Goal: Task Accomplishment & Management: Manage account settings

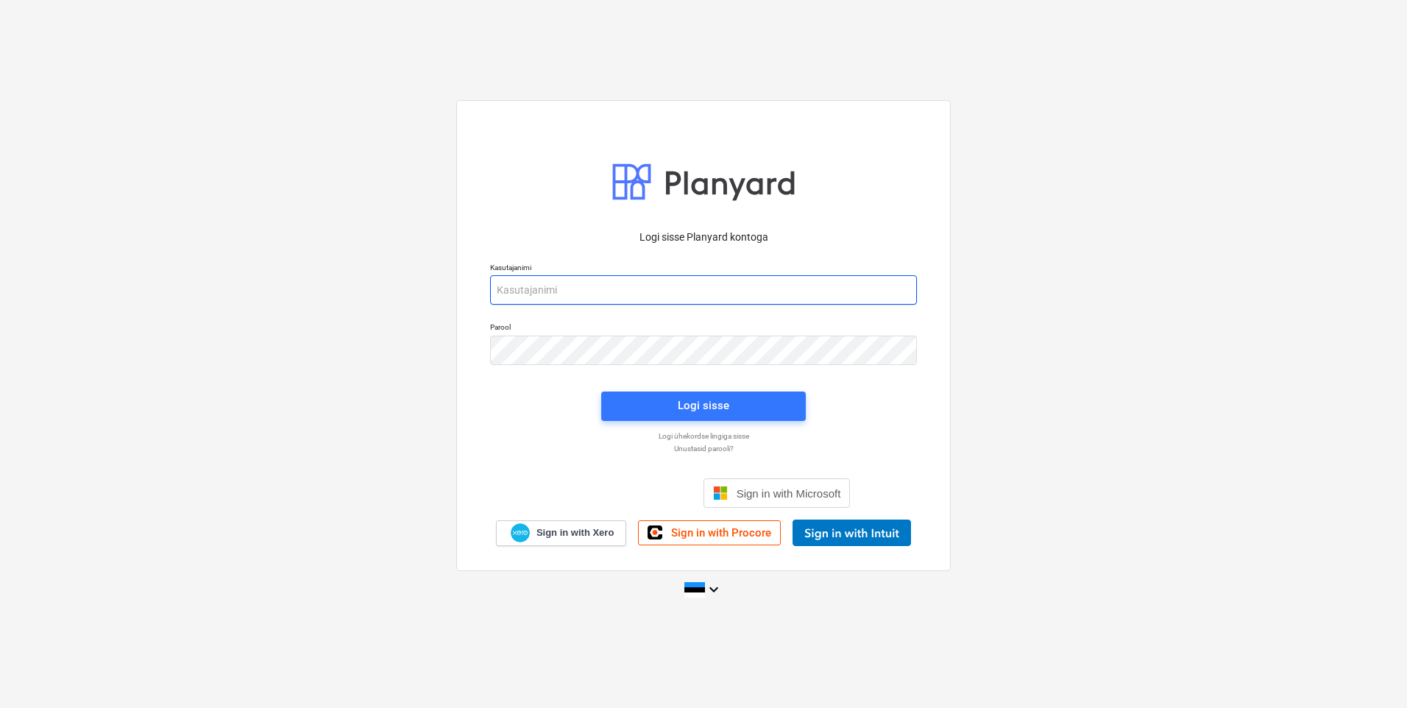
click at [547, 297] on input "email" at bounding box center [703, 289] width 427 height 29
type input "[EMAIL_ADDRESS][DOMAIN_NAME]"
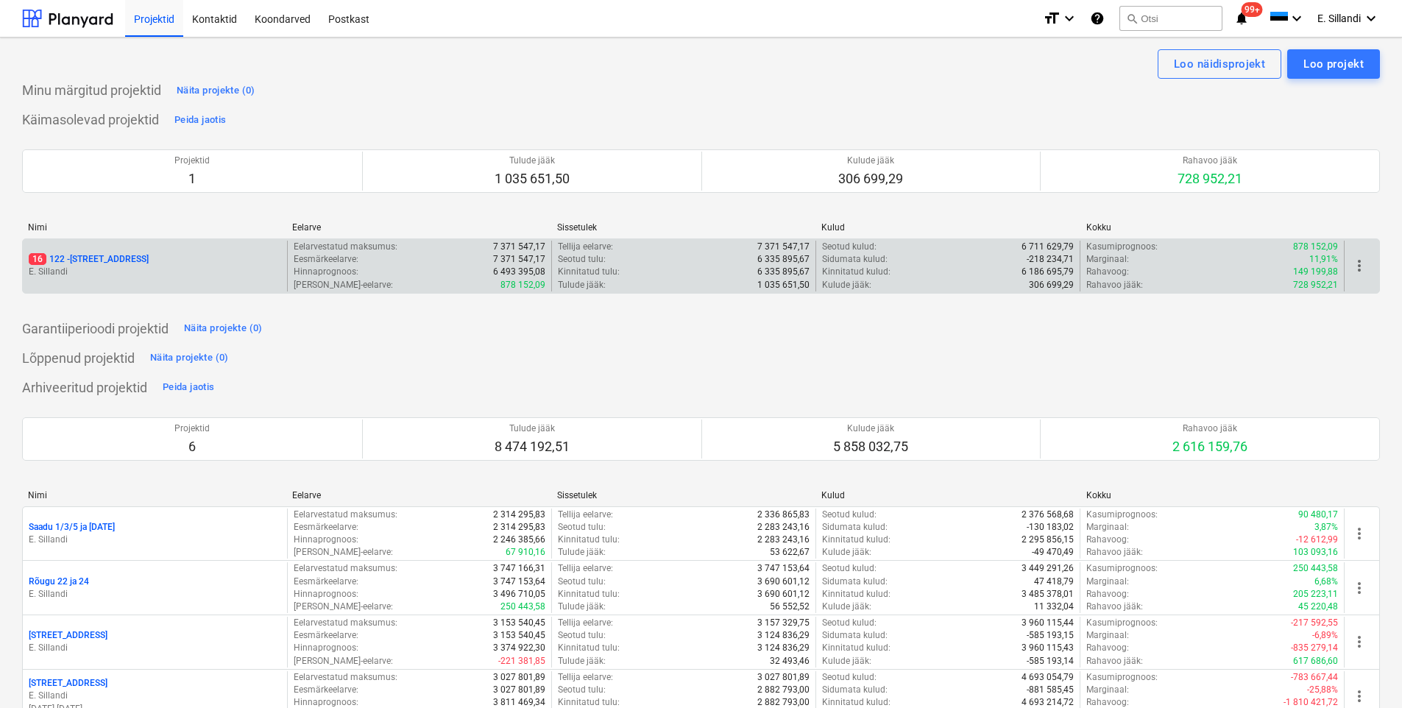
click at [115, 270] on p "E. Sillandi" at bounding box center [155, 272] width 252 height 13
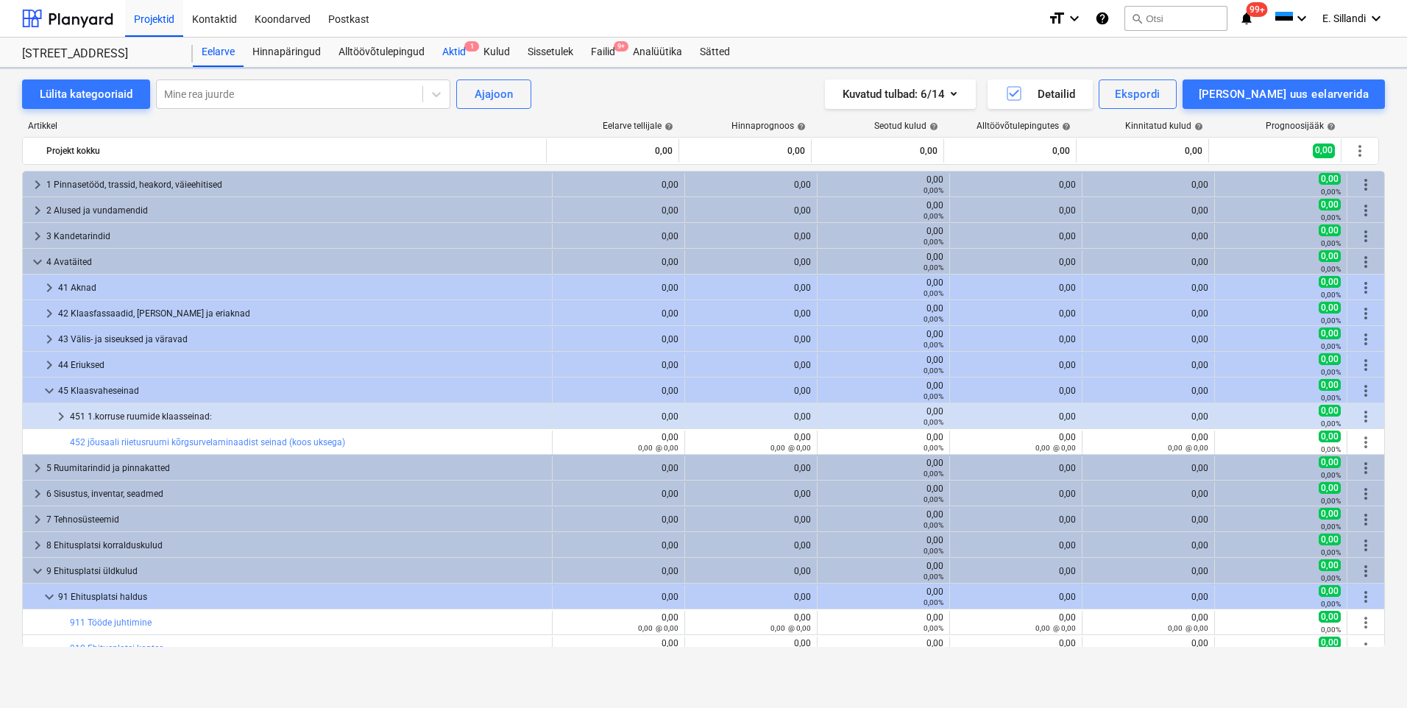
click at [455, 48] on div "Aktid 1" at bounding box center [453, 52] width 41 height 29
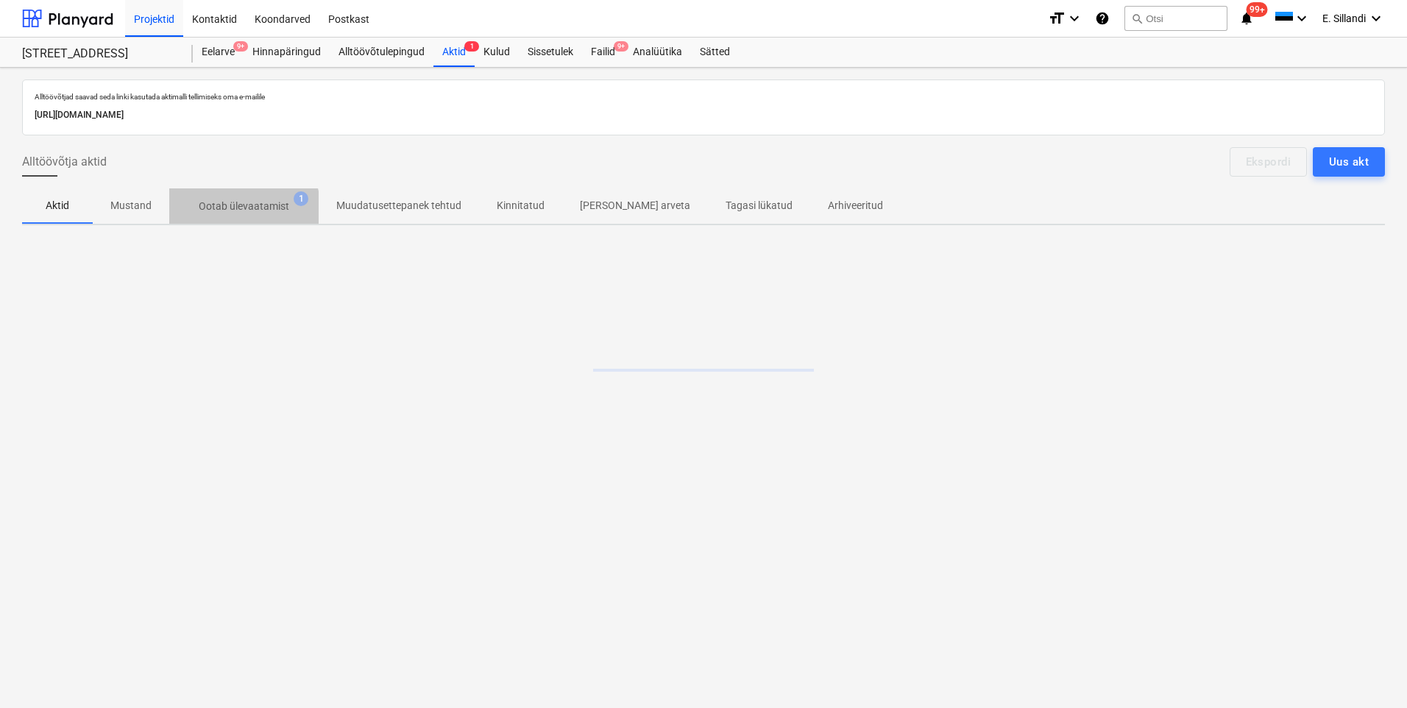
click at [216, 213] on p "Ootab ülevaatamist" at bounding box center [244, 206] width 90 height 15
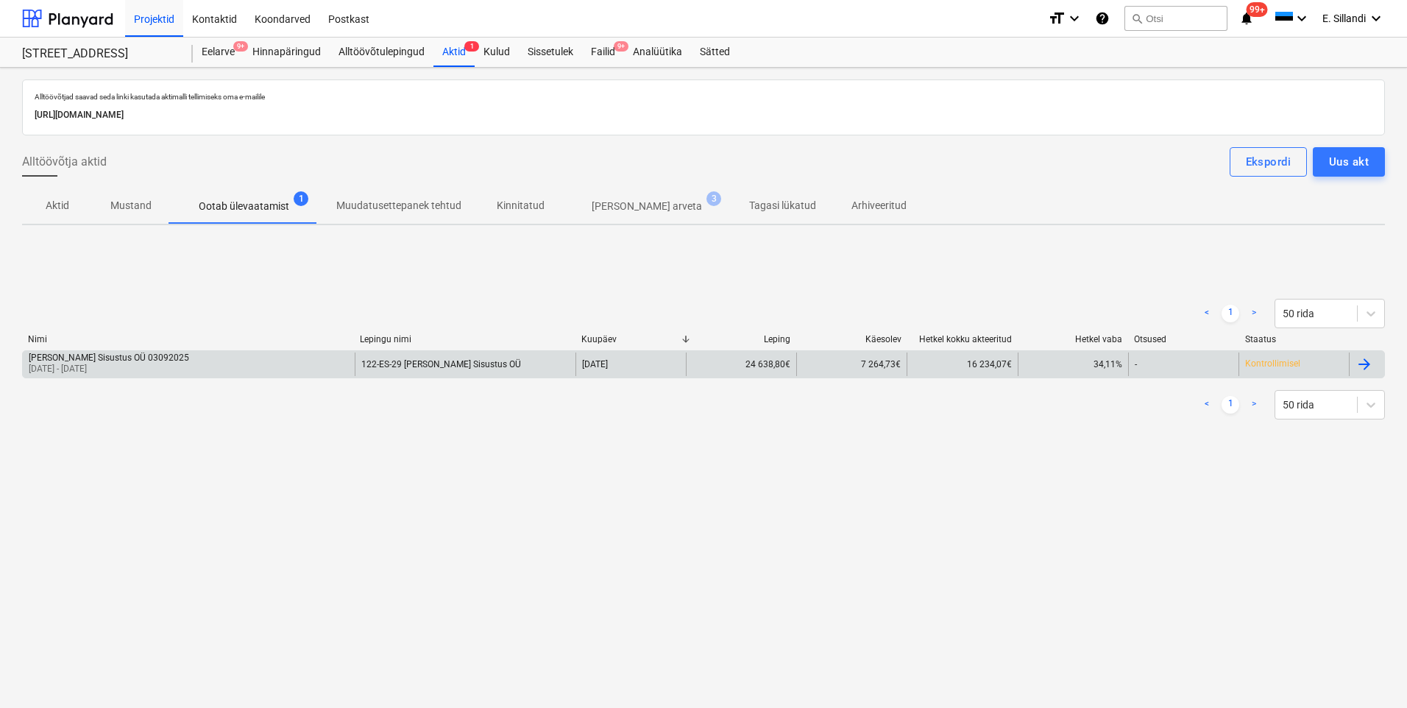
click at [100, 363] on p "[DATE] - [DATE]" at bounding box center [109, 369] width 160 height 13
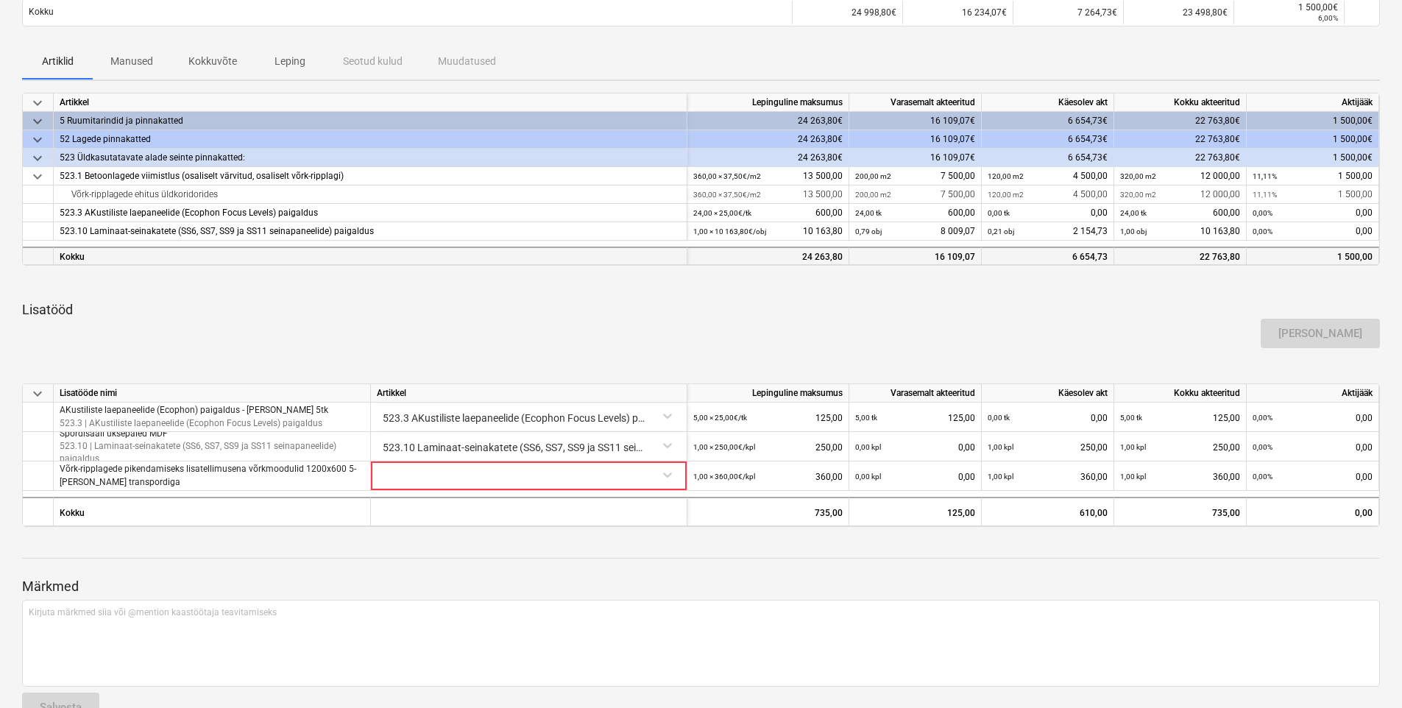
scroll to position [235, 0]
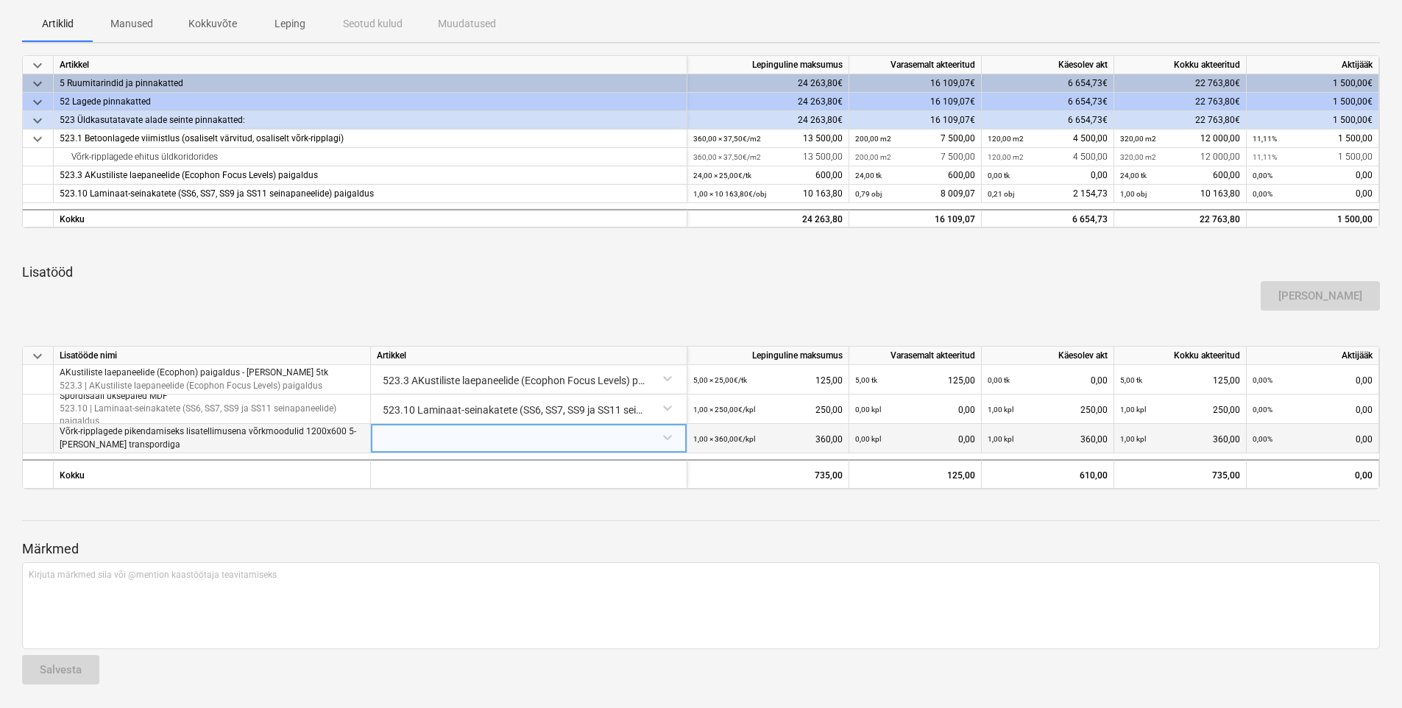
click at [586, 441] on div at bounding box center [529, 437] width 304 height 26
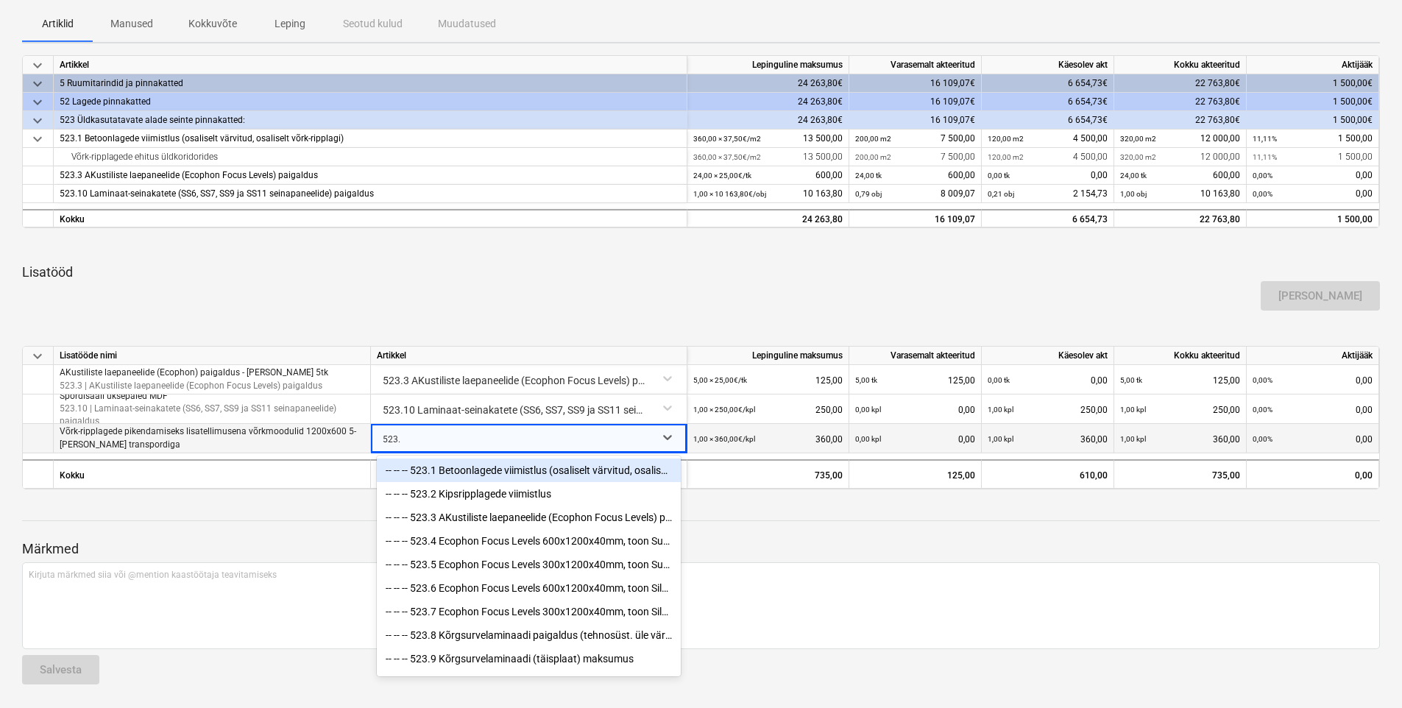
type input "523.1"
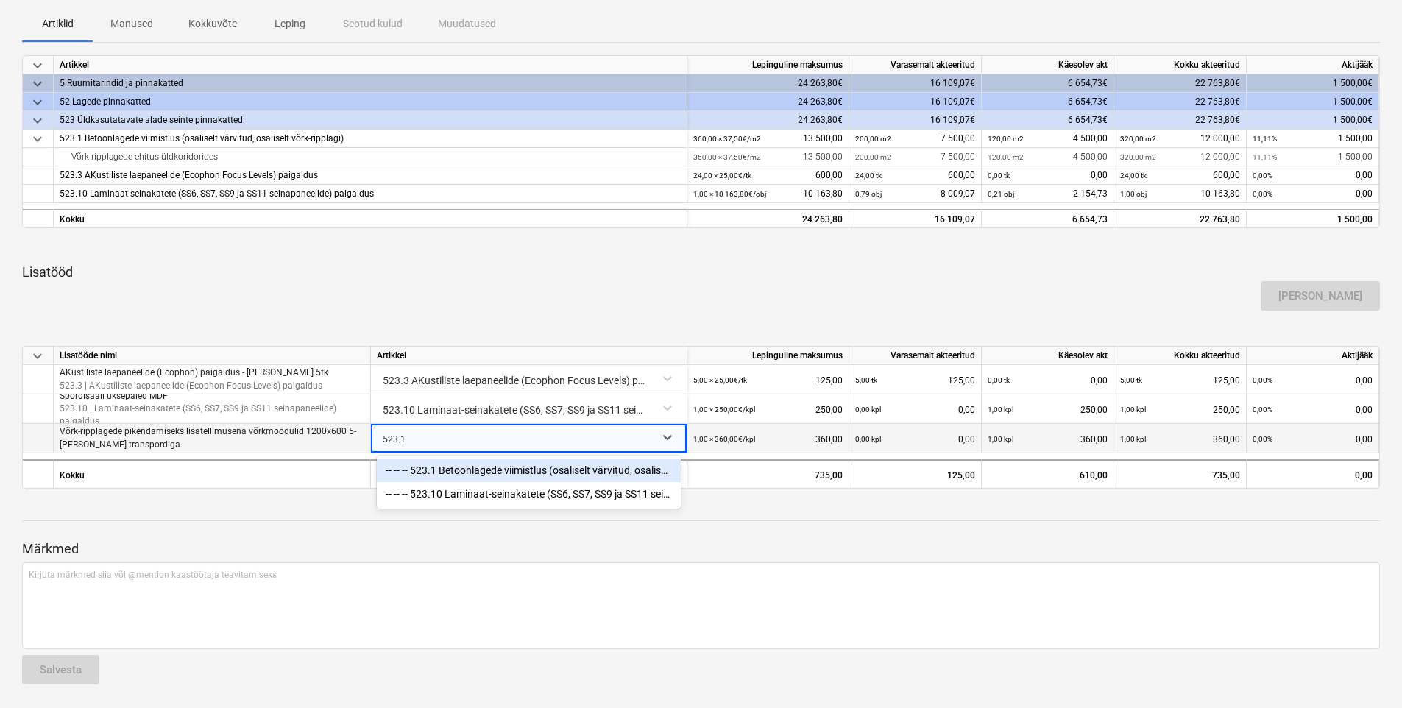
click at [448, 471] on div "-- -- -- 523.1 Betoonlagede viimistlus (osaliselt värvitud, osaliselt võrk-ripp…" at bounding box center [529, 470] width 304 height 24
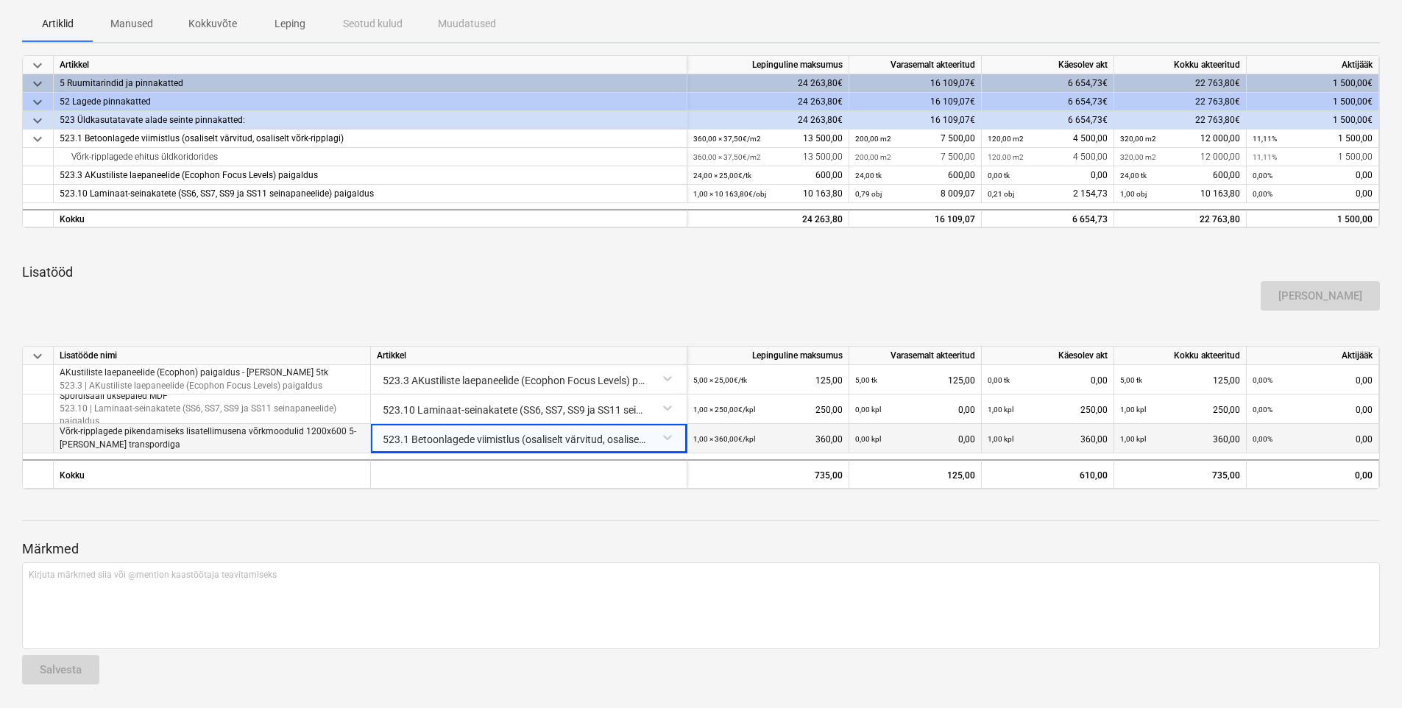
click at [510, 283] on div "[PERSON_NAME]" at bounding box center [700, 295] width 1369 height 41
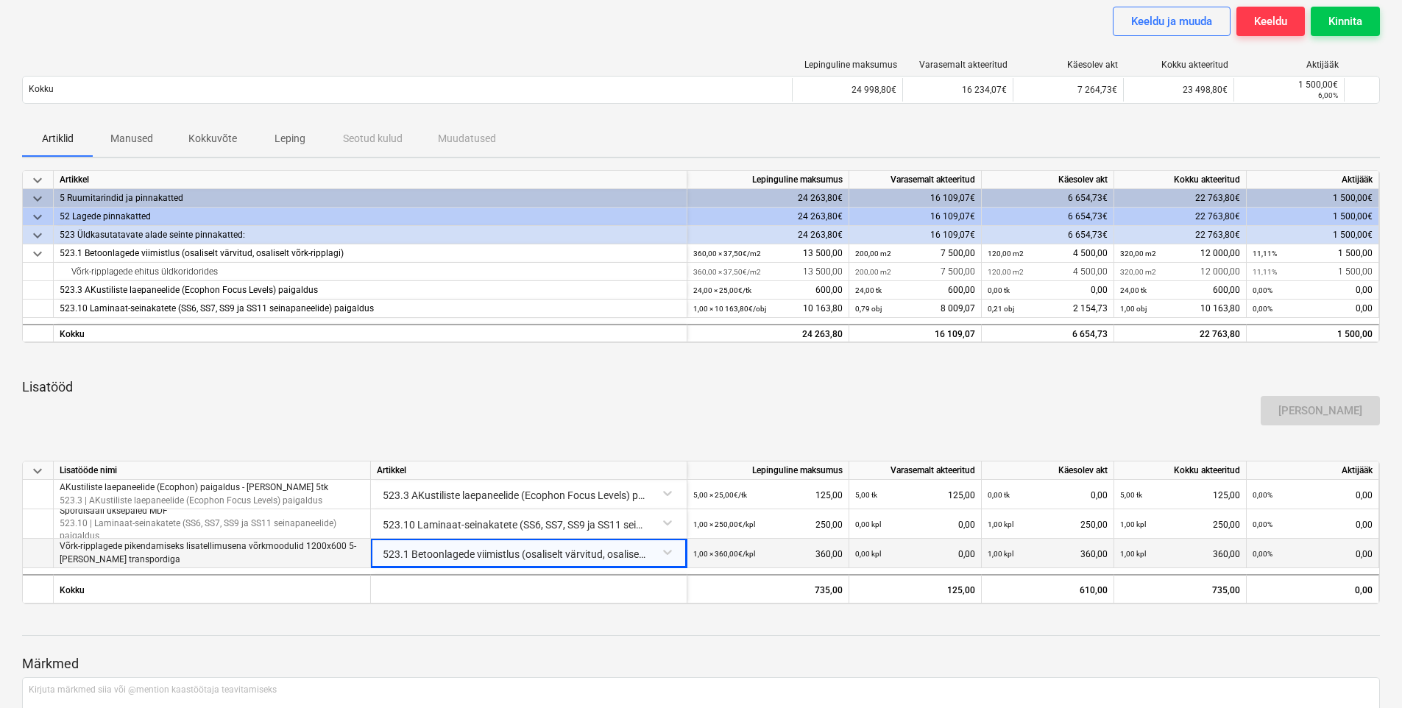
scroll to position [0, 0]
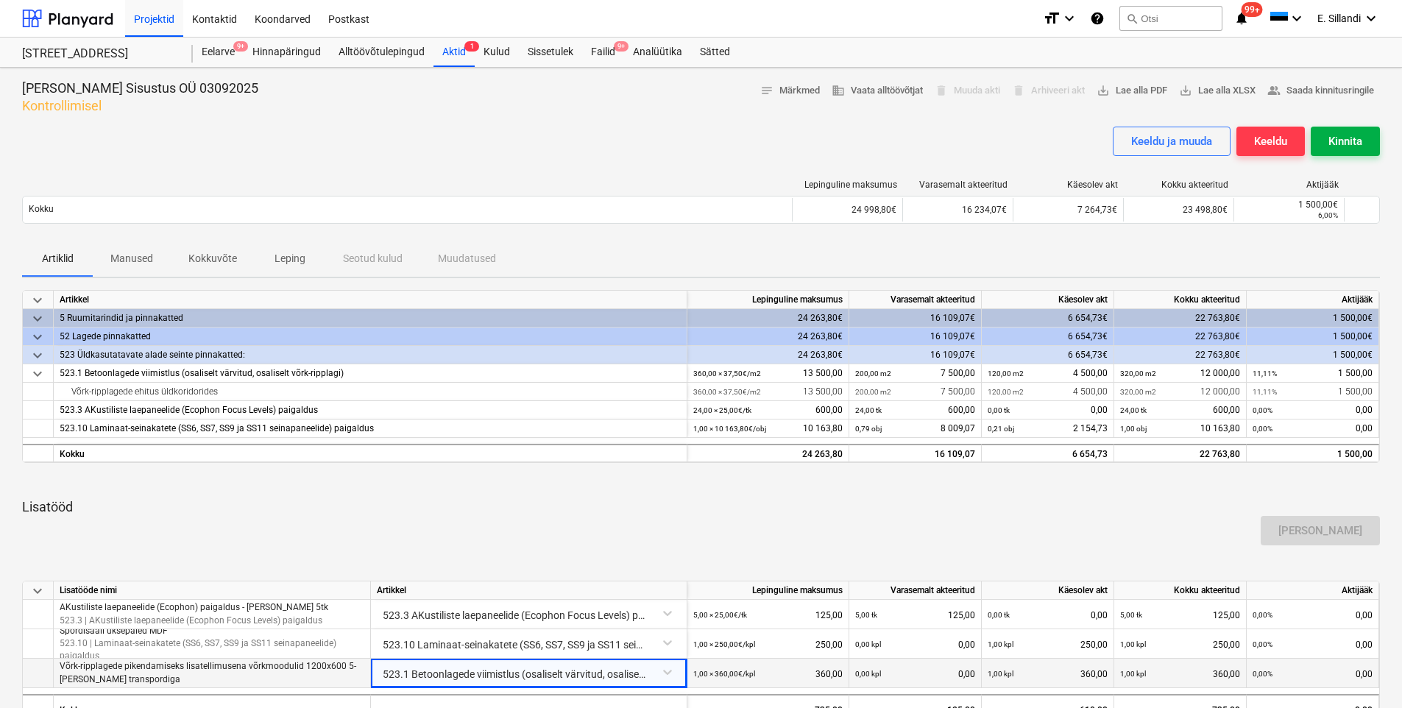
click at [1358, 138] on div "Kinnita" at bounding box center [1345, 141] width 34 height 19
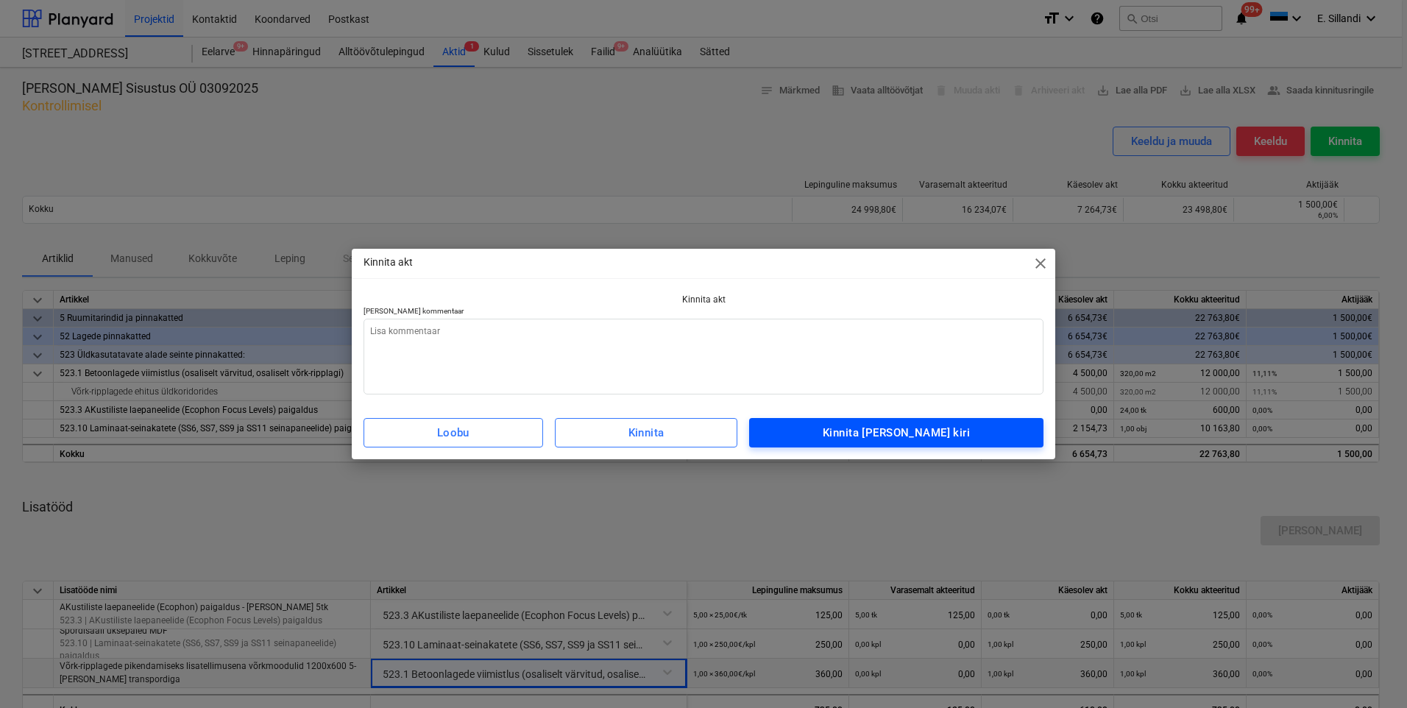
click at [973, 431] on span "Kinnita [PERSON_NAME] kiri" at bounding box center [896, 432] width 262 height 19
type textarea "x"
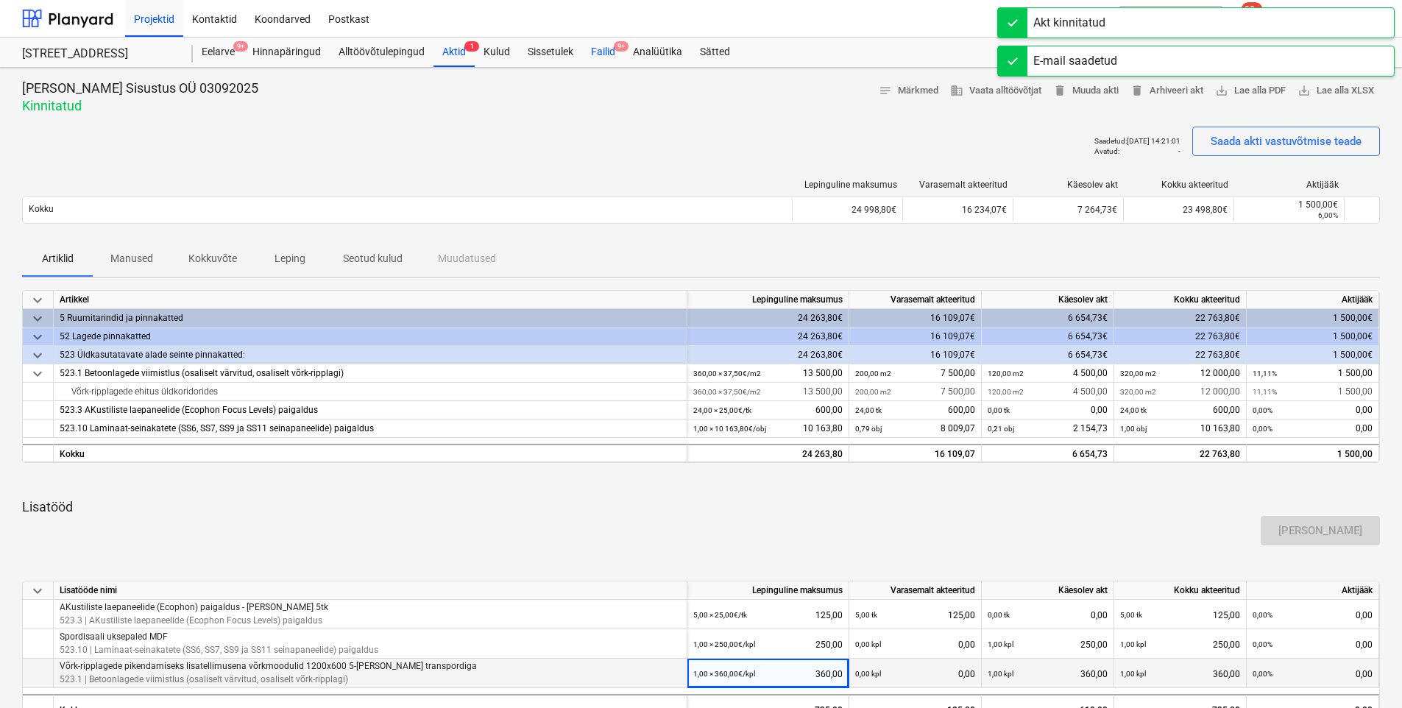
click at [601, 53] on div "Failid 9+" at bounding box center [603, 52] width 42 height 29
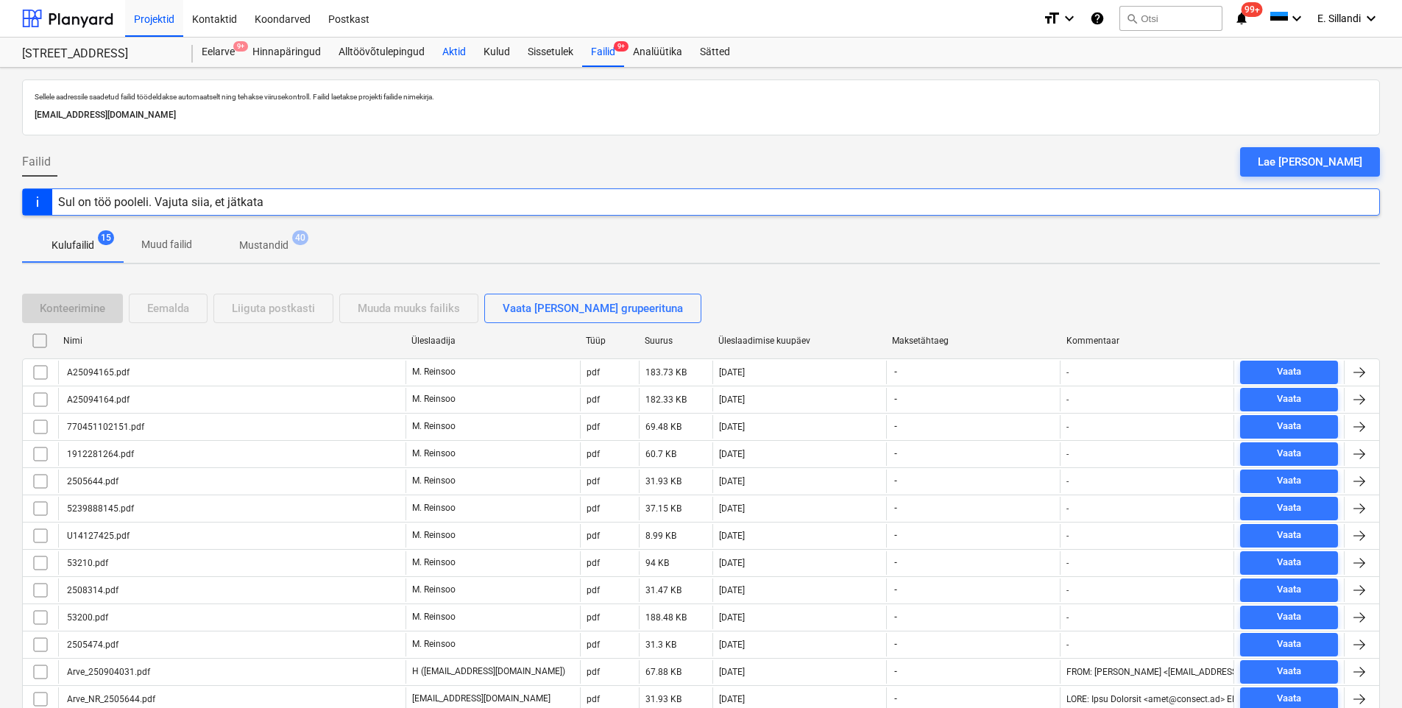
click at [463, 45] on div "Aktid" at bounding box center [453, 52] width 41 height 29
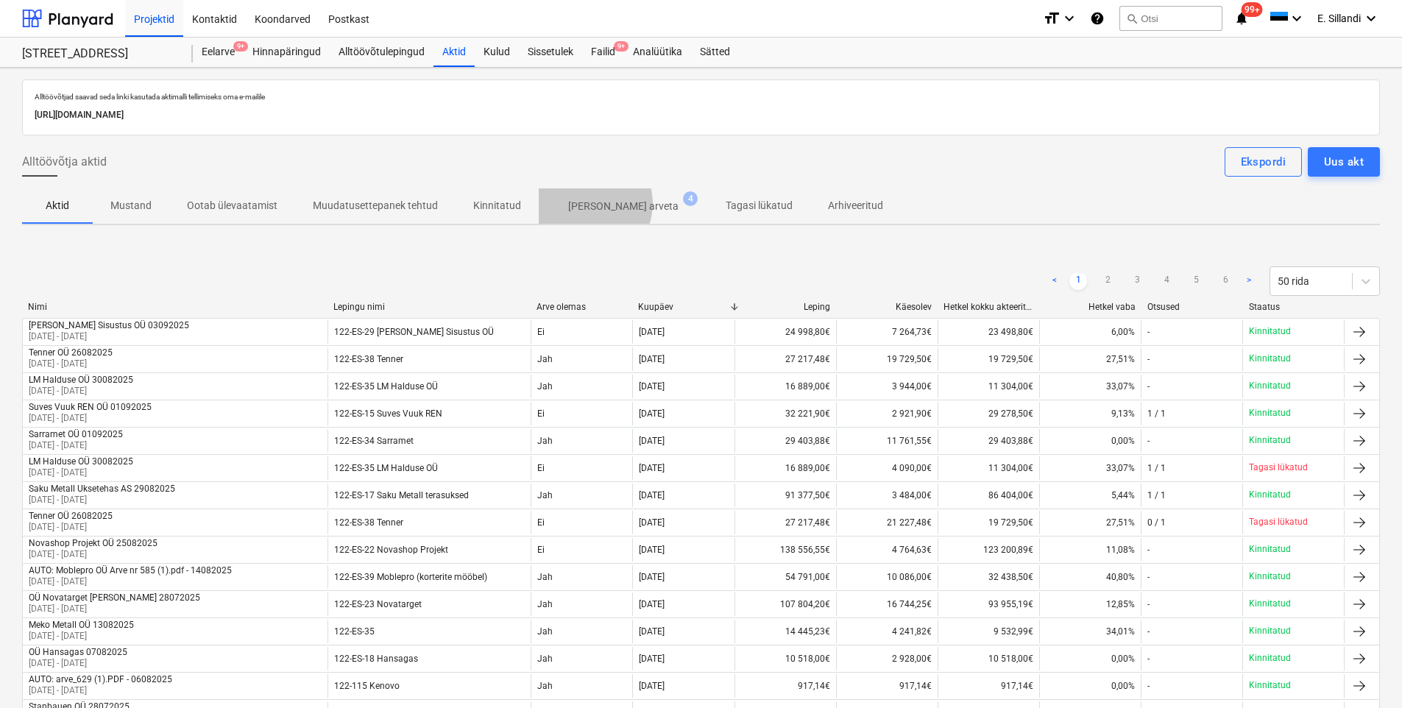
click at [582, 204] on p "[PERSON_NAME] arveta" at bounding box center [623, 206] width 110 height 15
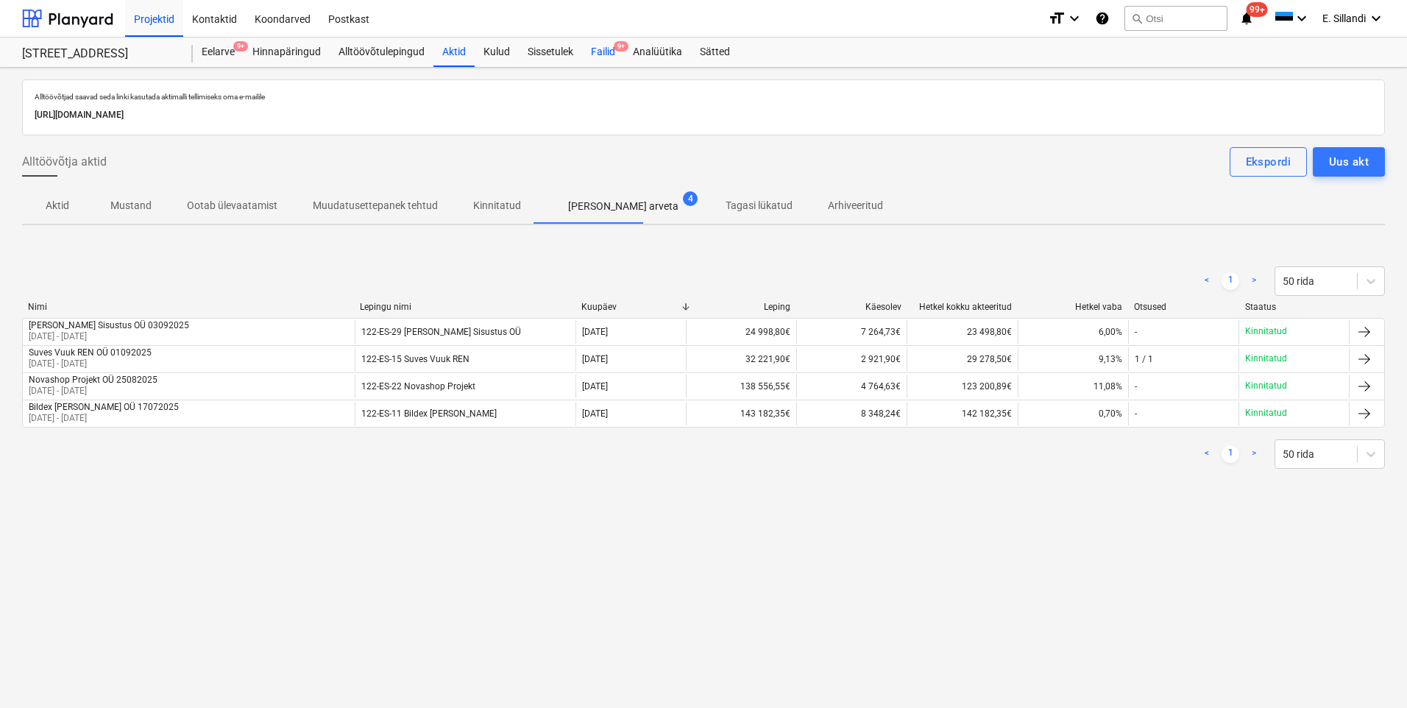
click at [603, 60] on div "Failid 9+" at bounding box center [603, 52] width 42 height 29
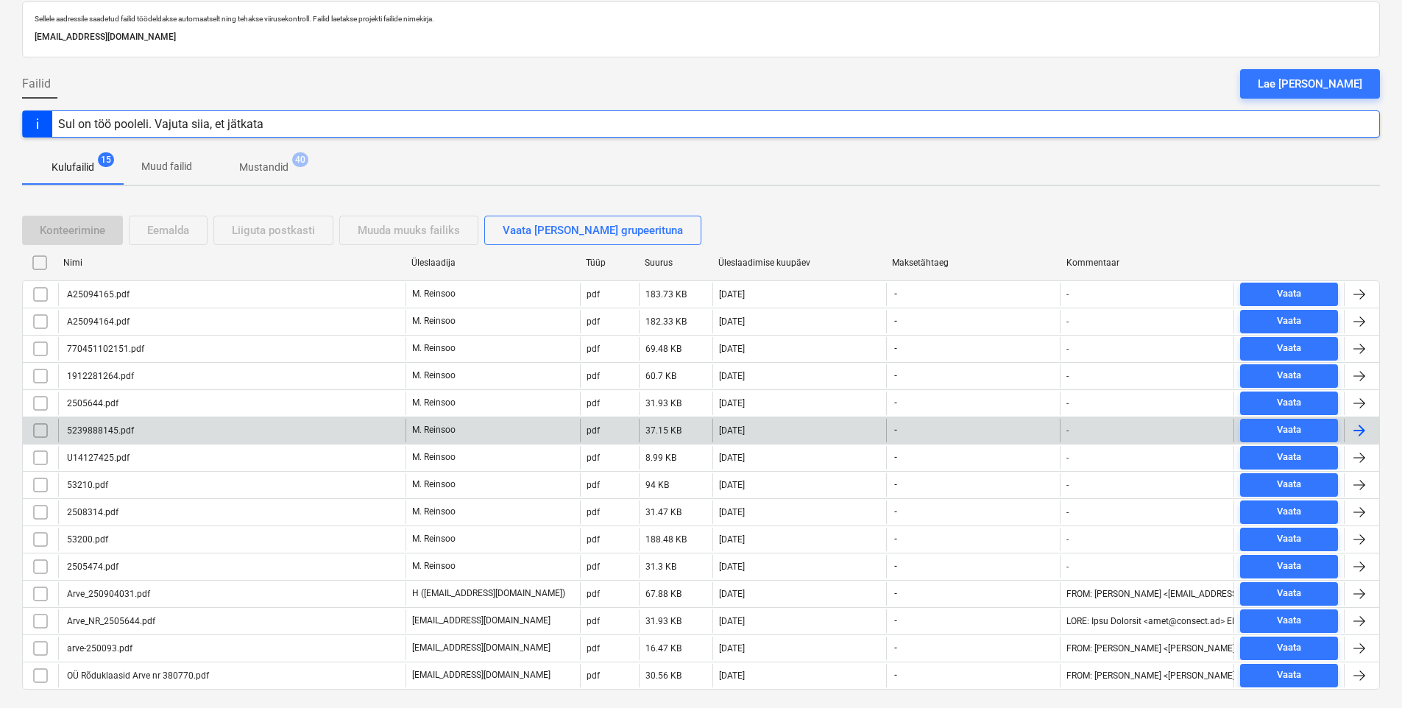
scroll to position [113, 0]
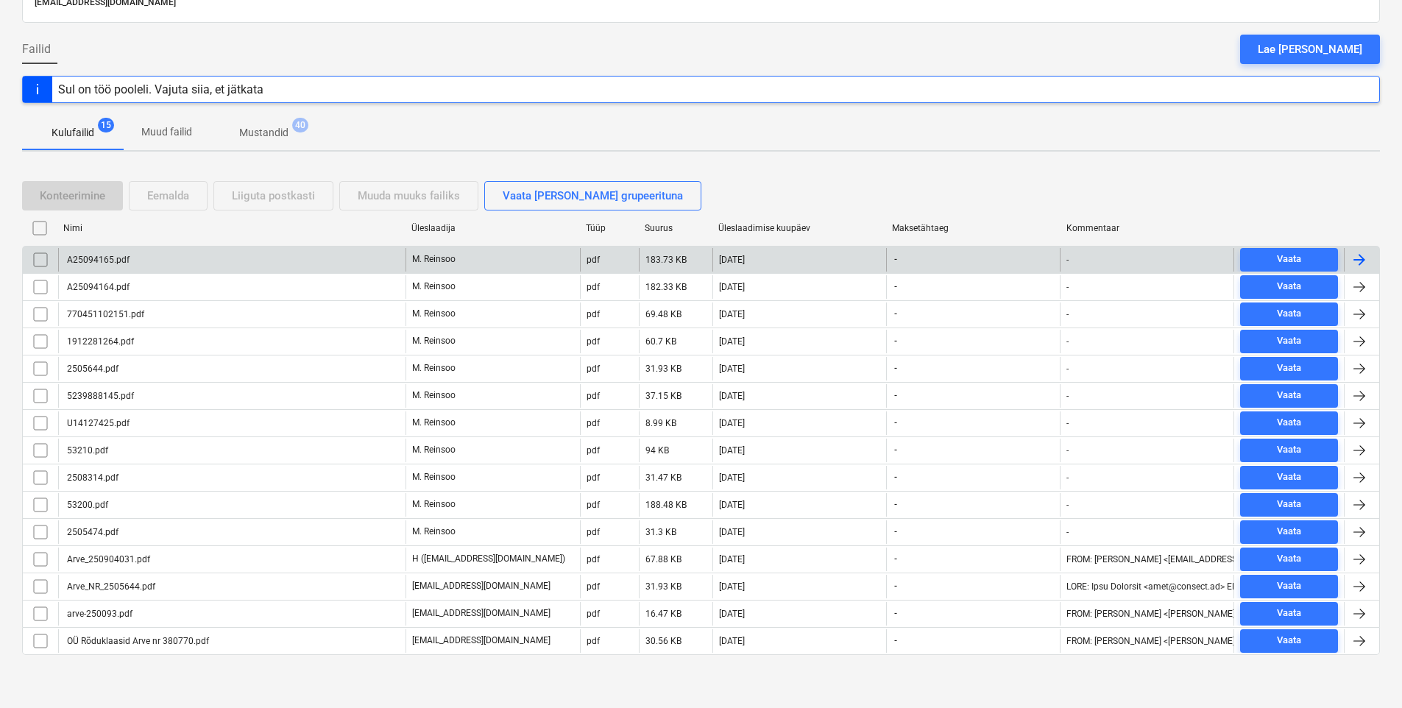
click at [217, 258] on div "A25094165.pdf" at bounding box center [231, 260] width 347 height 24
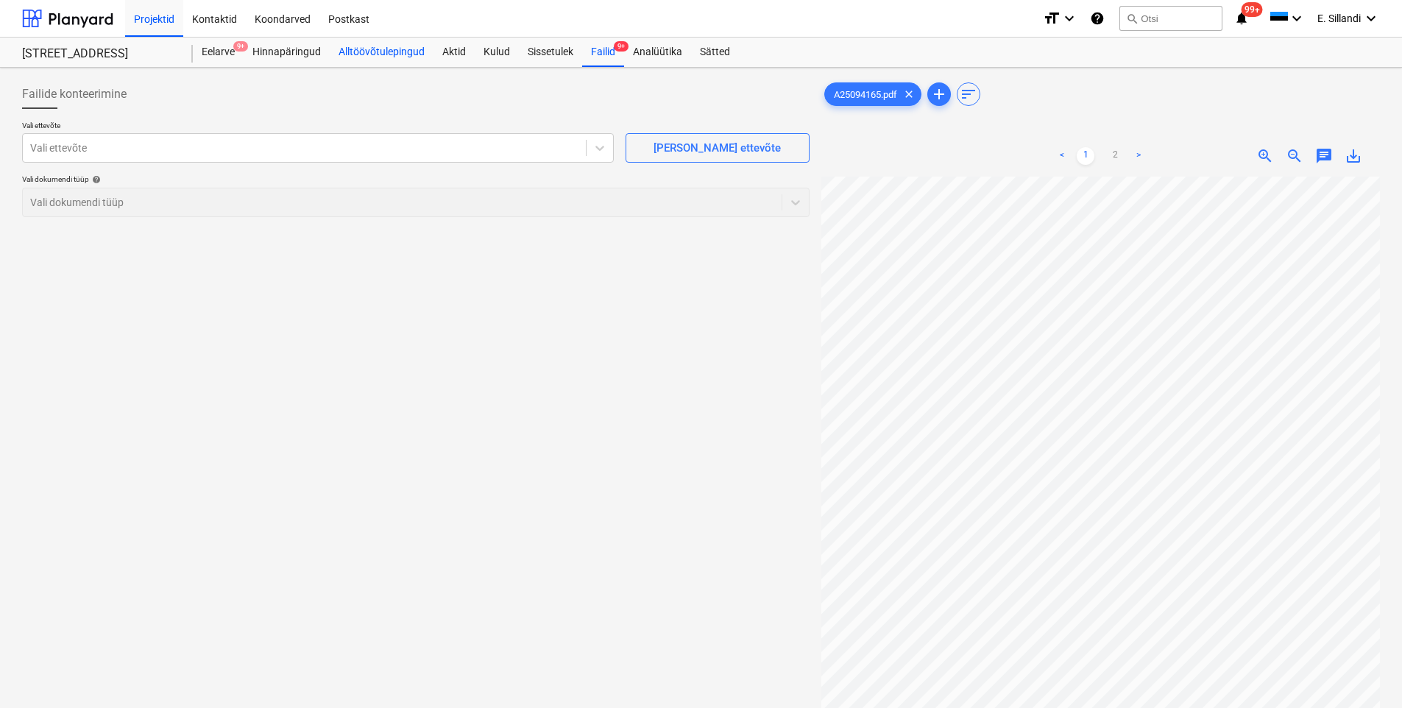
click at [396, 46] on div "Alltöövõtulepingud" at bounding box center [382, 52] width 104 height 29
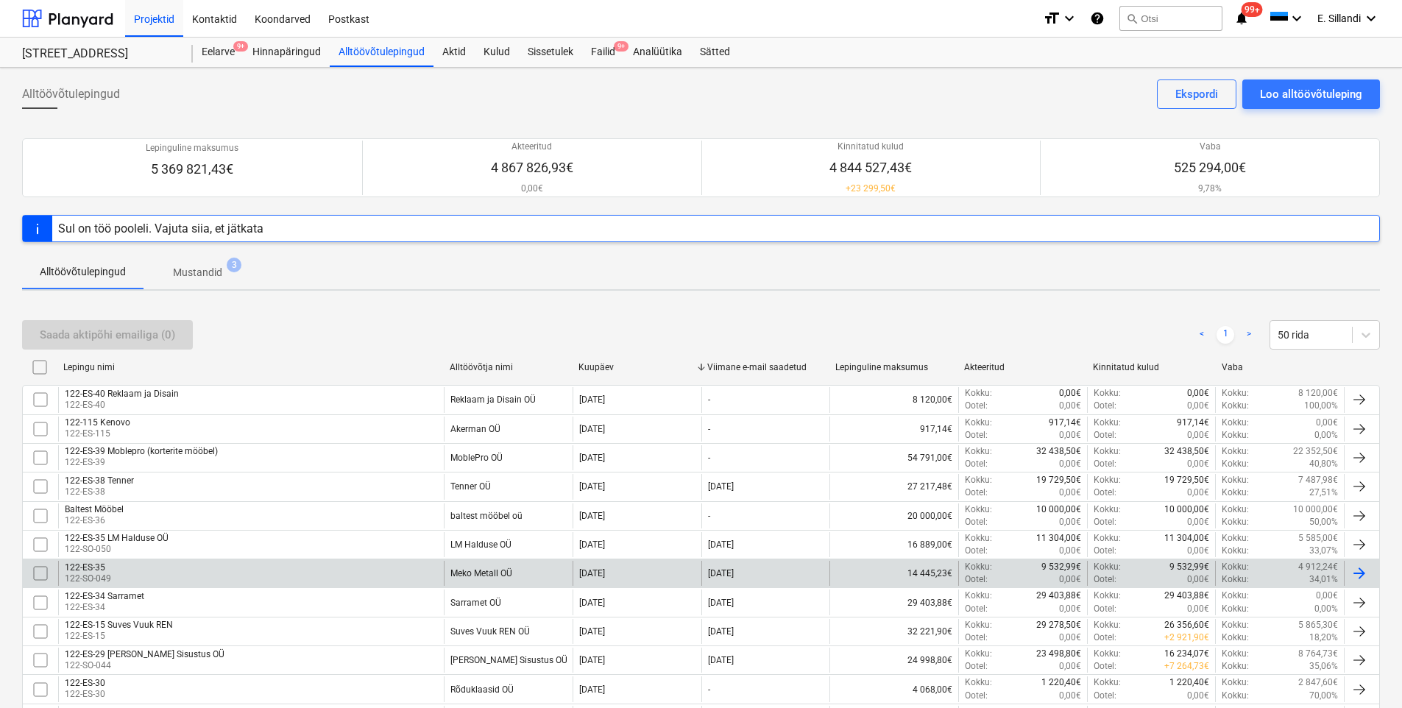
click at [504, 574] on div "Meko Metall OÜ" at bounding box center [481, 573] width 62 height 10
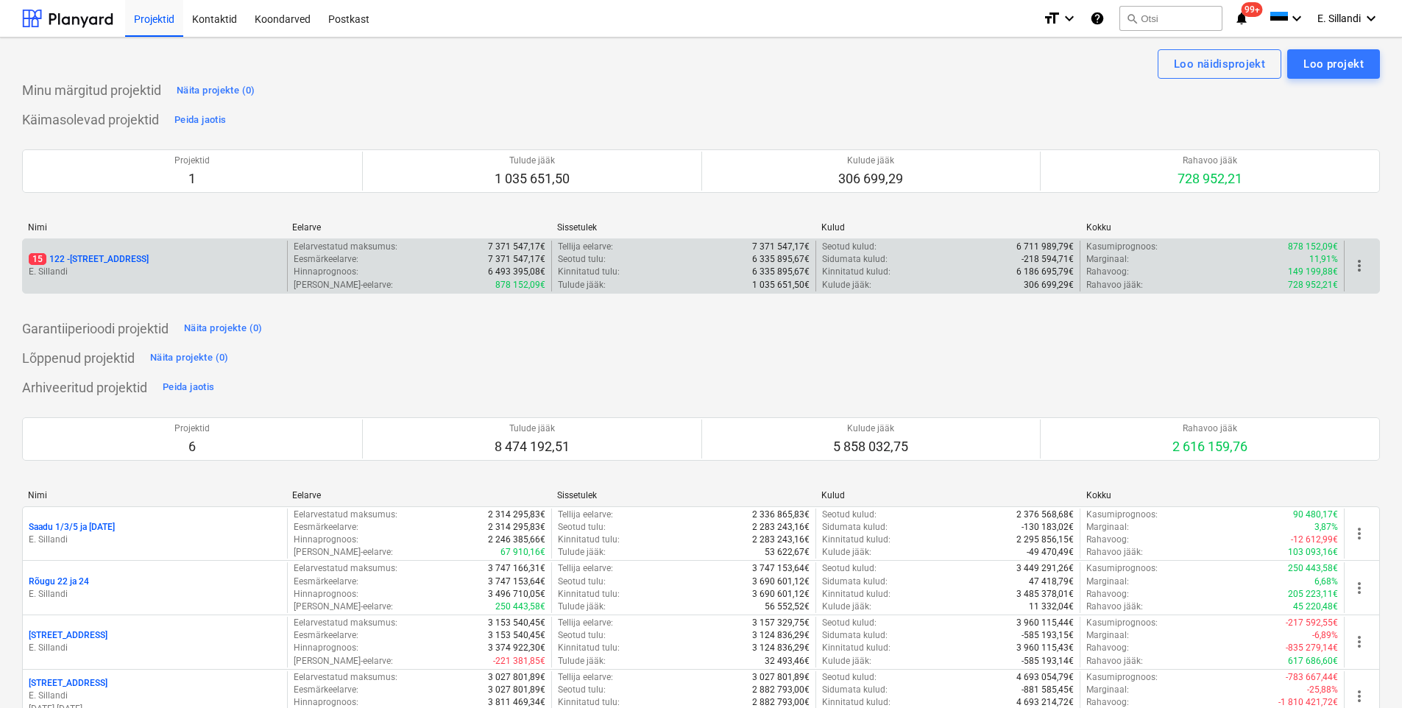
click at [102, 258] on p "15 122 - Viieaia tee 28" at bounding box center [89, 259] width 120 height 13
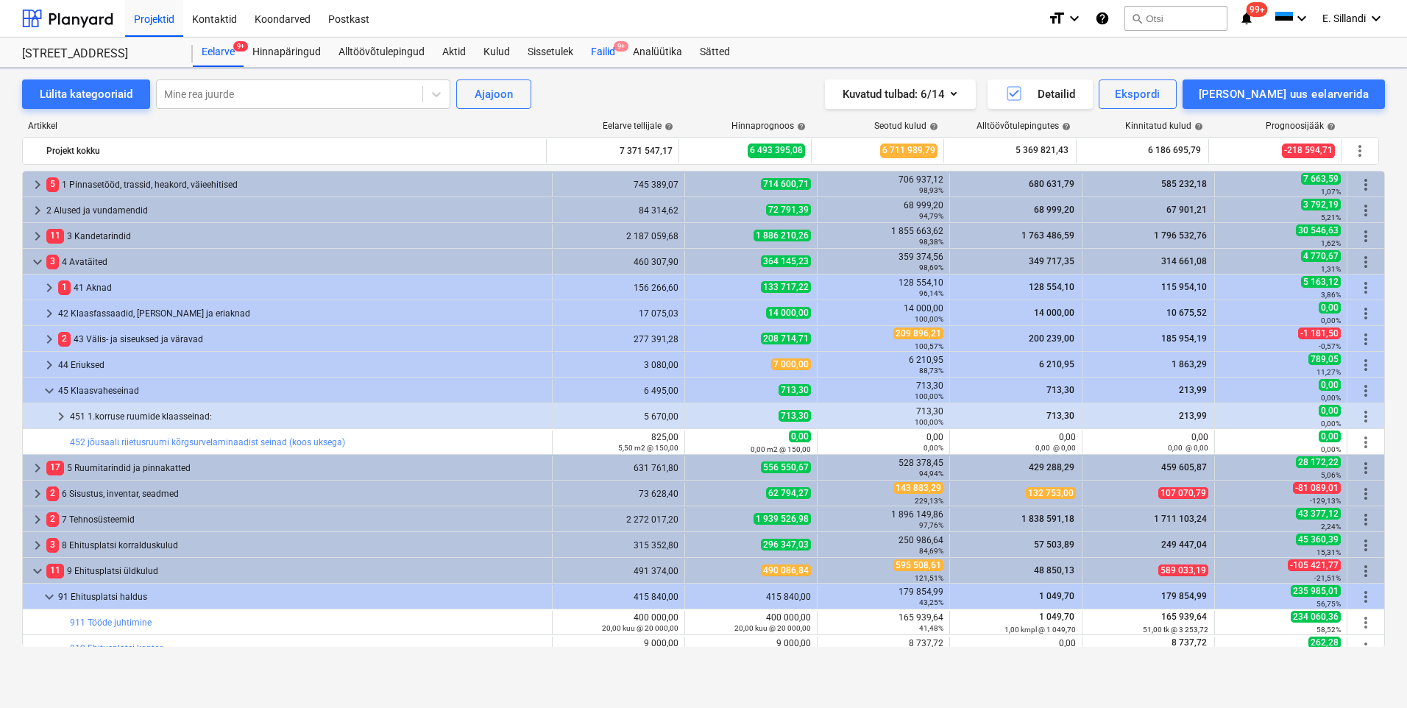
click at [608, 48] on div "Failid 9+" at bounding box center [603, 52] width 42 height 29
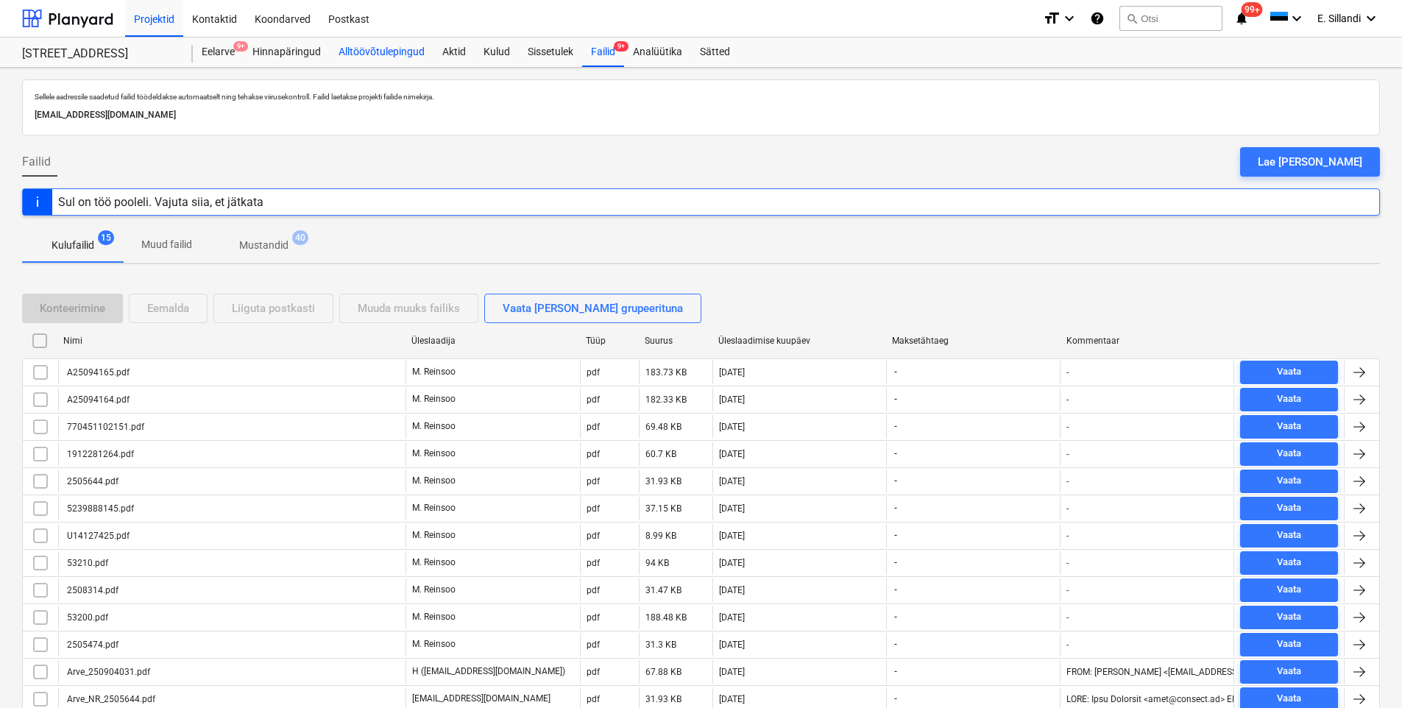
click at [395, 57] on div "Alltöövõtulepingud" at bounding box center [382, 52] width 104 height 29
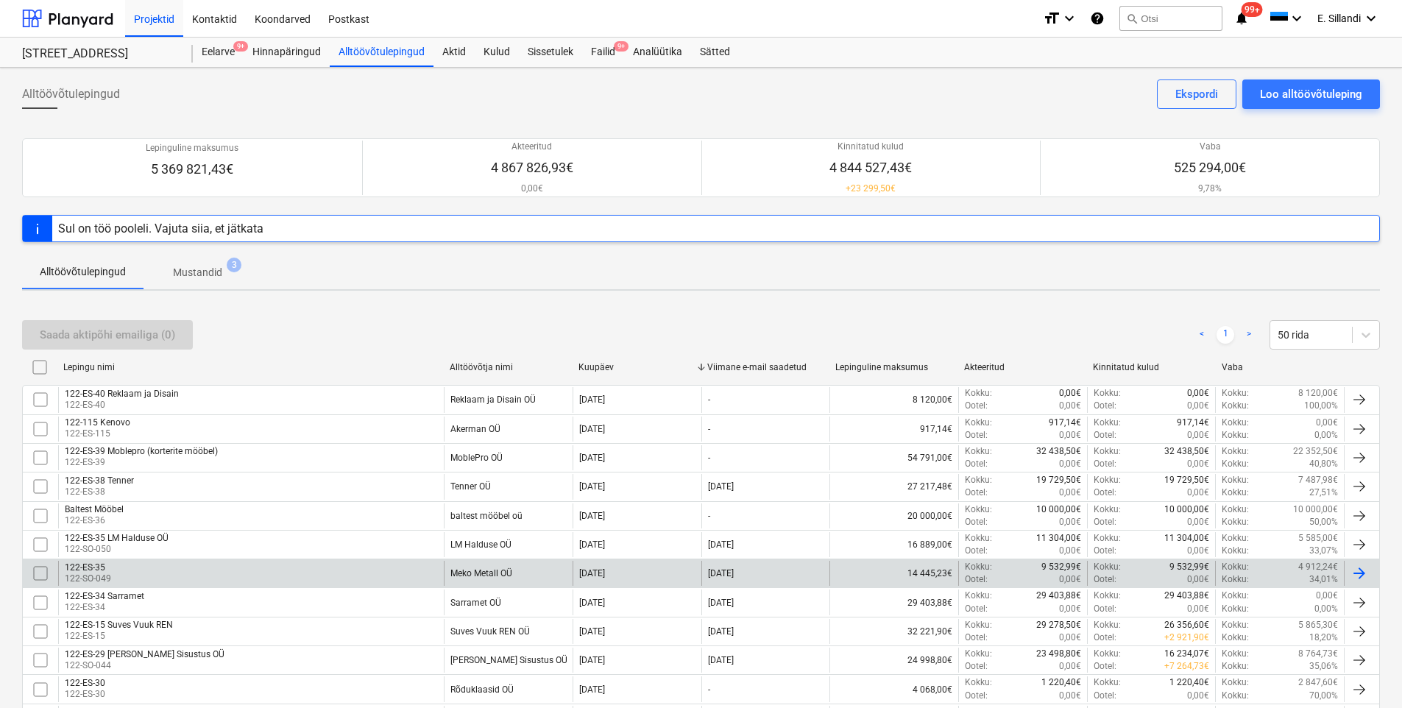
click at [107, 562] on div "122-ES-35" at bounding box center [88, 567] width 46 height 10
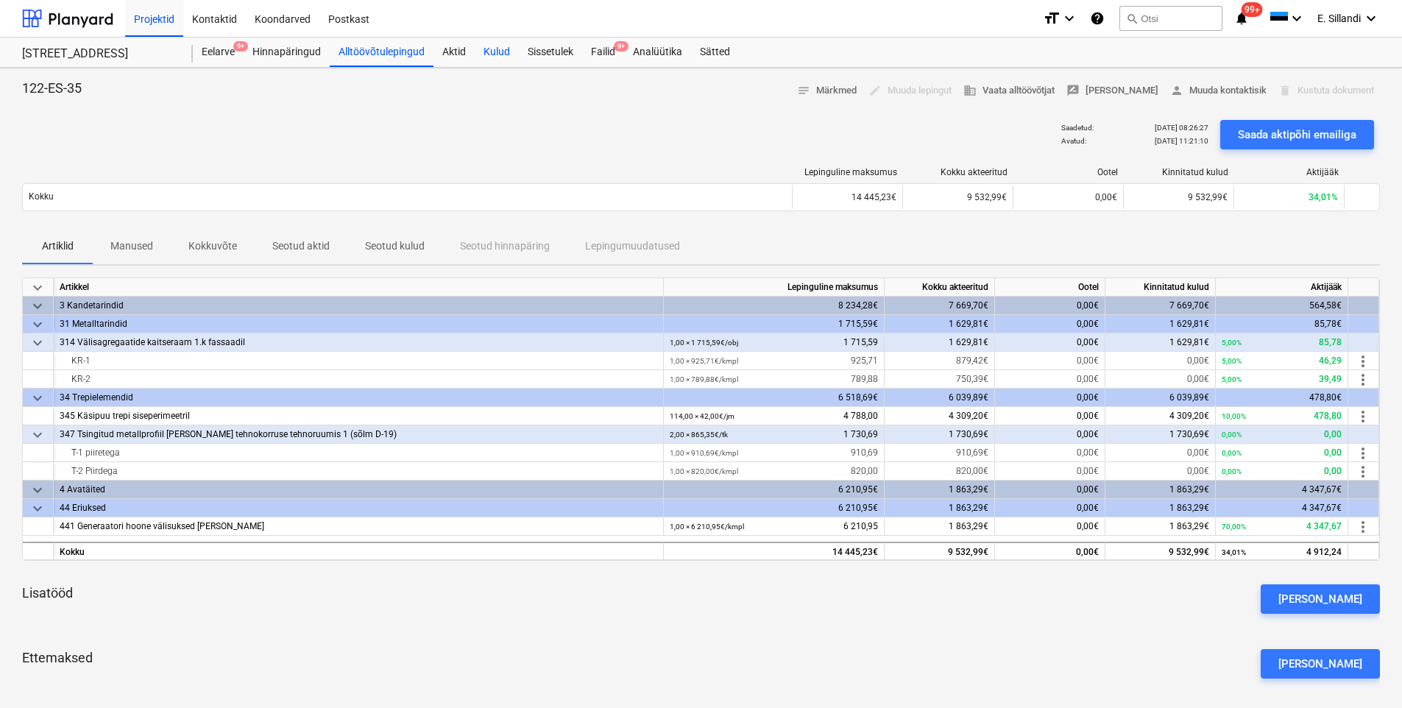
click at [488, 55] on div "Kulud" at bounding box center [497, 52] width 44 height 29
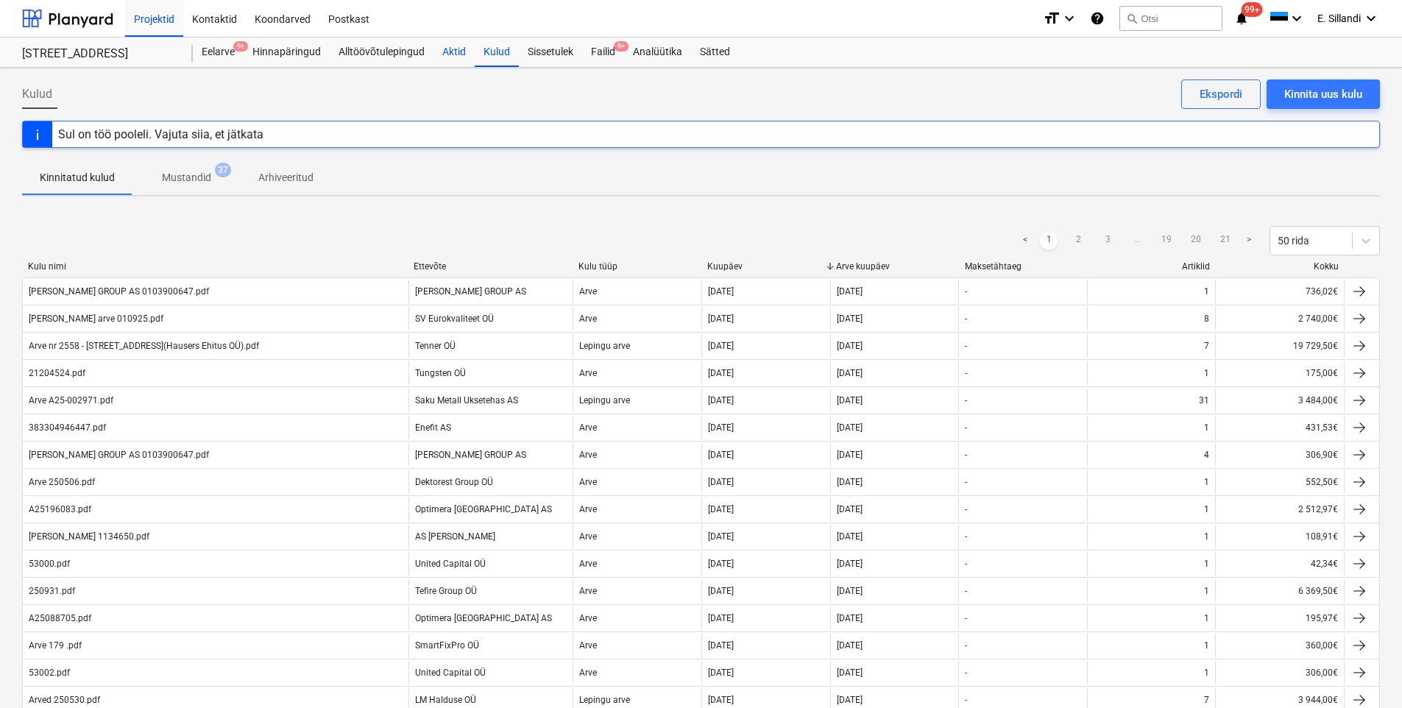
click at [434, 54] on div "Aktid" at bounding box center [453, 52] width 41 height 29
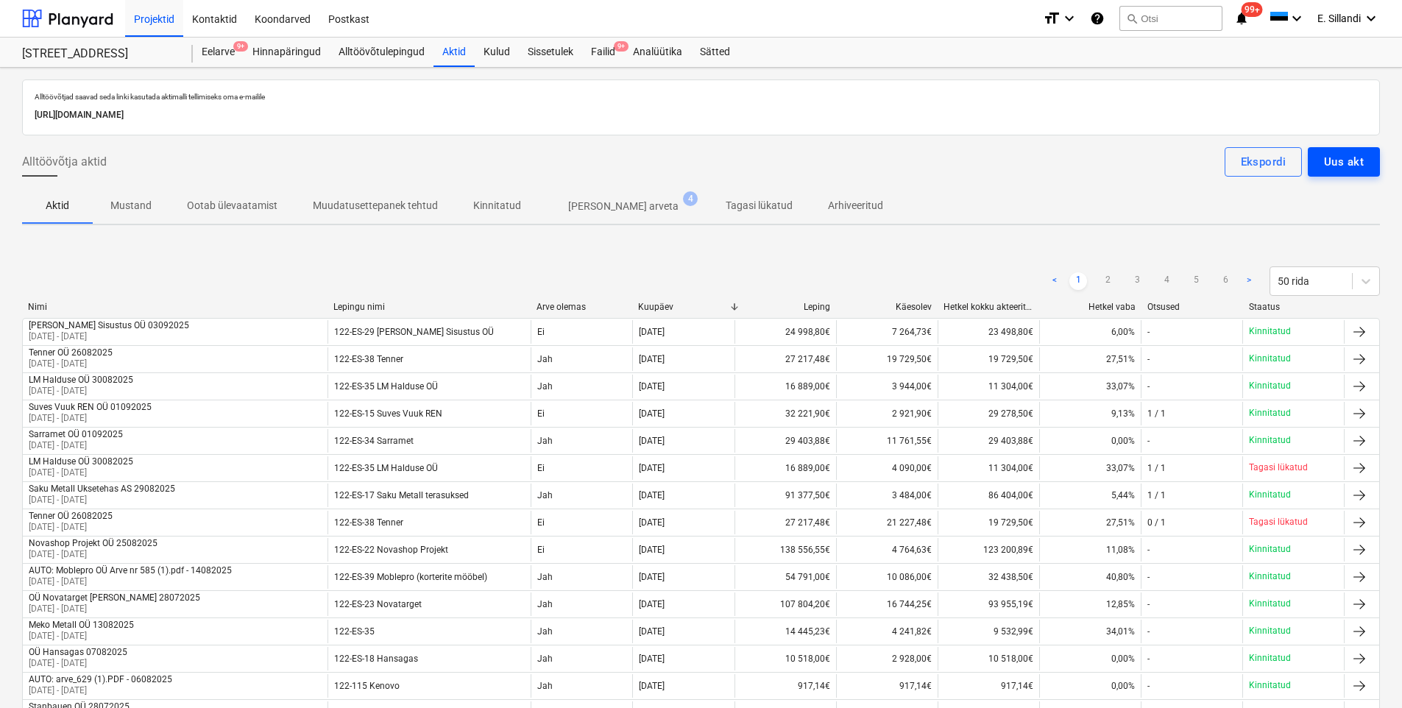
click at [1366, 159] on button "Uus akt" at bounding box center [1343, 161] width 72 height 29
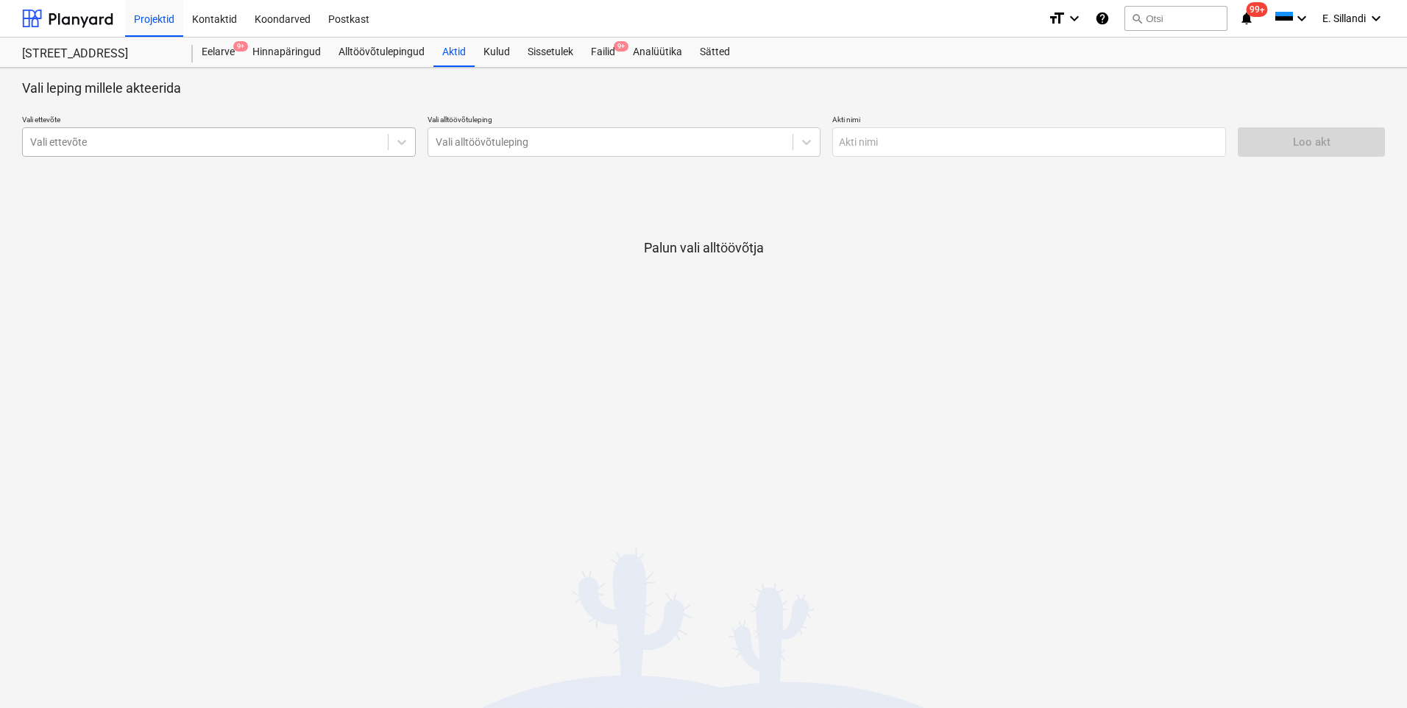
click at [305, 156] on div "Vali ettevõte" at bounding box center [219, 141] width 394 height 29
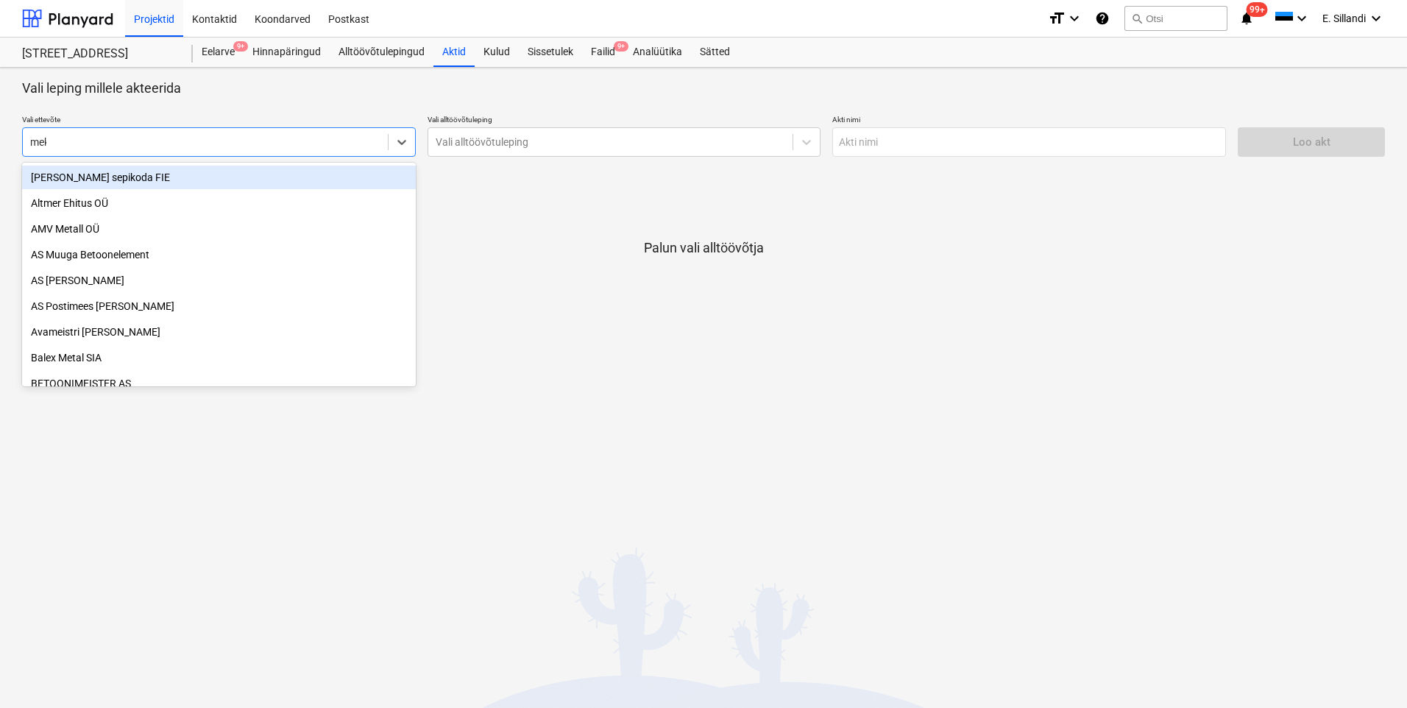
type input "meko"
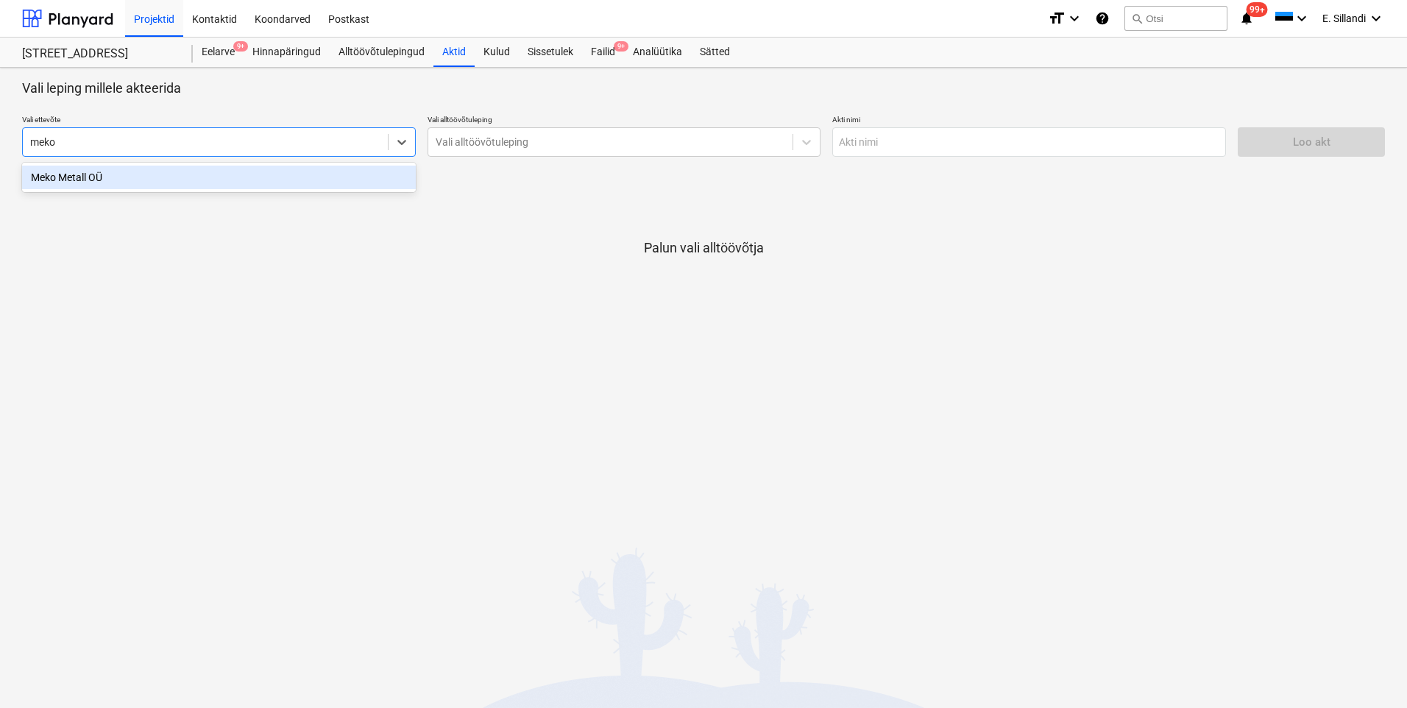
click at [278, 179] on div "Meko Metall OÜ" at bounding box center [219, 178] width 394 height 24
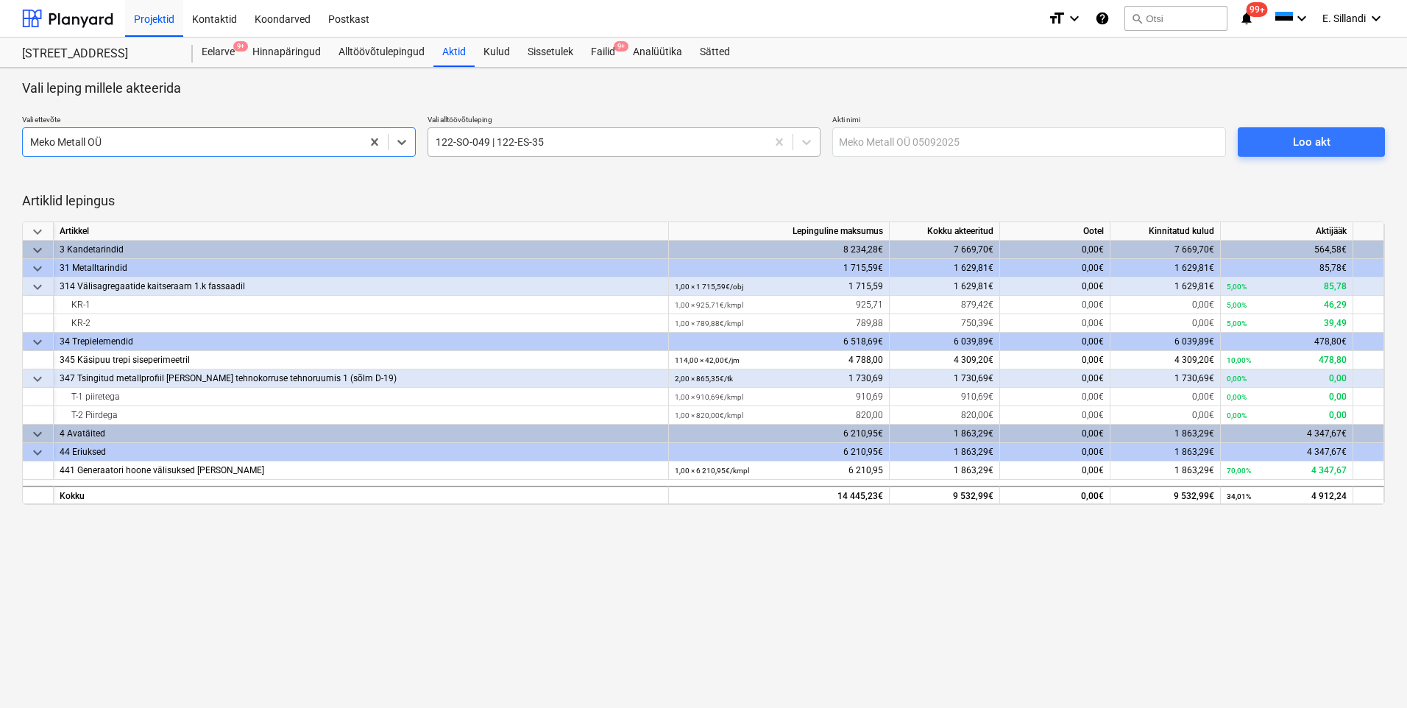
click at [524, 139] on div at bounding box center [598, 142] width 324 height 15
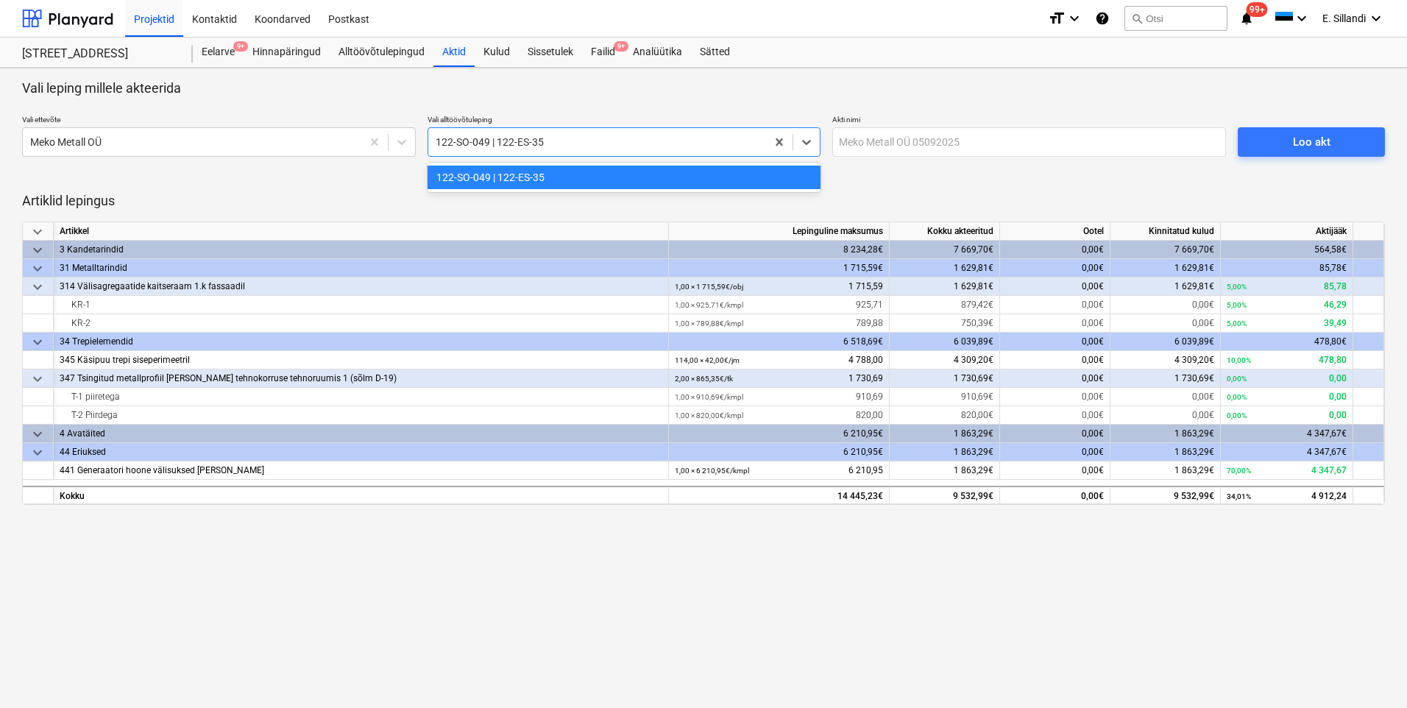
click at [586, 143] on div at bounding box center [598, 142] width 324 height 15
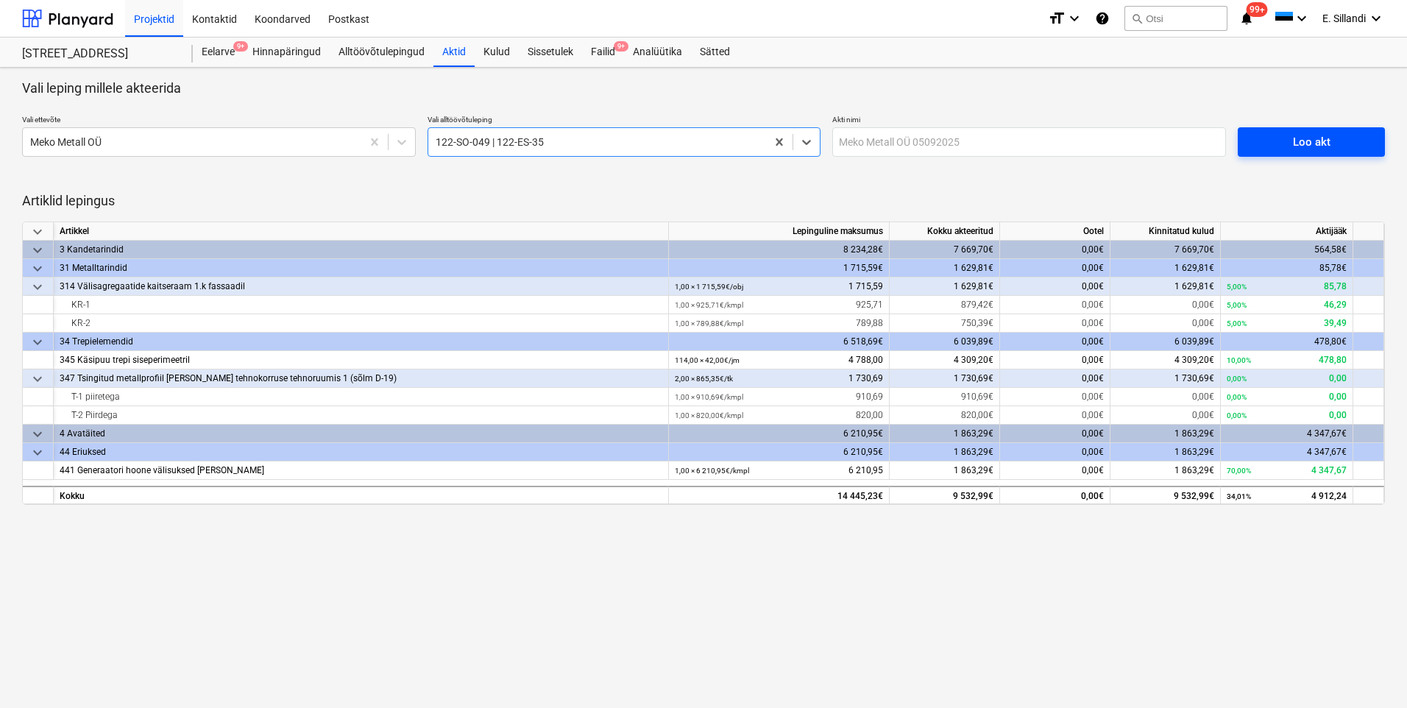
click at [1303, 143] on div "Loo akt" at bounding box center [1312, 141] width 38 height 19
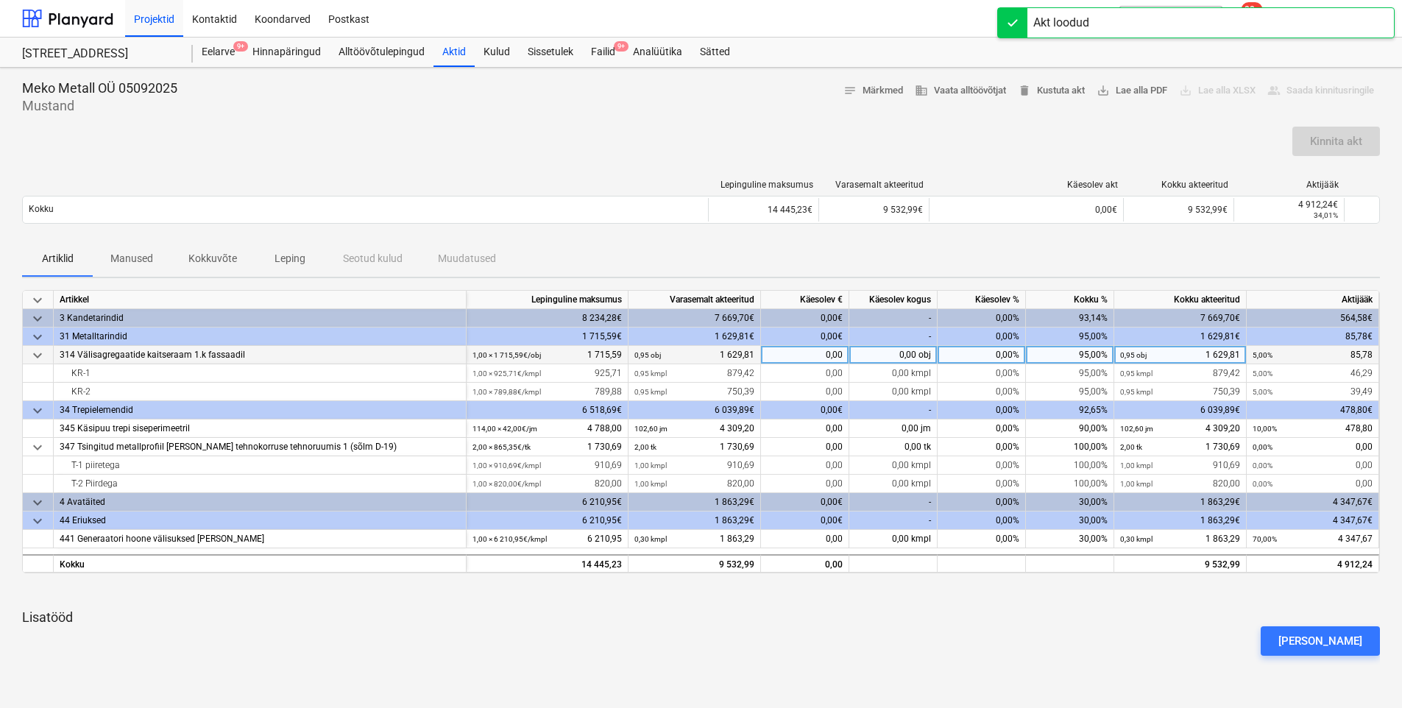
click at [1082, 358] on div "95,00%" at bounding box center [1070, 355] width 88 height 18
type input "100"
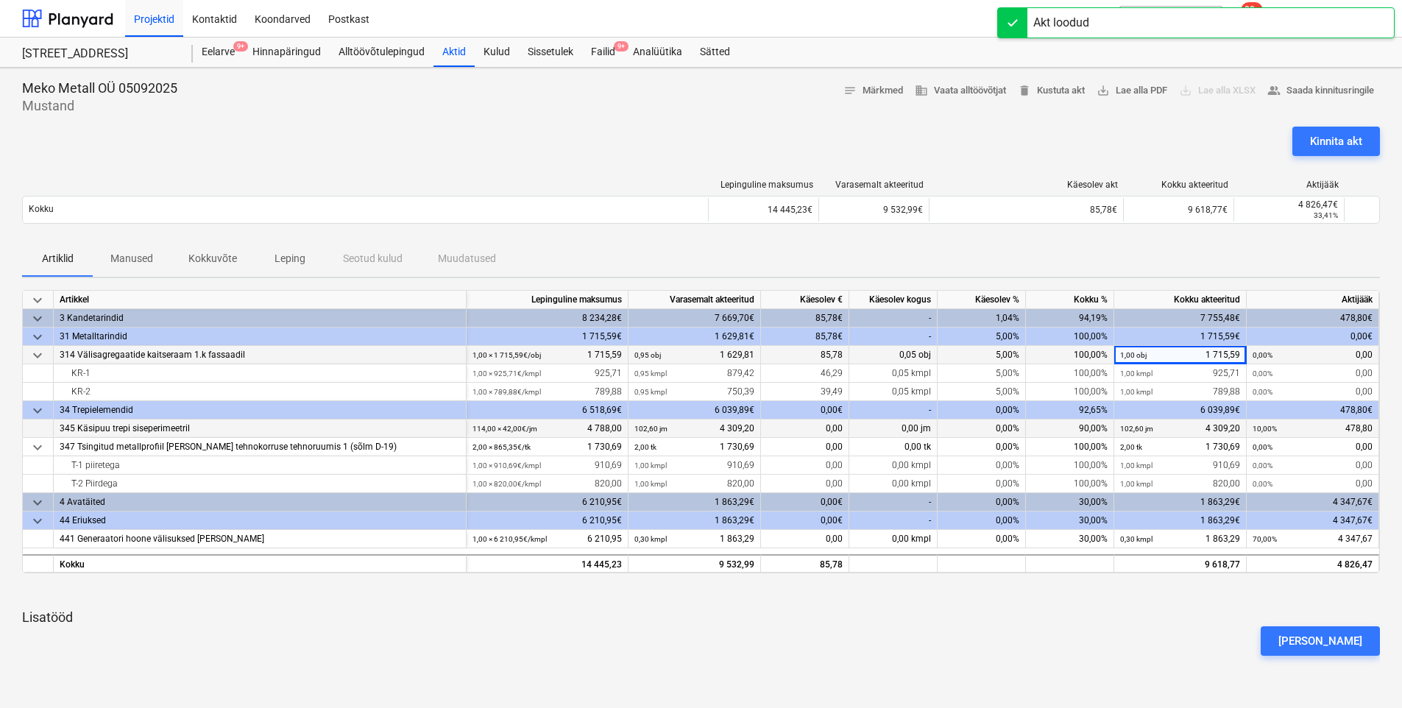
click at [1089, 426] on div "90,00%" at bounding box center [1070, 428] width 88 height 18
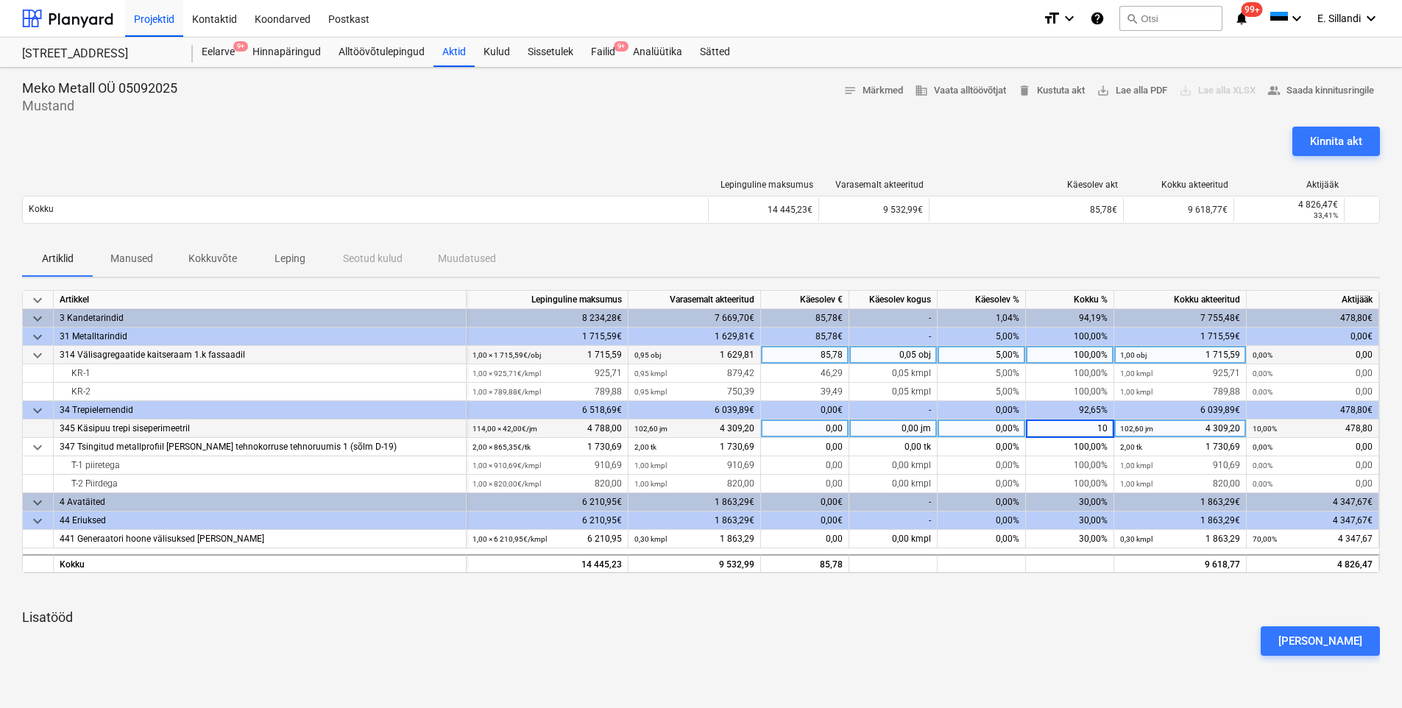
type input "100"
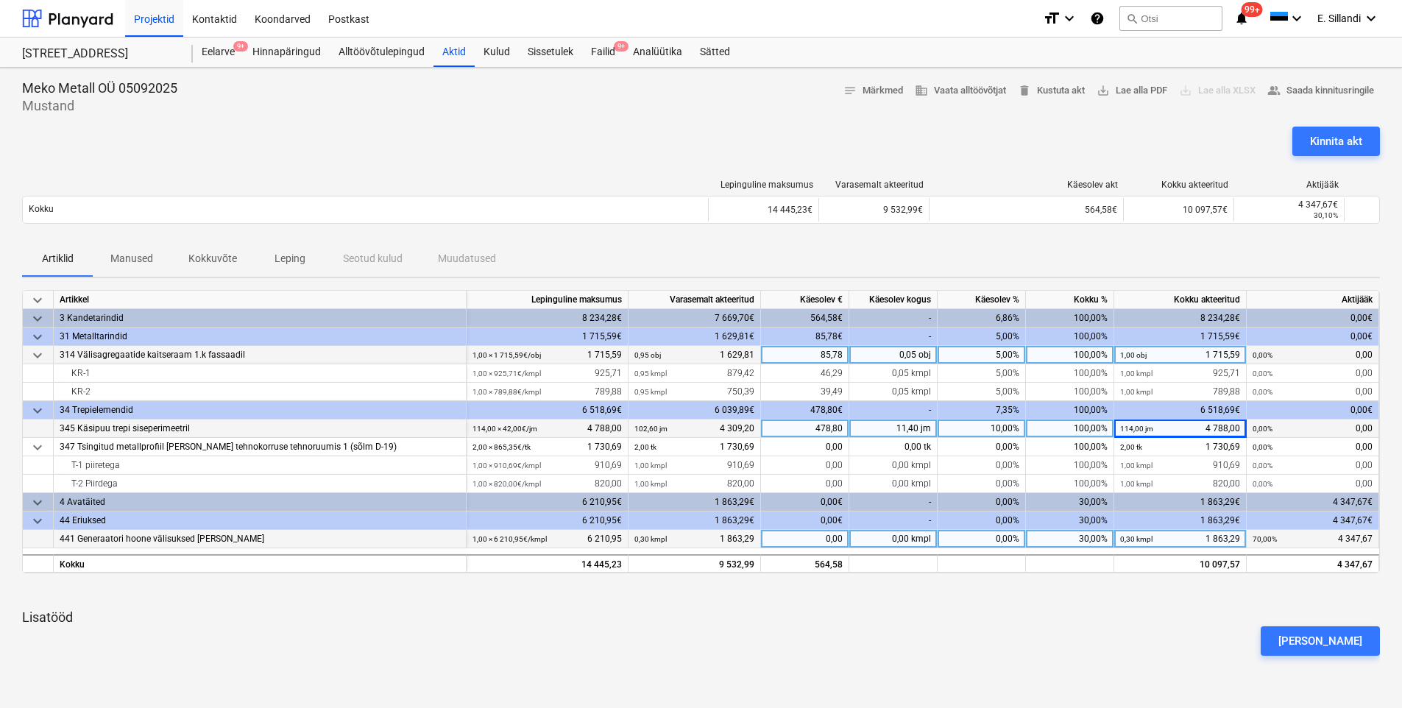
click at [1085, 536] on div "30,00%" at bounding box center [1070, 539] width 88 height 18
type input "100"
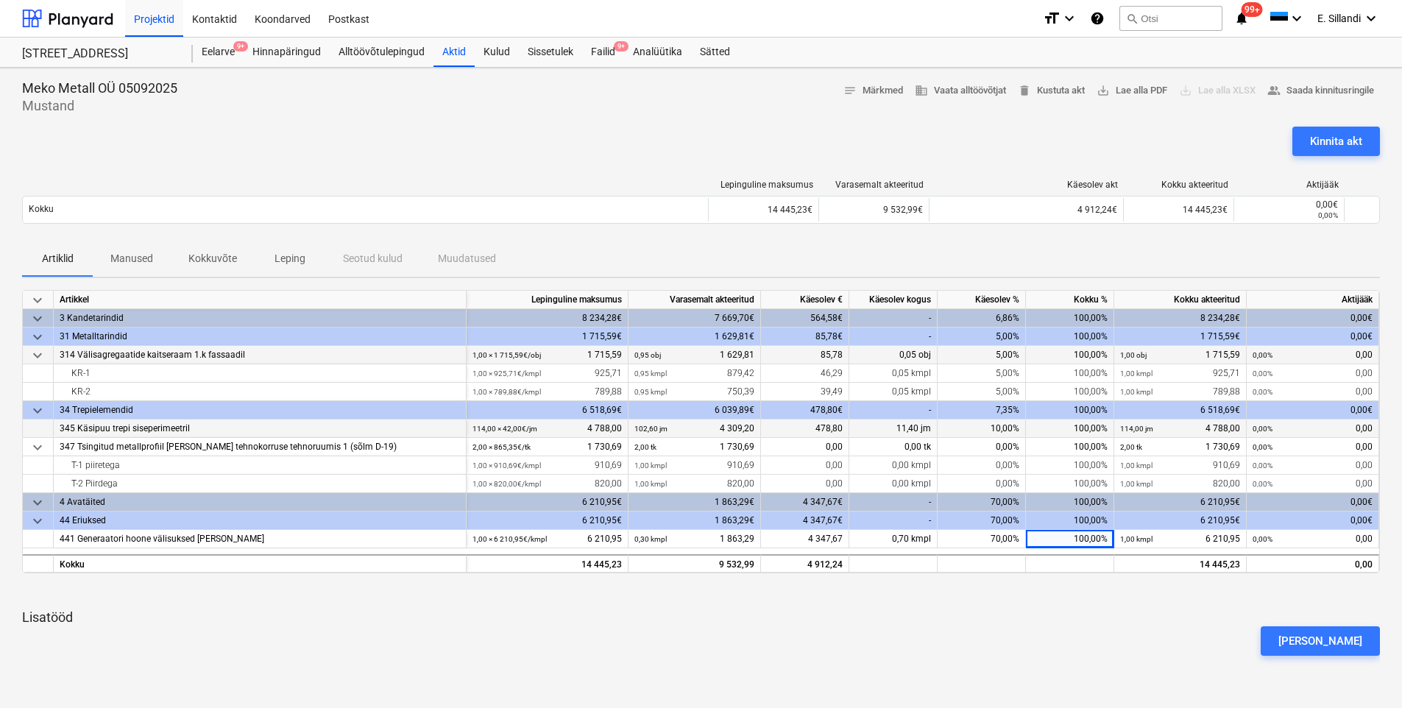
click at [1126, 620] on div "[PERSON_NAME]" at bounding box center [700, 640] width 1369 height 41
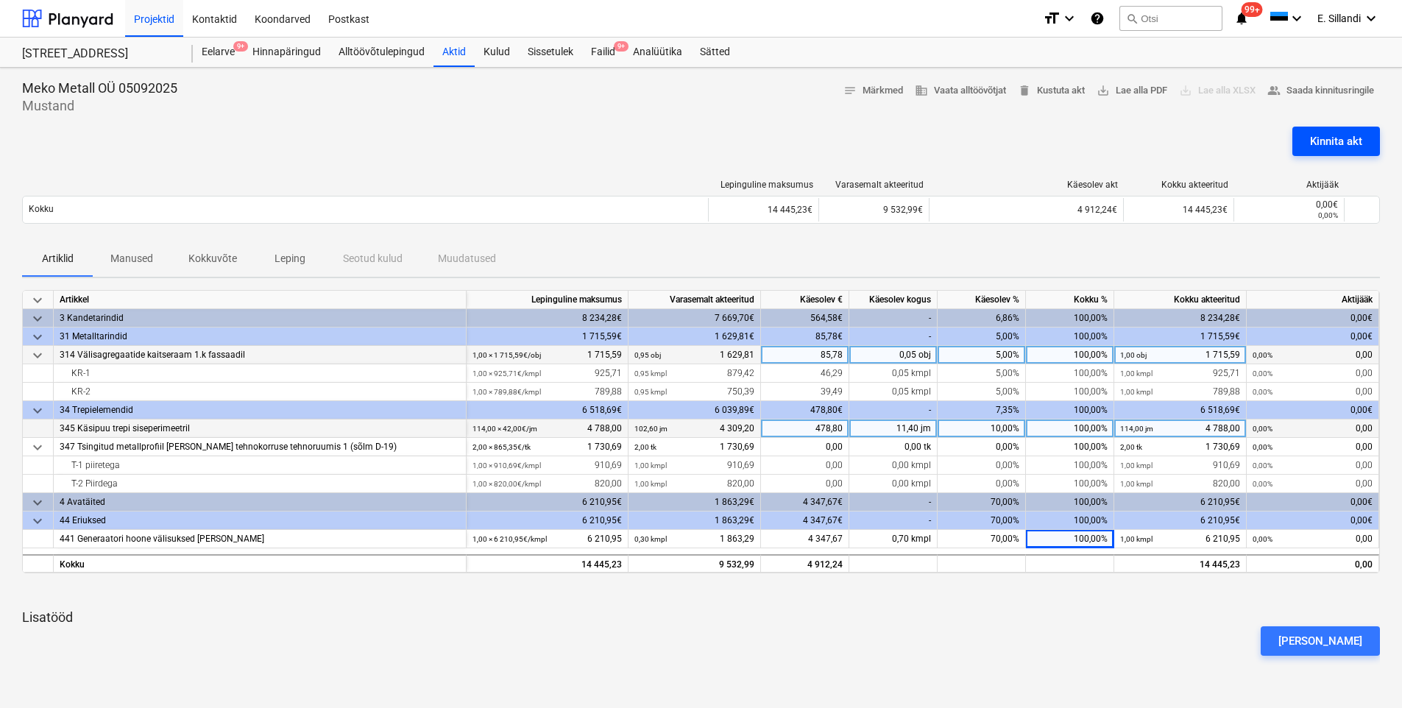
click at [1349, 153] on button "Kinnita akt" at bounding box center [1336, 141] width 88 height 29
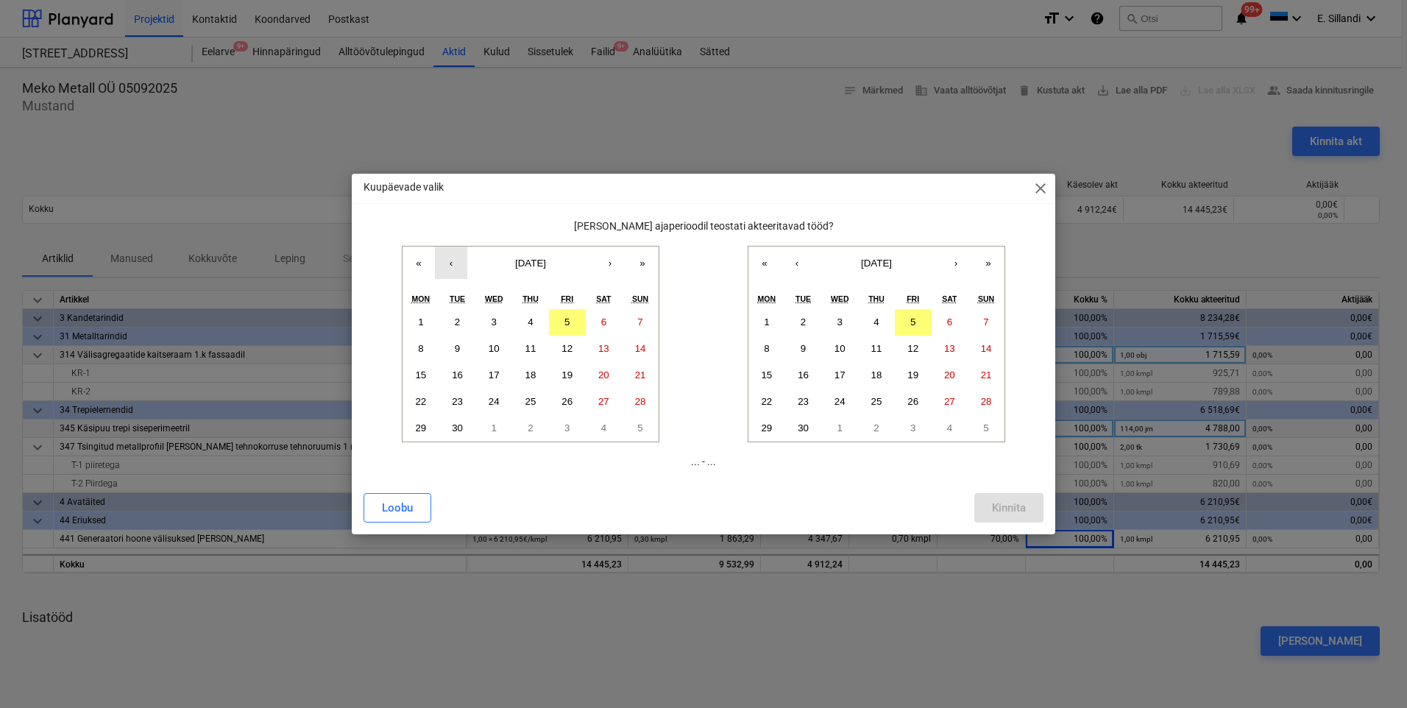
click at [448, 264] on button "‹" at bounding box center [451, 262] width 32 height 32
click at [562, 320] on button "1" at bounding box center [567, 322] width 37 height 26
click at [603, 263] on button "›" at bounding box center [610, 262] width 32 height 32
click at [531, 324] on abbr "4" at bounding box center [530, 321] width 5 height 11
click at [457, 264] on button "‹" at bounding box center [451, 262] width 32 height 32
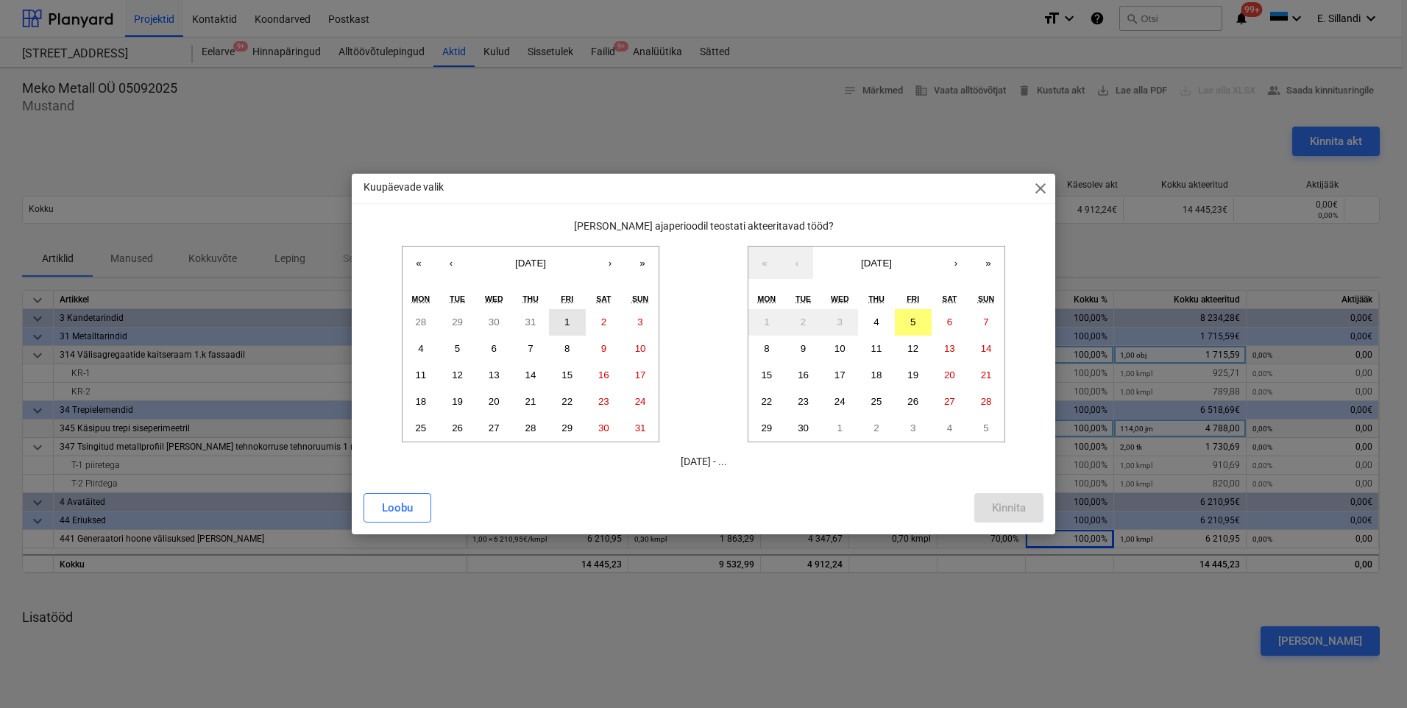
click at [567, 323] on abbr "1" at bounding box center [566, 321] width 5 height 11
click at [874, 316] on abbr "4" at bounding box center [875, 321] width 5 height 11
click at [997, 517] on button "Kinnita" at bounding box center [1008, 507] width 69 height 29
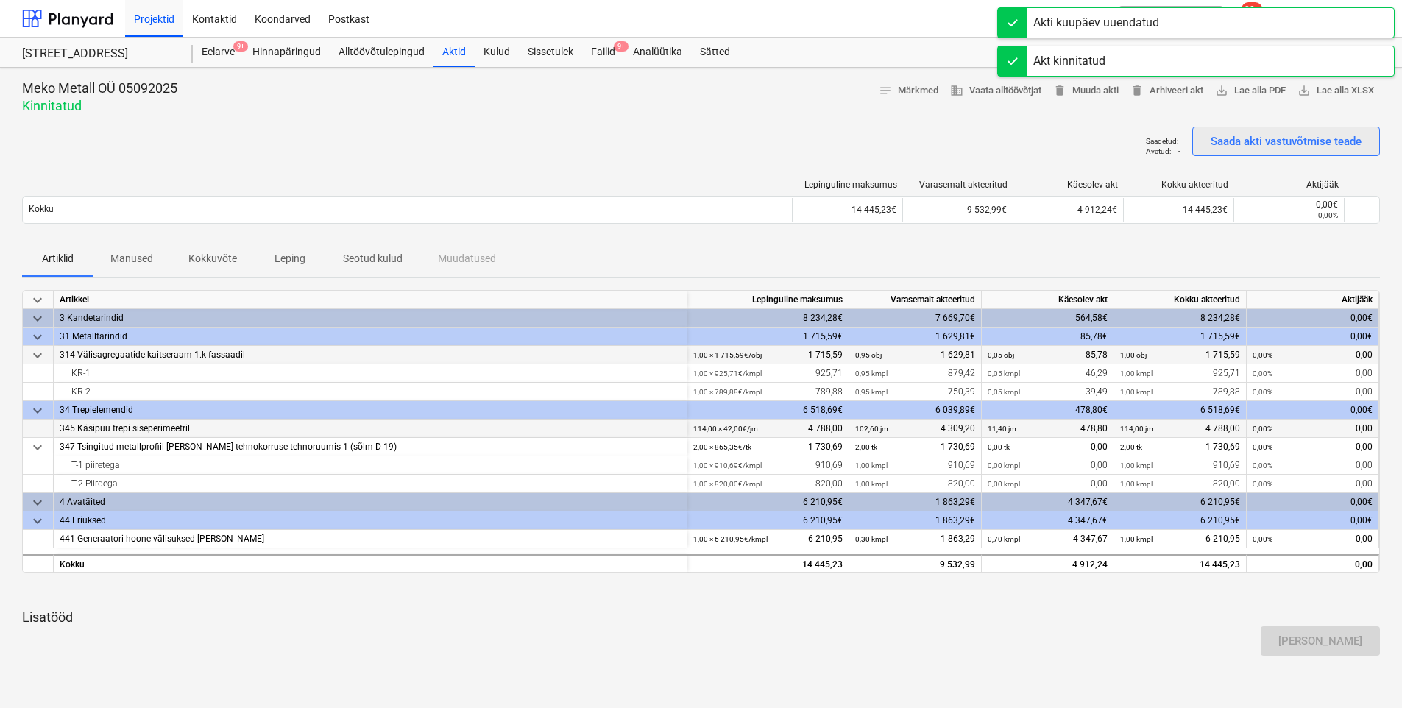
click at [1254, 146] on div "Saada akti vastuvõtmise teade" at bounding box center [1285, 141] width 151 height 19
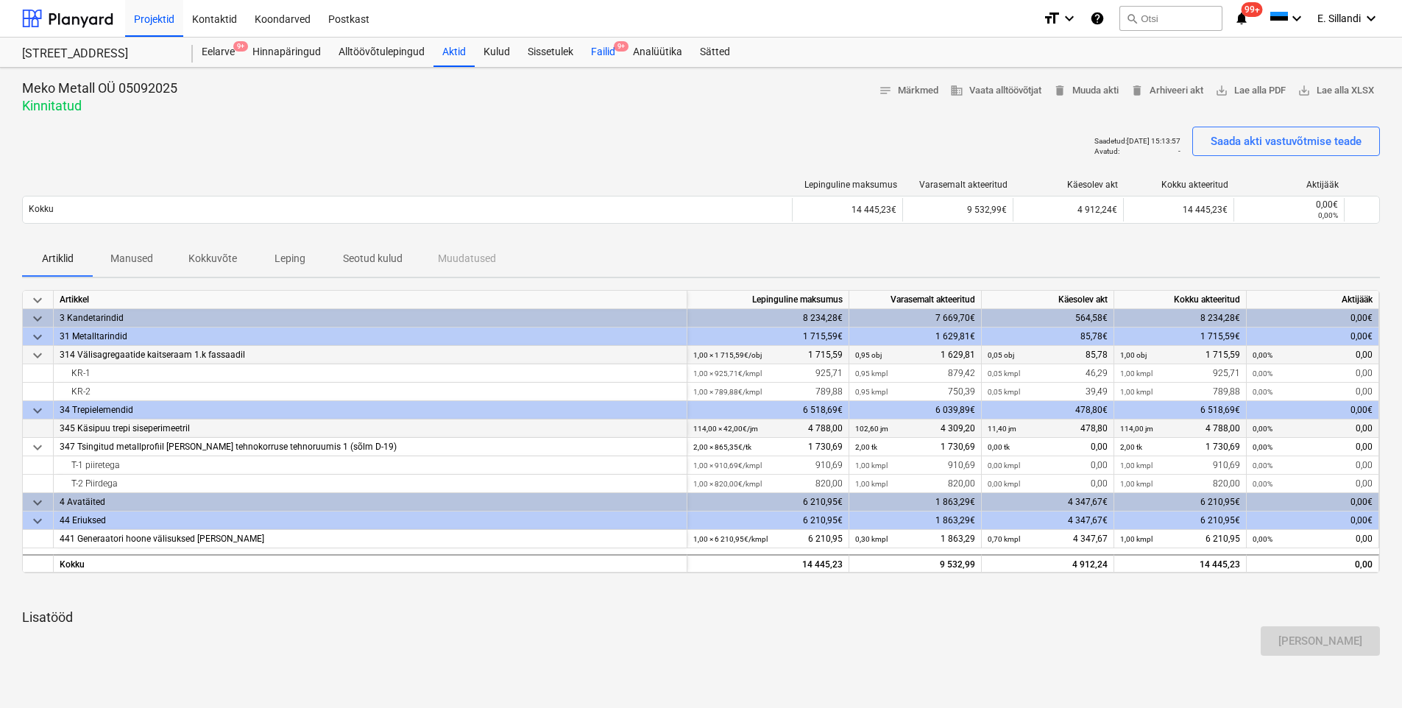
click at [620, 49] on span "9+" at bounding box center [621, 46] width 15 height 10
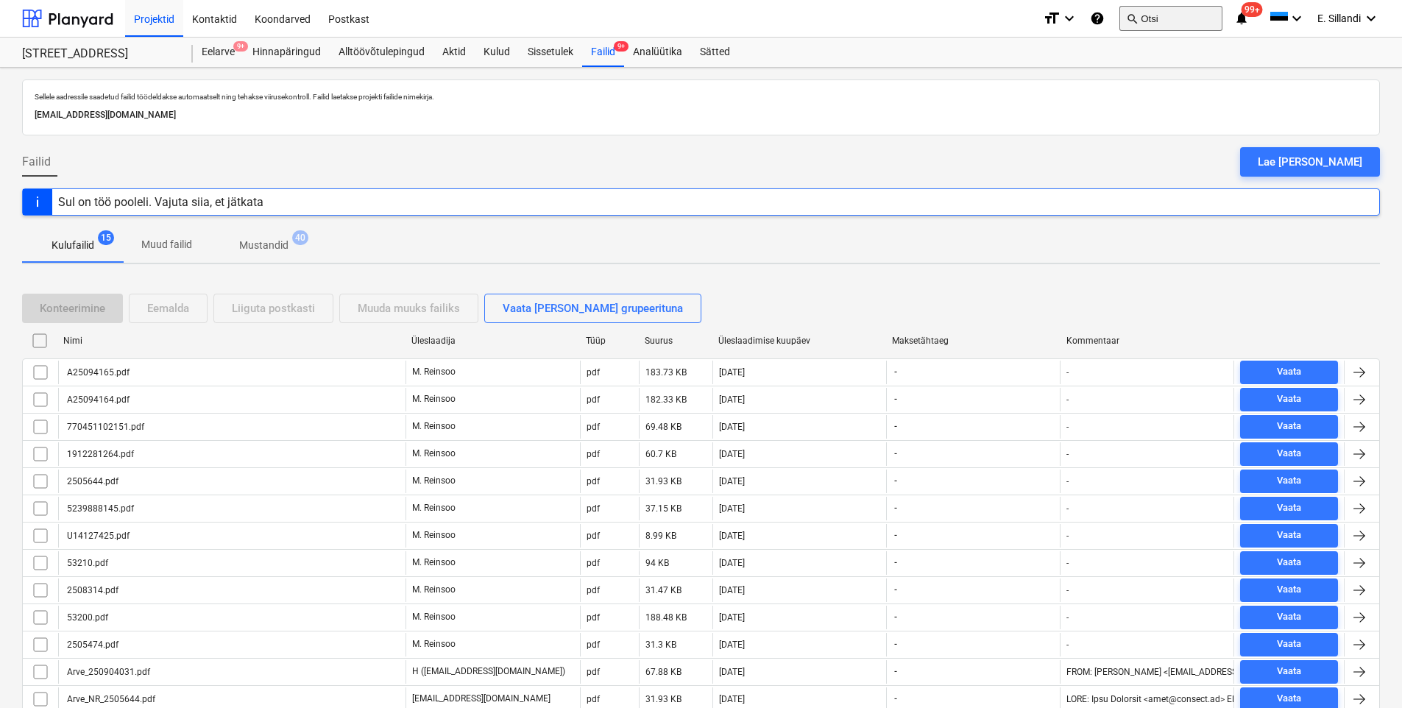
click at [1149, 19] on button "search Otsi" at bounding box center [1170, 18] width 103 height 25
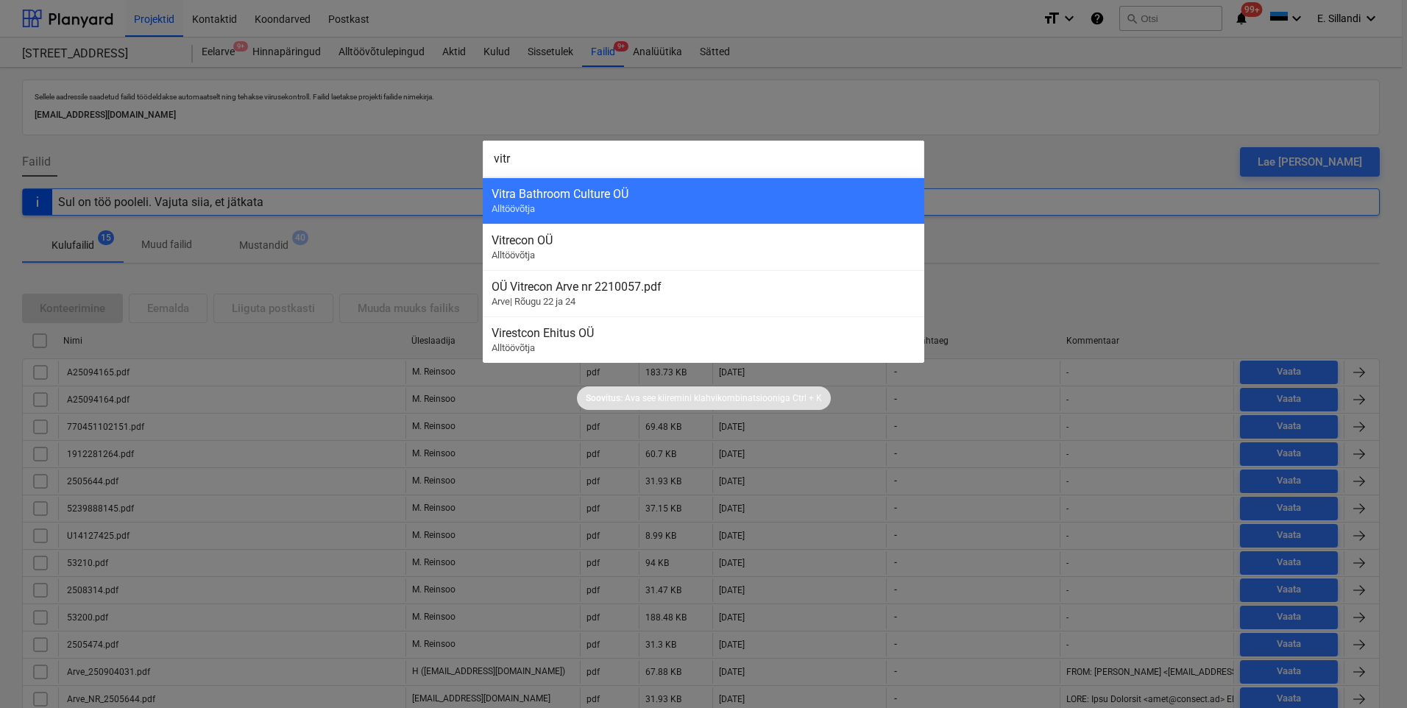
type input "vitra"
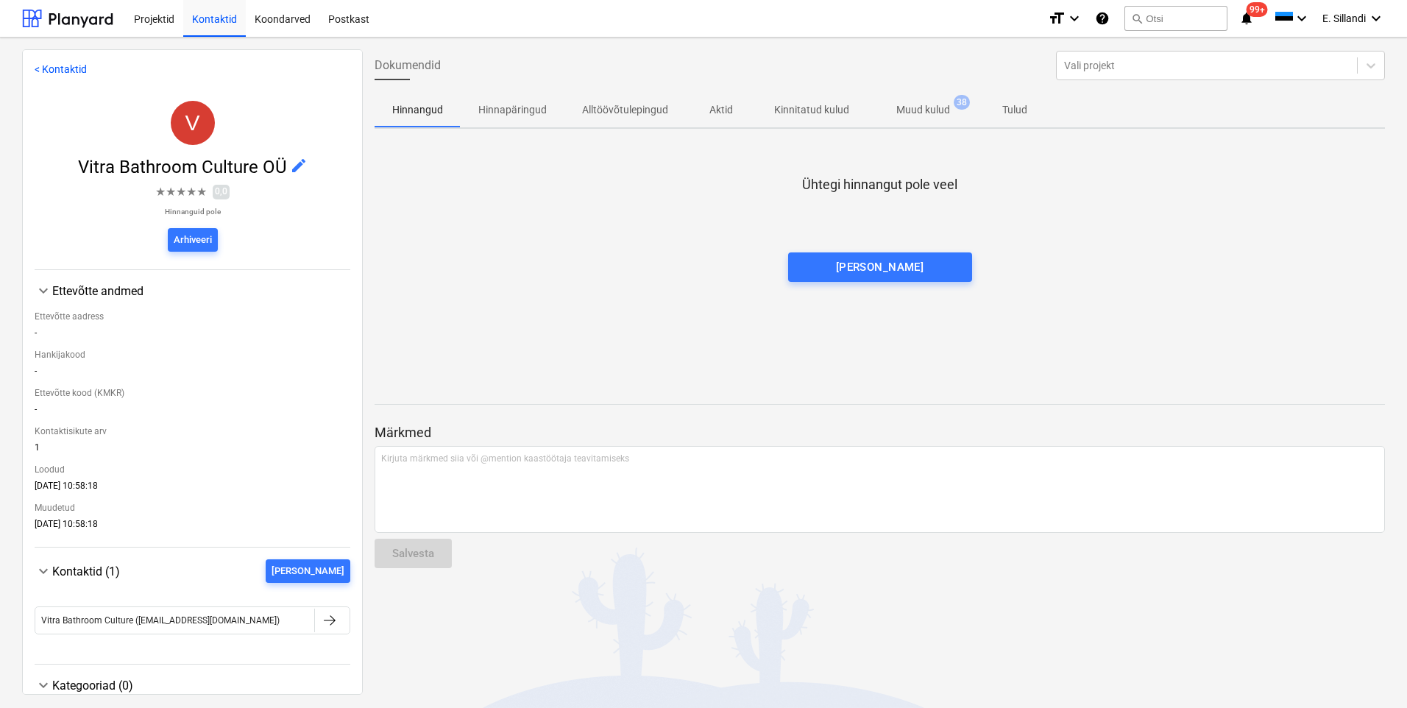
click at [909, 101] on span "Muud kulud 38" at bounding box center [923, 109] width 113 height 26
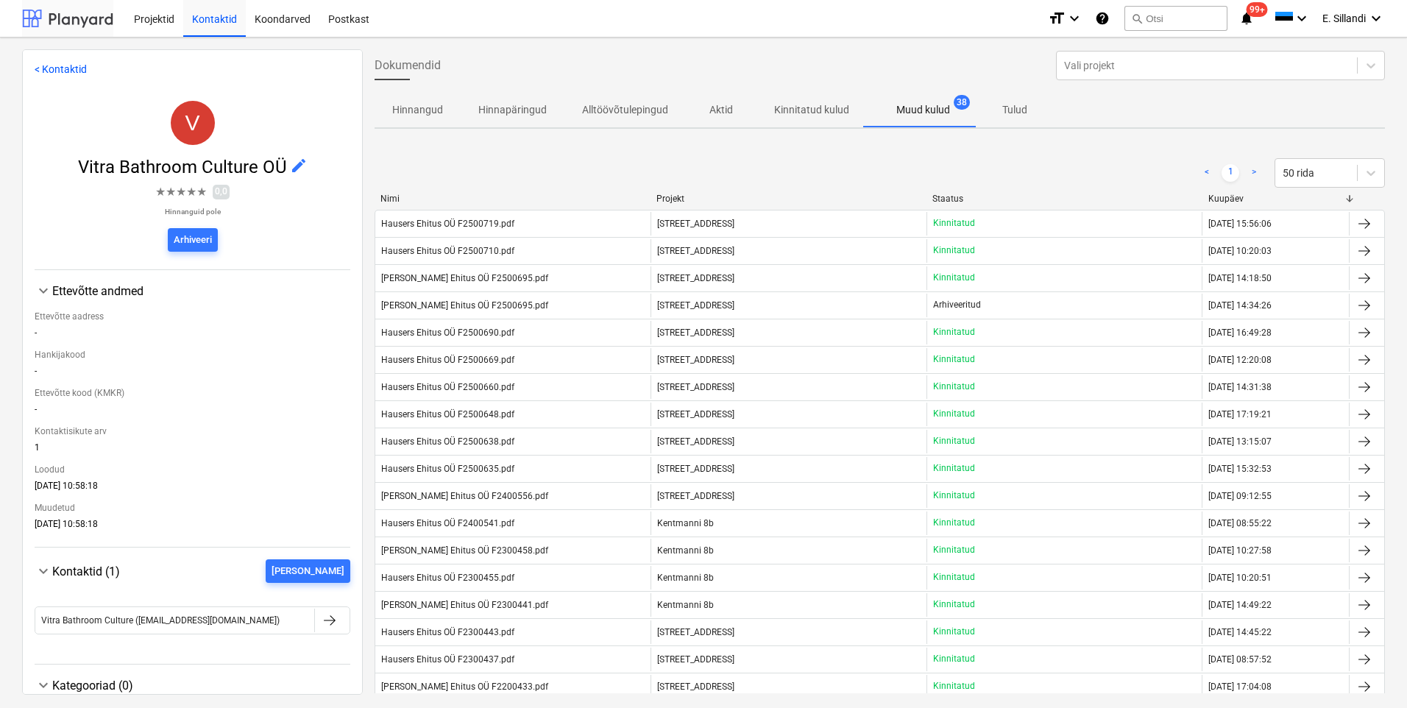
click at [36, 19] on div at bounding box center [67, 18] width 91 height 37
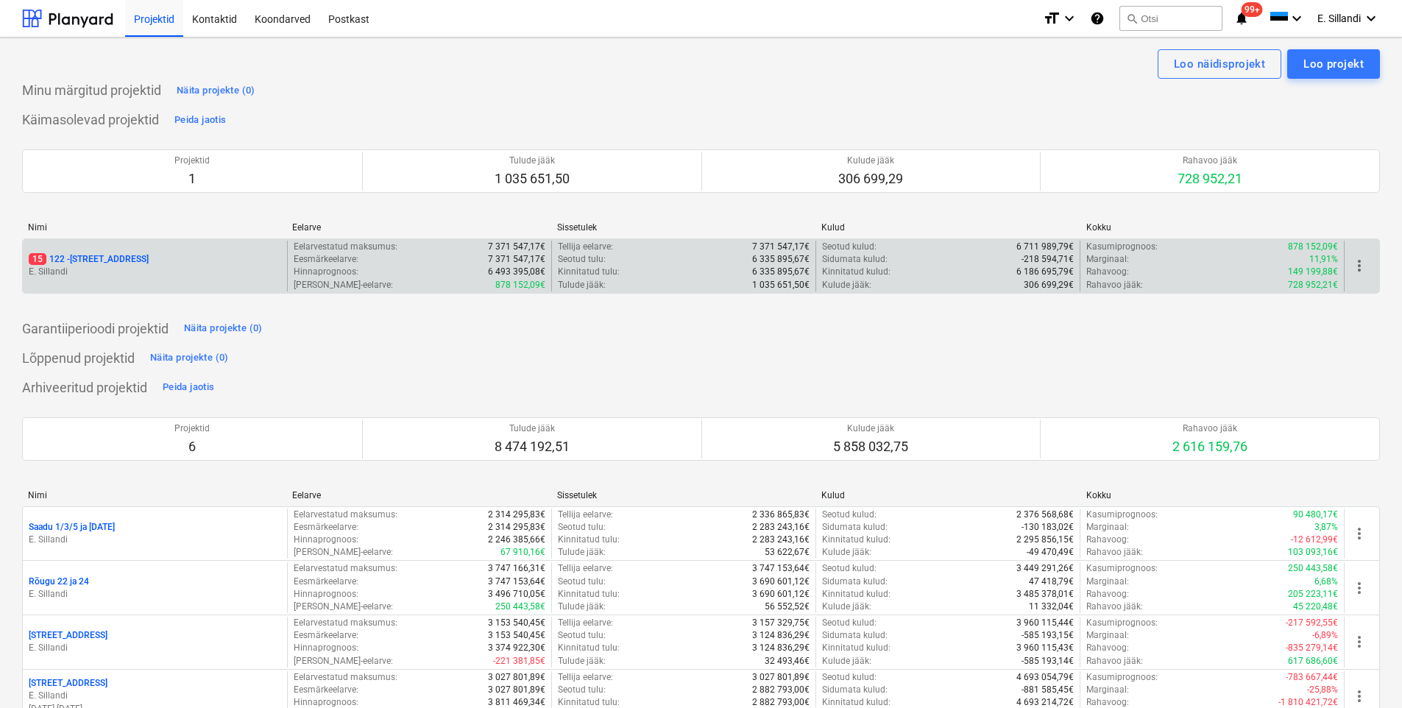
click at [116, 275] on p "E. Sillandi" at bounding box center [155, 272] width 252 height 13
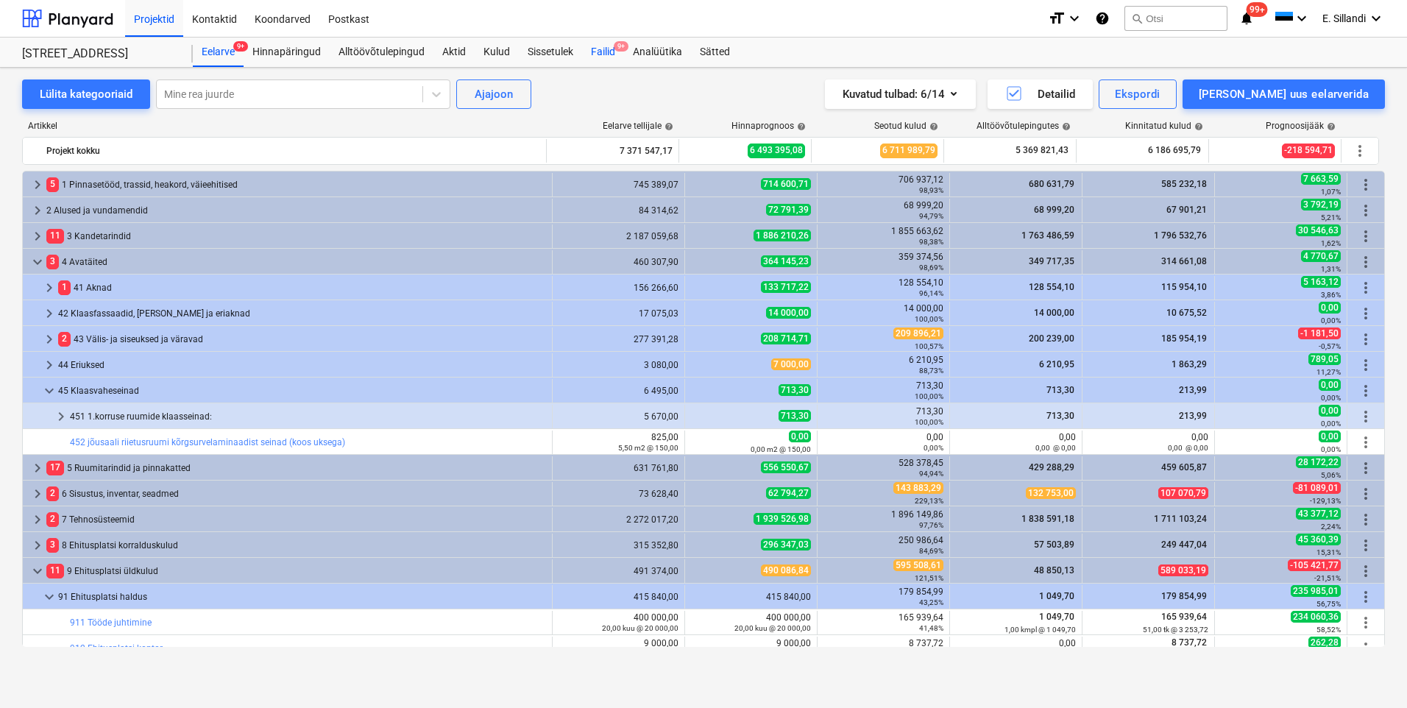
click at [600, 46] on div "Failid 9+" at bounding box center [603, 52] width 42 height 29
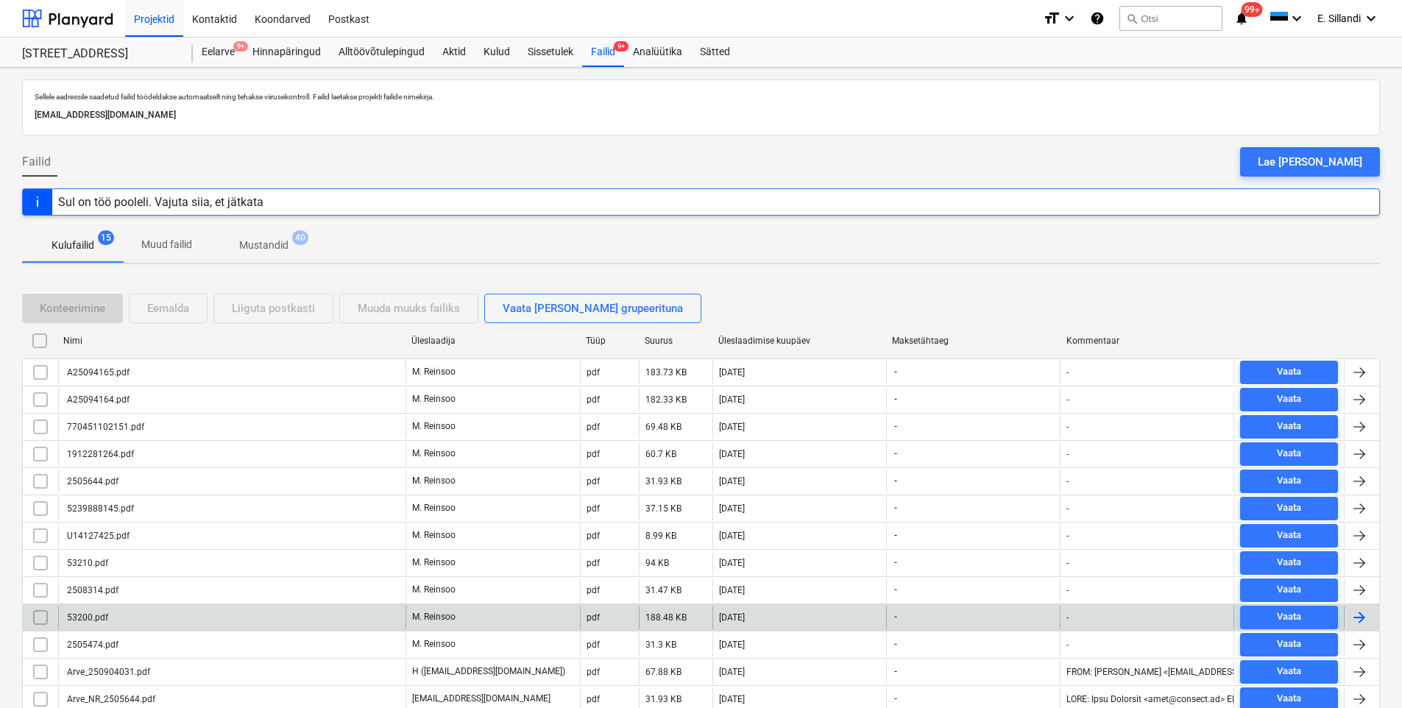
scroll to position [113, 0]
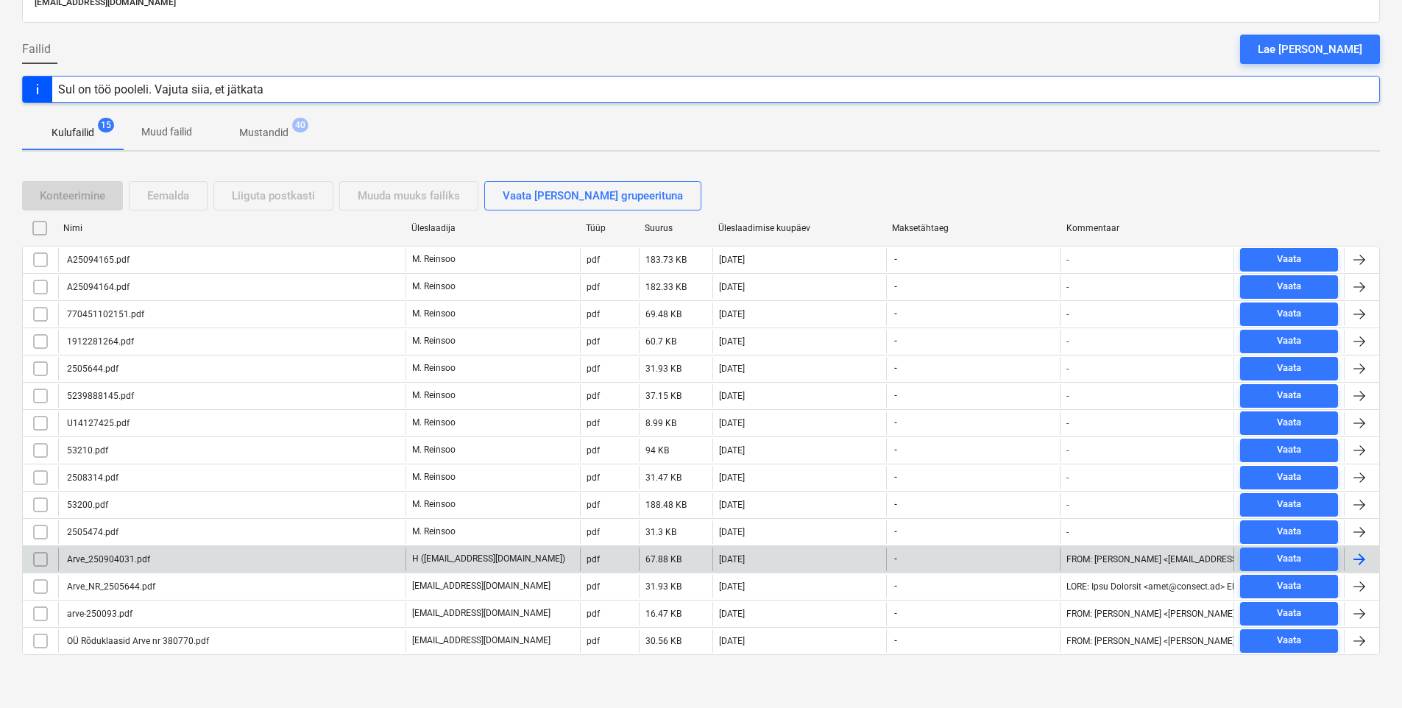
click at [210, 556] on div "Arve_250904031.pdf" at bounding box center [231, 559] width 347 height 24
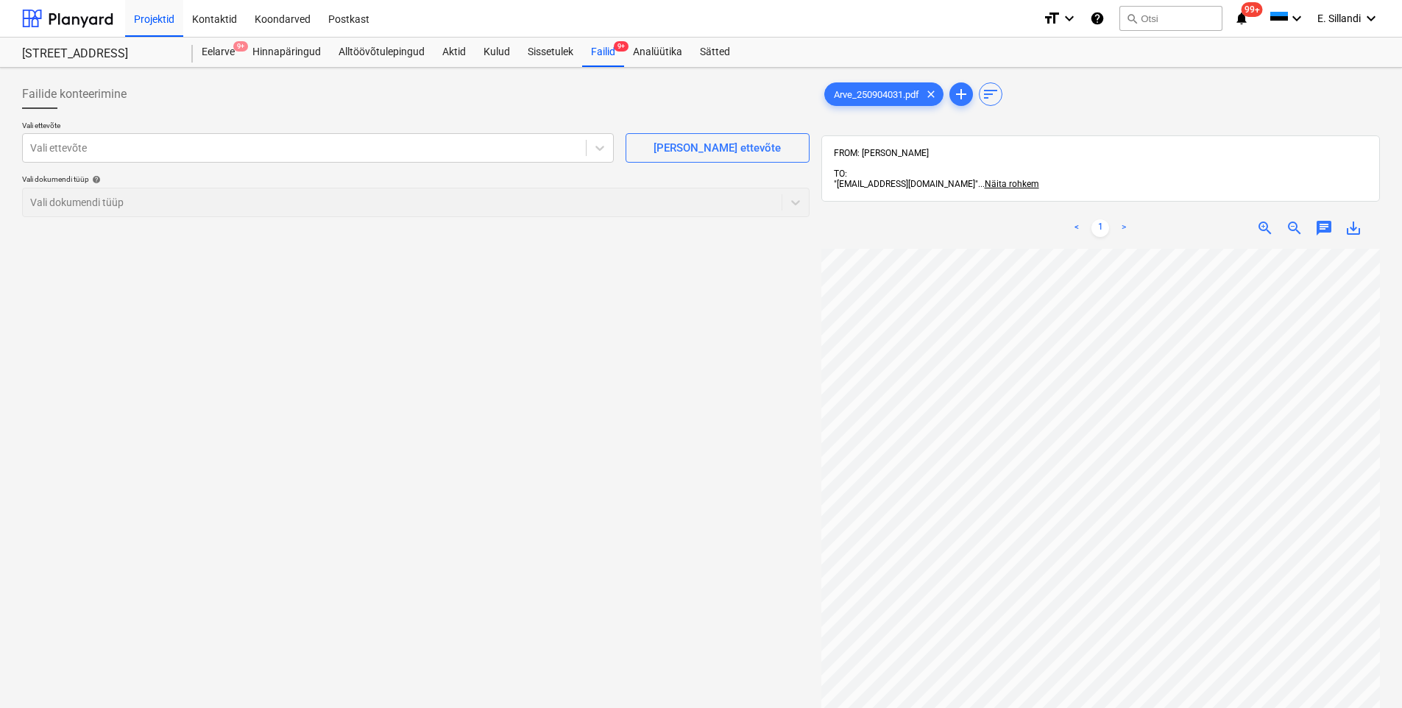
scroll to position [36, 103]
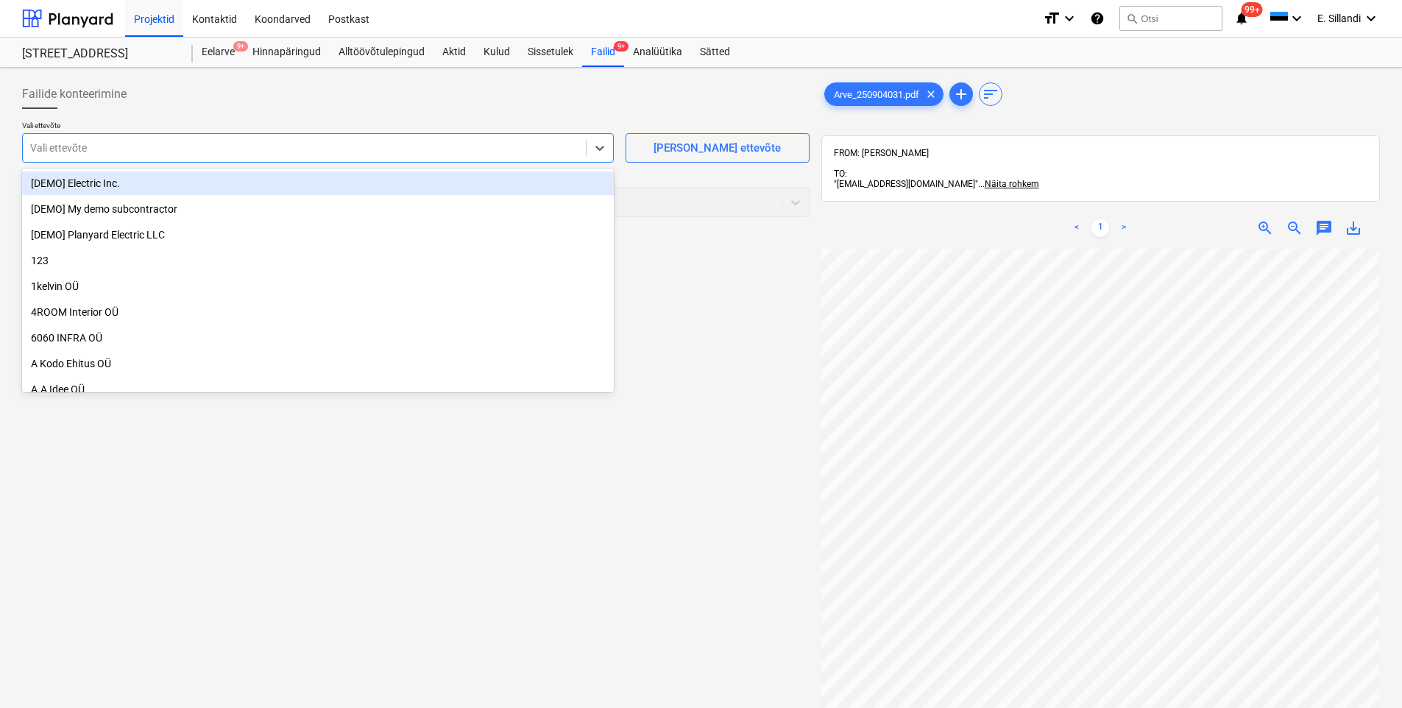
click at [382, 148] on div at bounding box center [304, 148] width 548 height 15
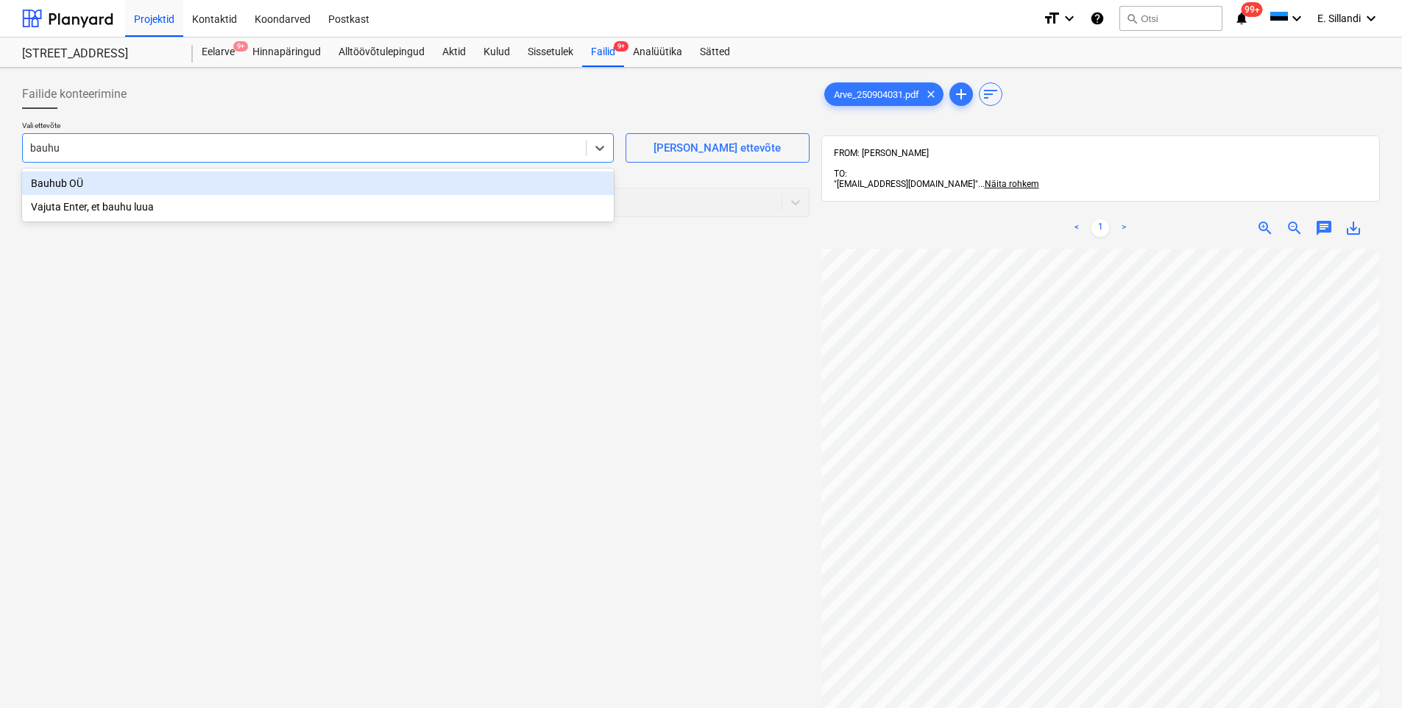
type input "bauhub"
click at [245, 191] on div "Bauhub OÜ" at bounding box center [318, 183] width 592 height 24
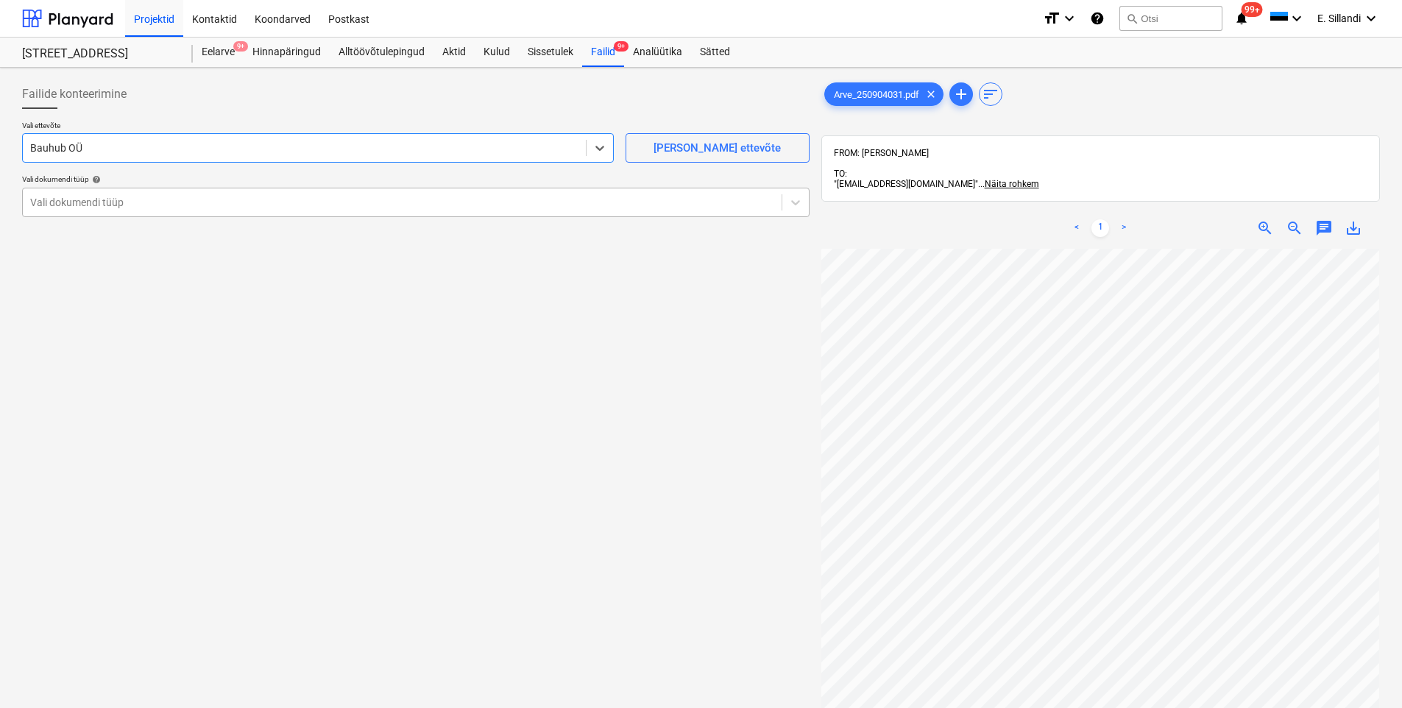
click at [231, 200] on div at bounding box center [402, 202] width 744 height 15
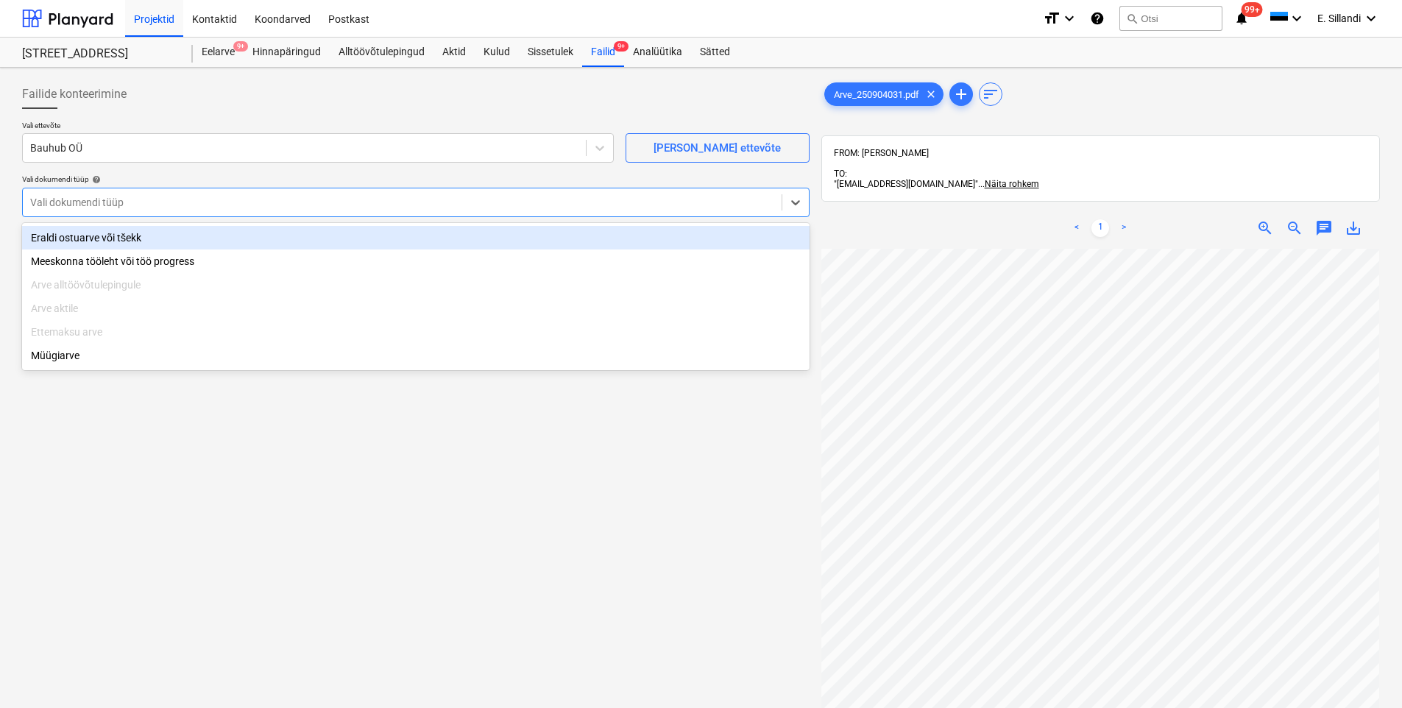
click at [214, 233] on div "Eraldi ostuarve või tšekk" at bounding box center [415, 238] width 787 height 24
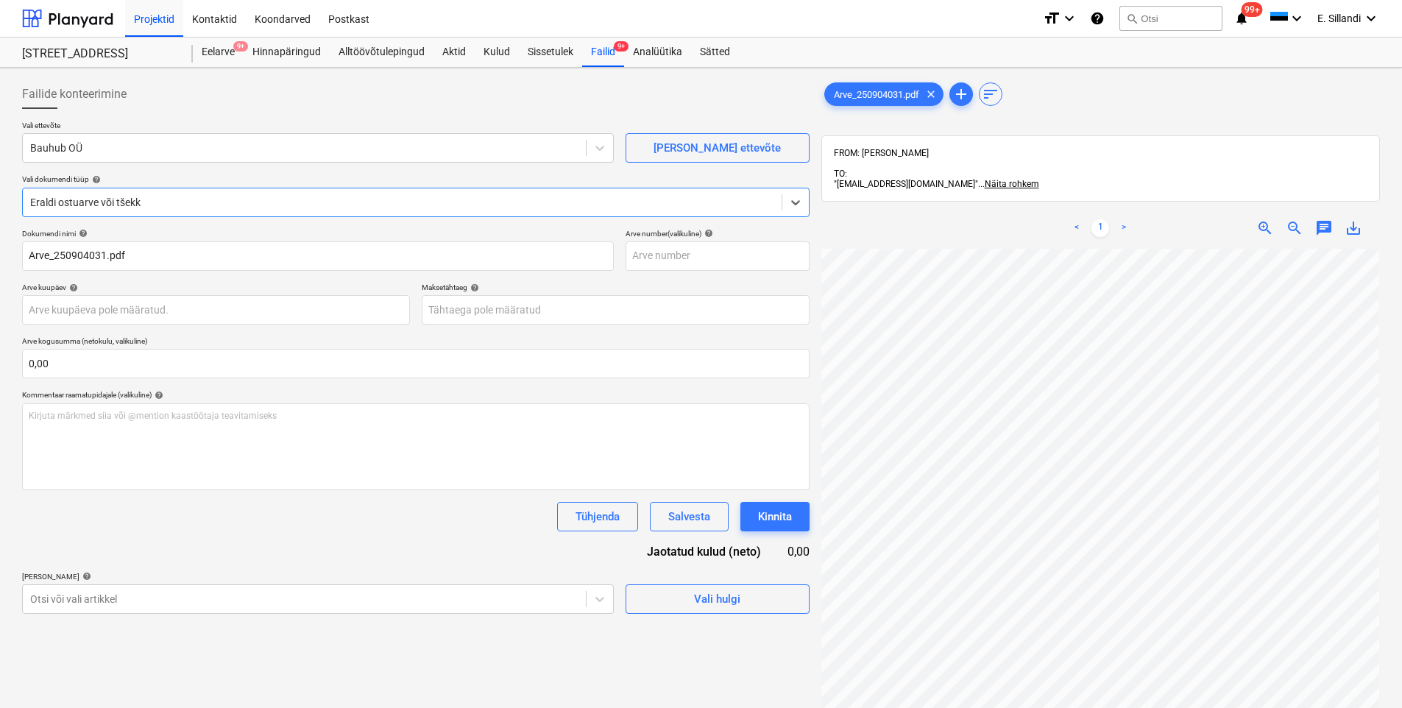
click at [190, 615] on div "Failide konteerimine Vali ettevõte Bauhub OÜ Lisa uus ettevõte Vali dokumendi t…" at bounding box center [415, 498] width 799 height 848
click at [196, 607] on body "Projektid Kontaktid Koondarved Postkast format_size keyboard_arrow_down help se…" at bounding box center [701, 354] width 1402 height 708
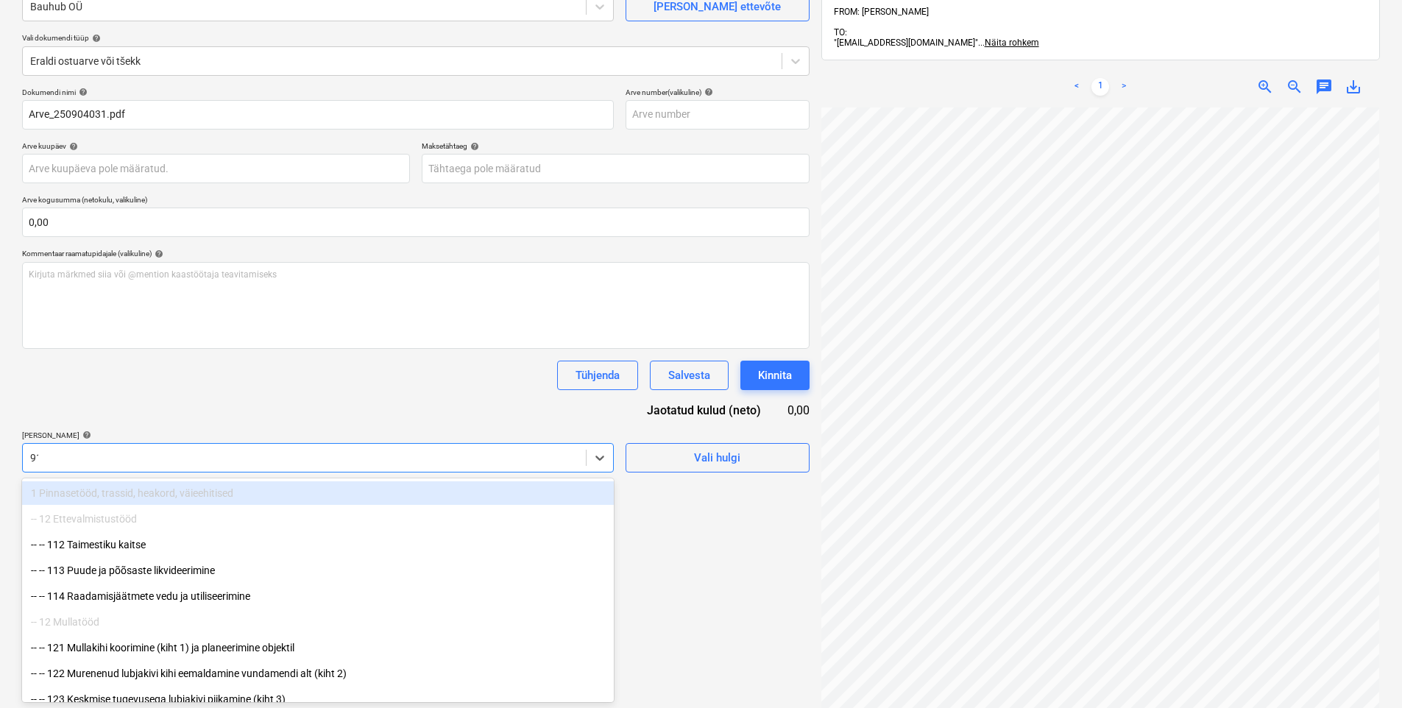
type input "911"
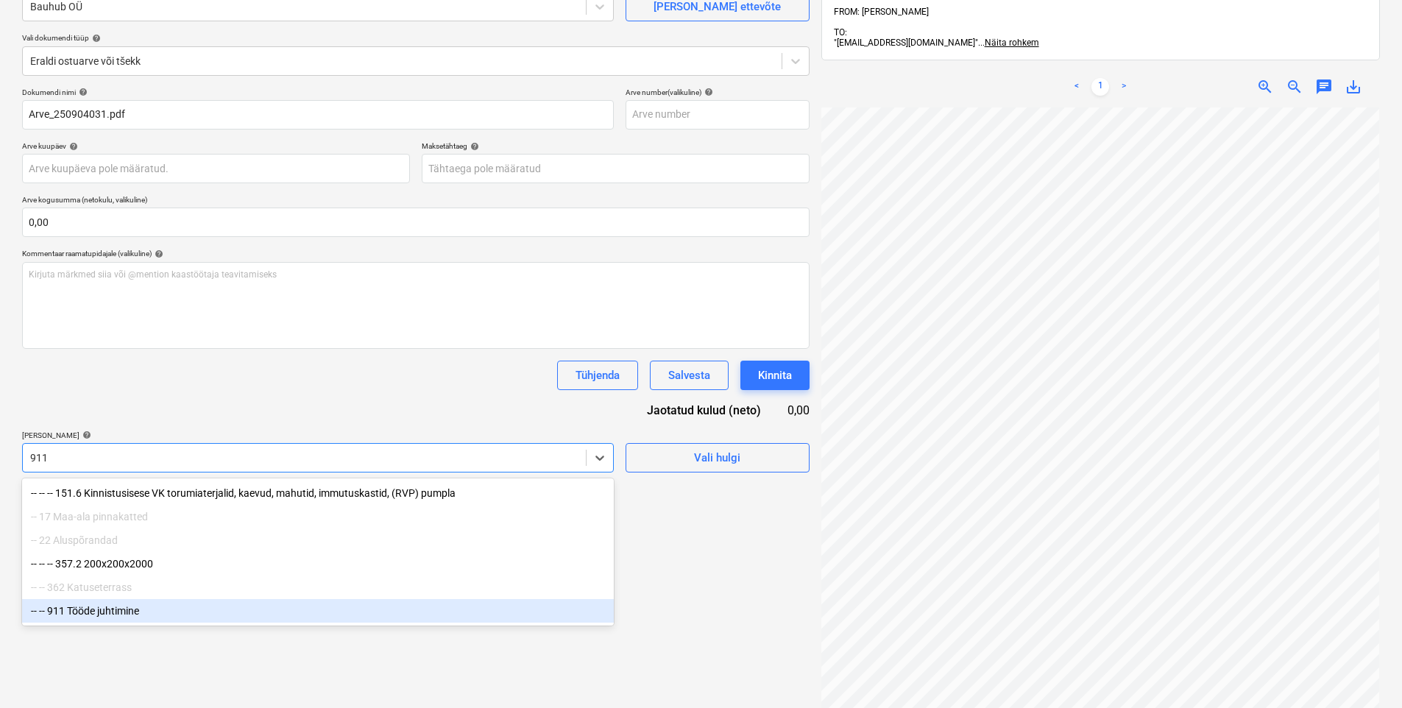
click at [178, 615] on div "-- -- 911 Tööde juhtimine" at bounding box center [318, 611] width 592 height 24
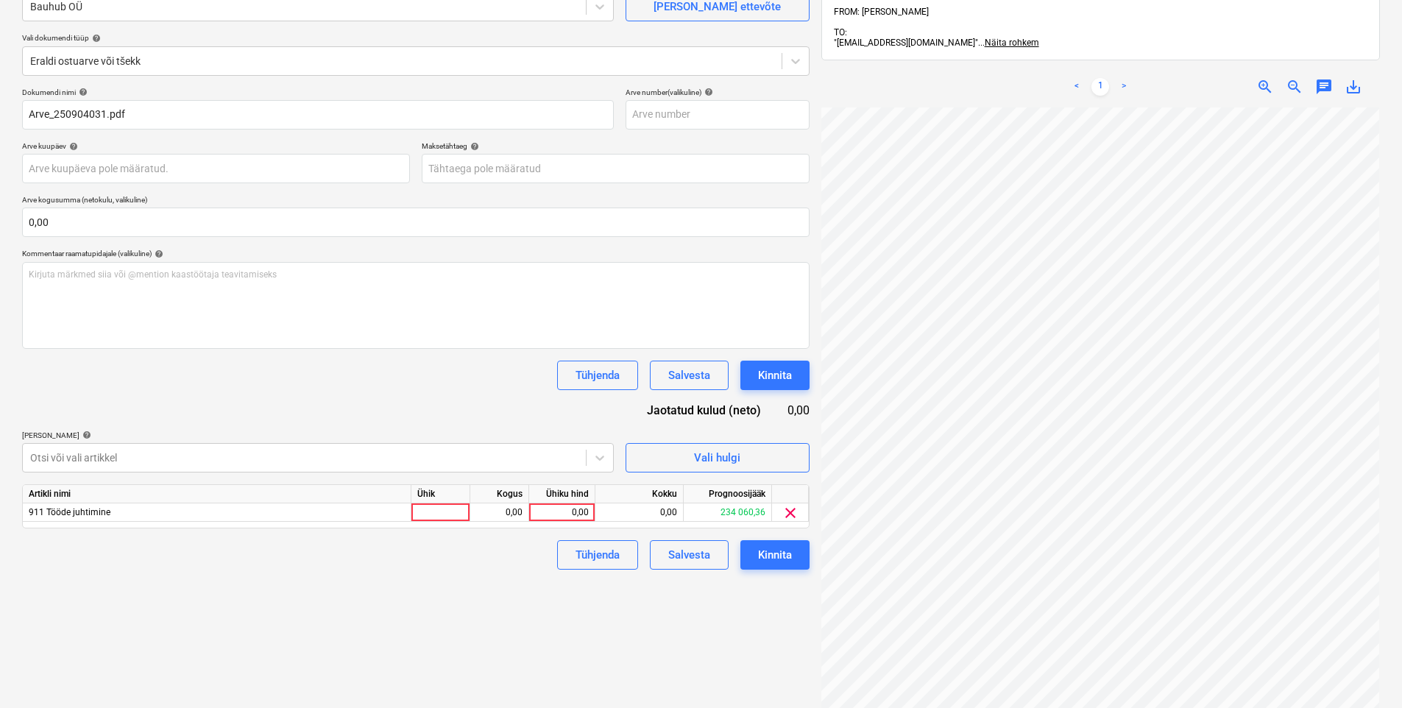
click at [259, 399] on div "Dokumendi nimi help Arve_250904031.pdf Arve number (valikuline) help Arve kuupä…" at bounding box center [415, 329] width 787 height 482
click at [564, 512] on div "0,00" at bounding box center [562, 512] width 54 height 18
type input "100"
click at [489, 399] on div "Dokumendi nimi help Arve_250904031.pdf Arve number (valikuline) help Arve kuupä…" at bounding box center [415, 329] width 787 height 482
click at [806, 565] on button "Kinnita" at bounding box center [774, 554] width 69 height 29
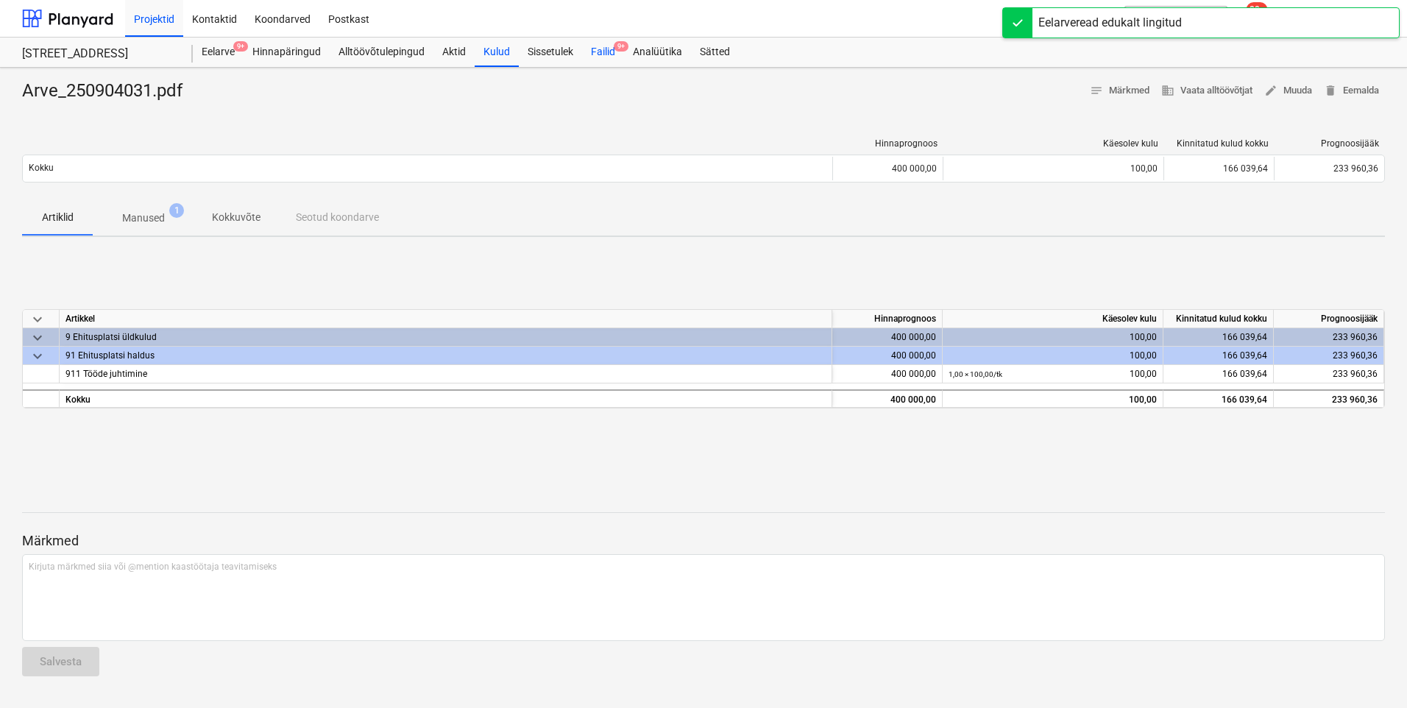
click at [608, 47] on div "Failid 9+" at bounding box center [603, 52] width 42 height 29
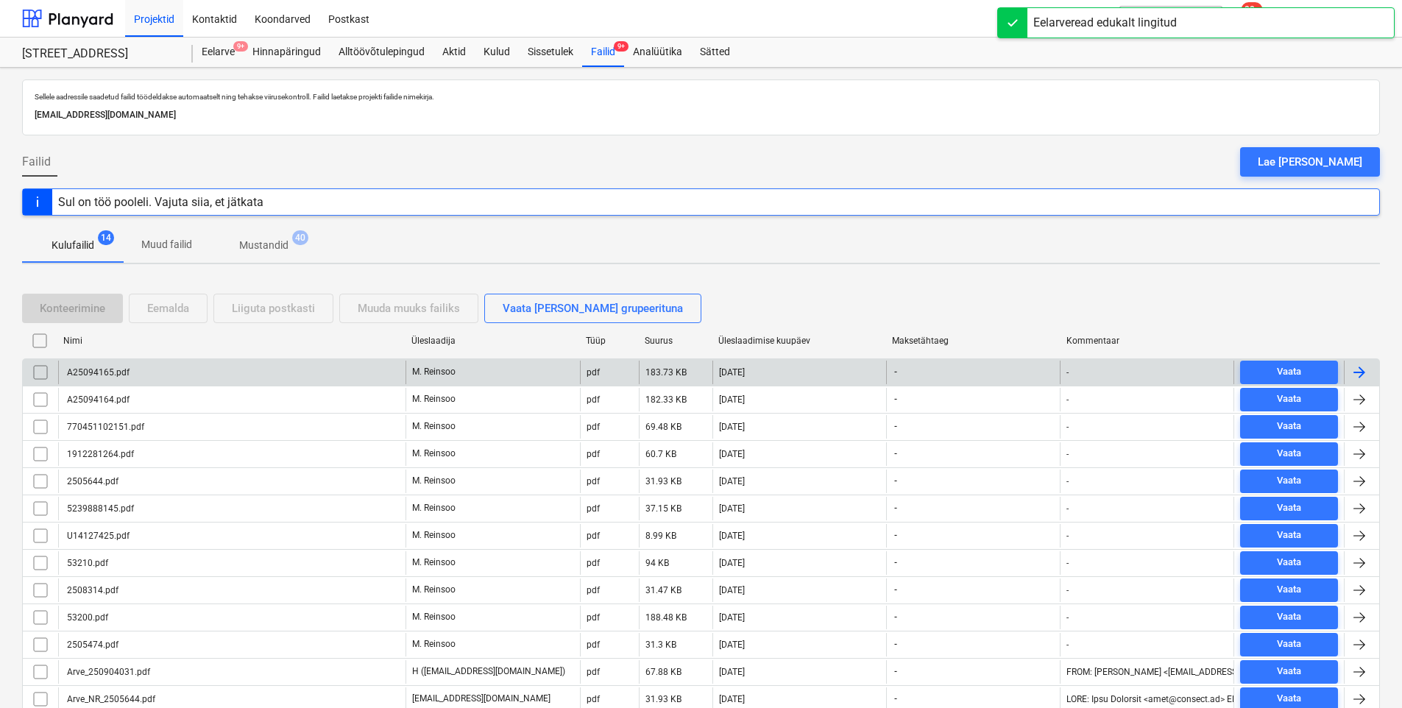
click at [405, 368] on div "A25094165.pdf" at bounding box center [231, 373] width 347 height 24
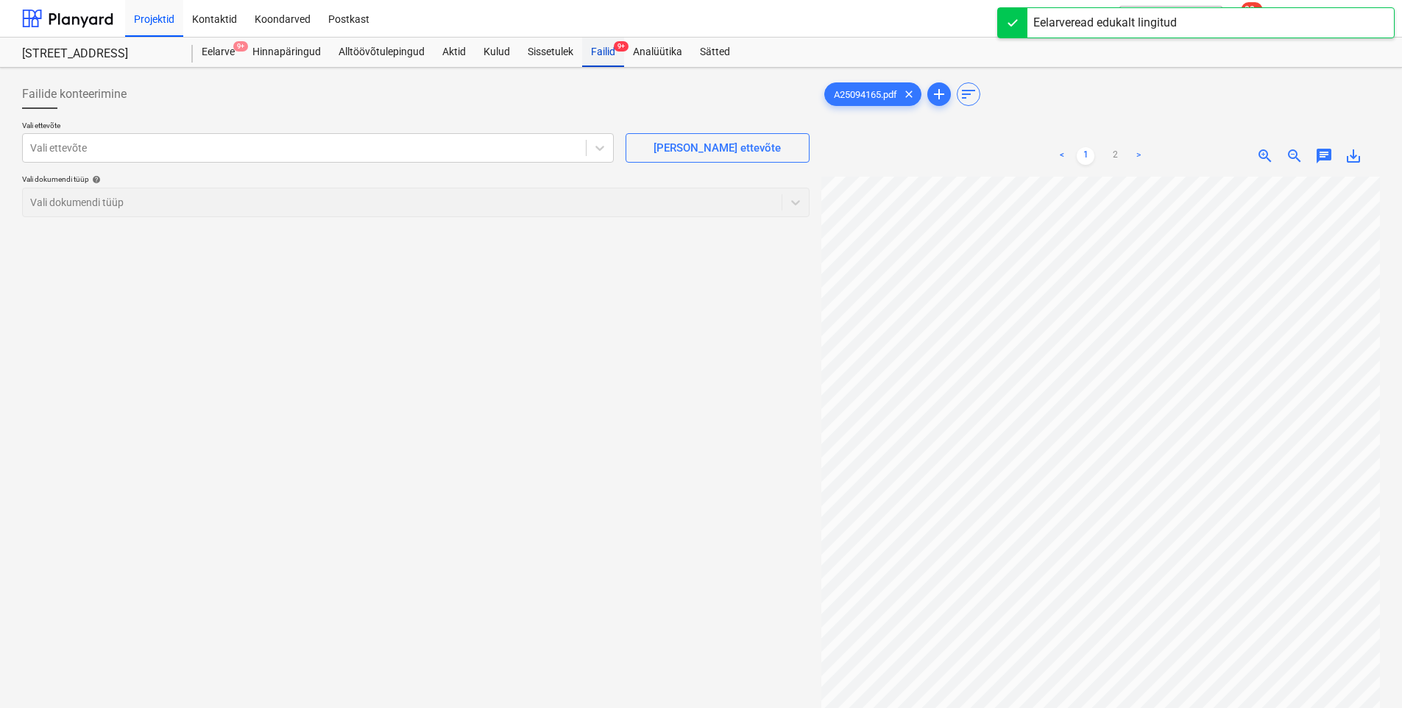
click at [616, 49] on span "9+" at bounding box center [621, 46] width 15 height 10
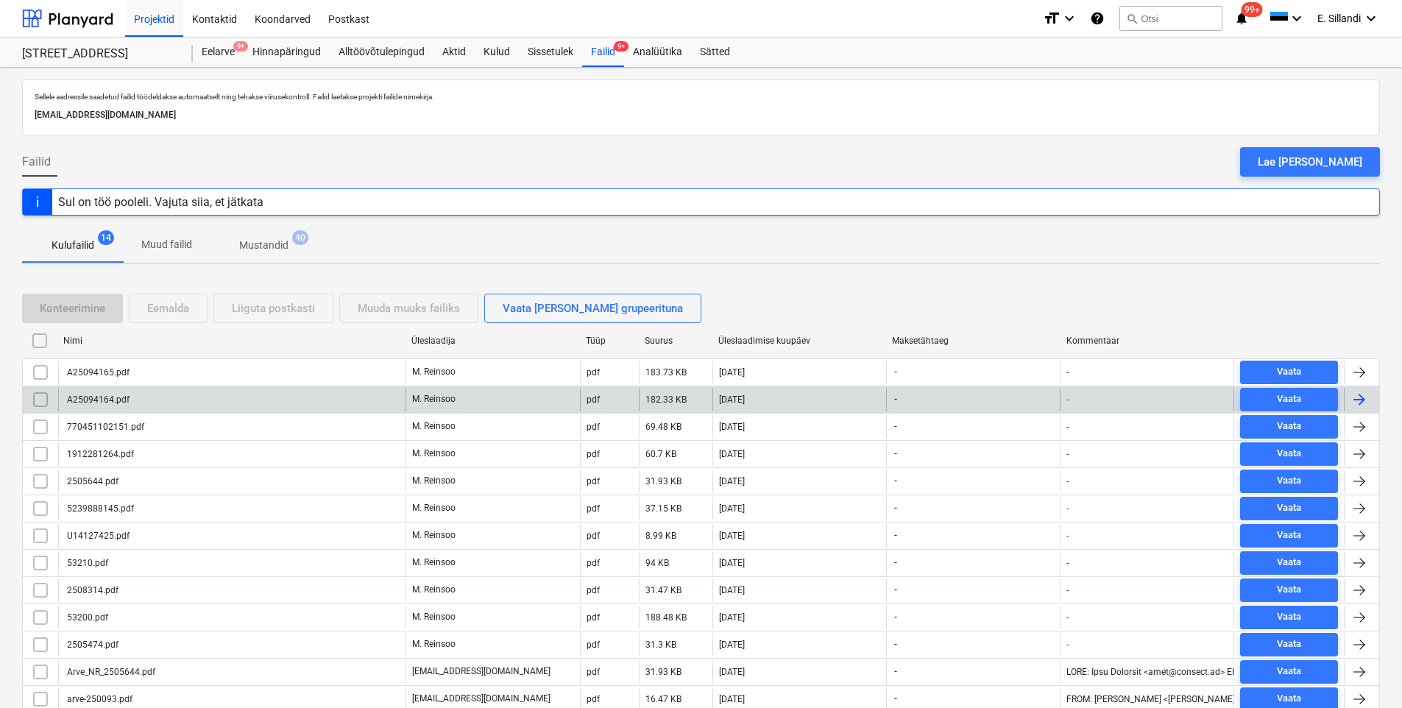
click at [216, 403] on div "A25094164.pdf" at bounding box center [231, 400] width 347 height 24
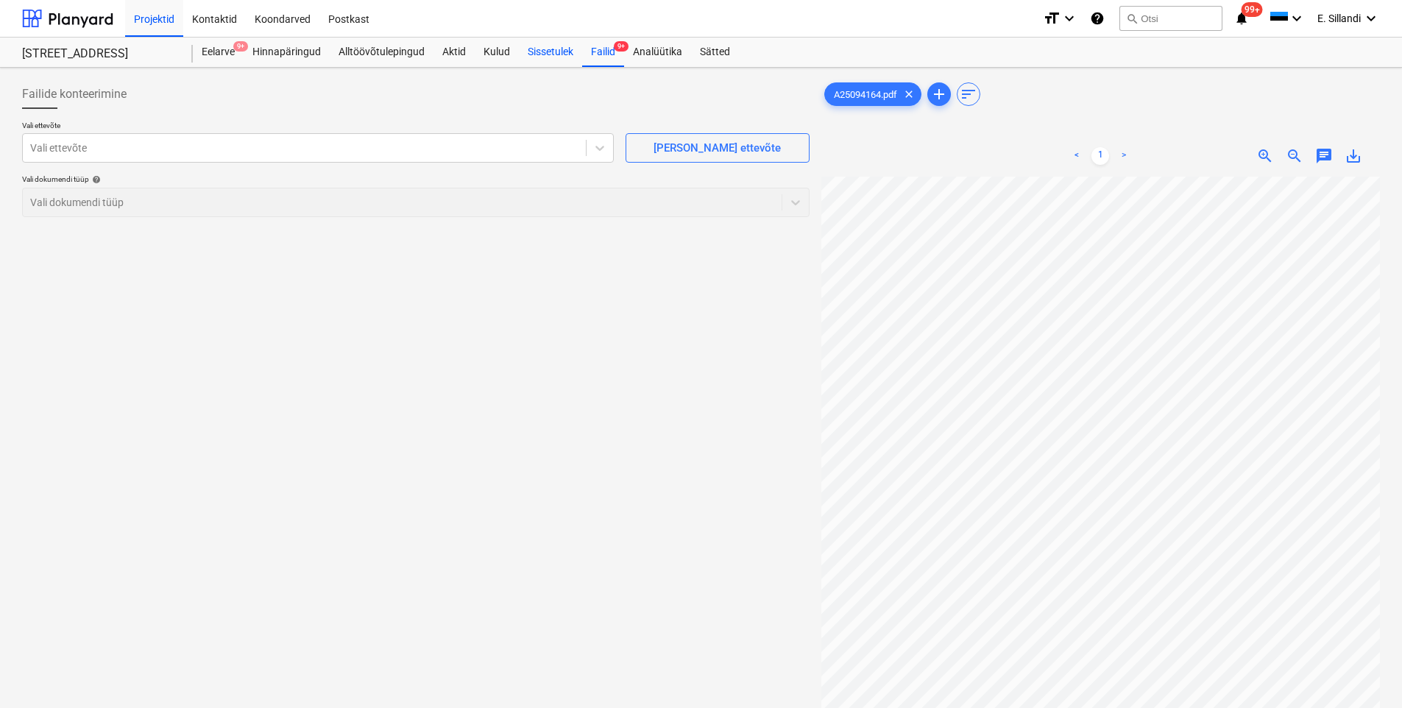
click at [588, 56] on div "Failid 9+" at bounding box center [603, 52] width 42 height 29
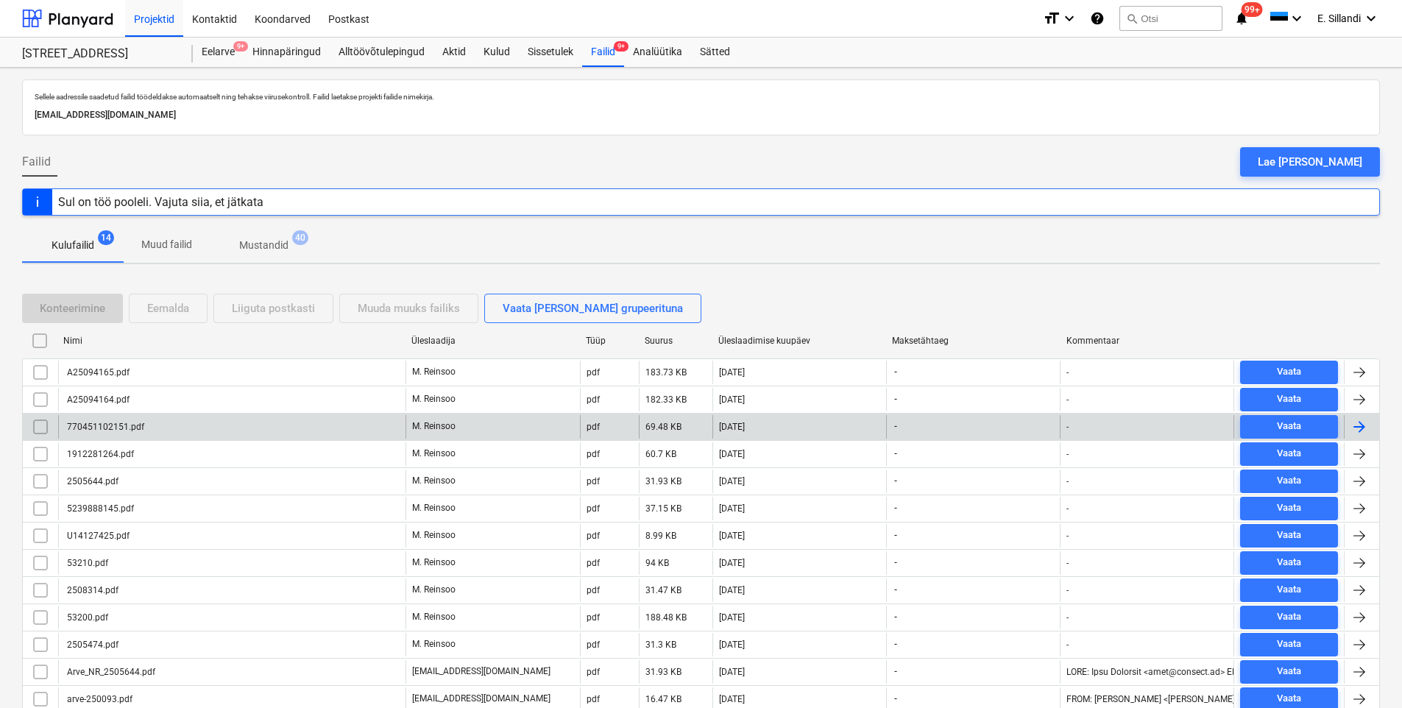
click at [146, 431] on div "770451102151.pdf" at bounding box center [231, 427] width 347 height 24
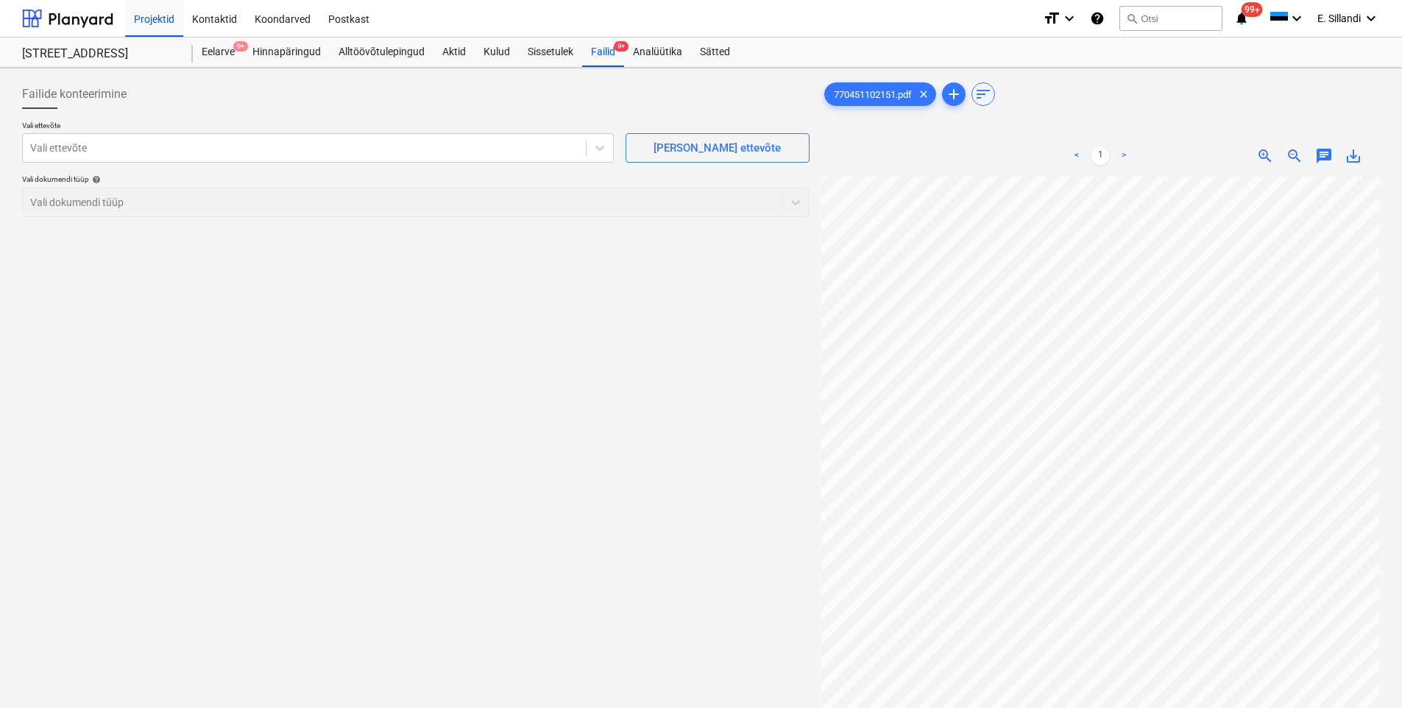
scroll to position [78, 0]
click at [1172, 21] on button "search Otsi" at bounding box center [1170, 18] width 103 height 25
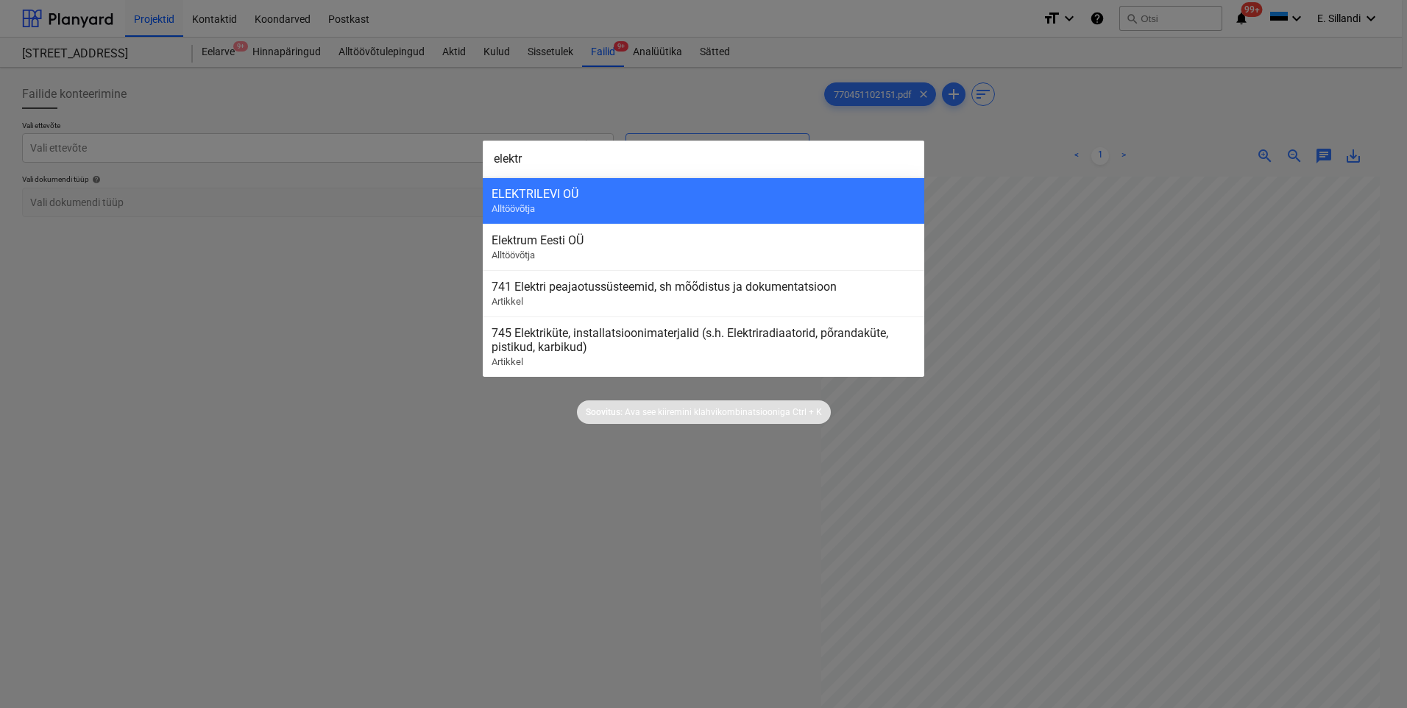
type input "elektr"
click at [1150, 267] on div at bounding box center [703, 354] width 1407 height 708
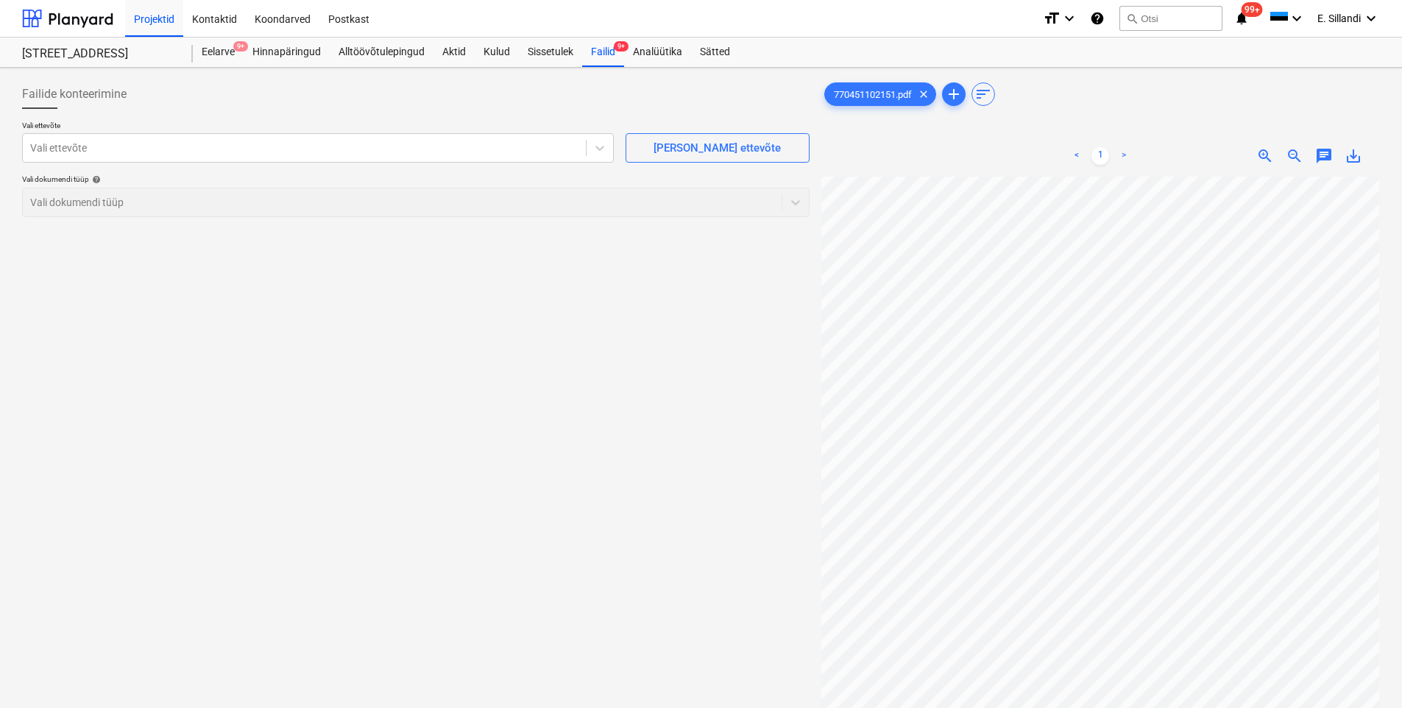
scroll to position [0, 107]
click at [1168, 25] on button "search Otsi" at bounding box center [1170, 18] width 103 height 25
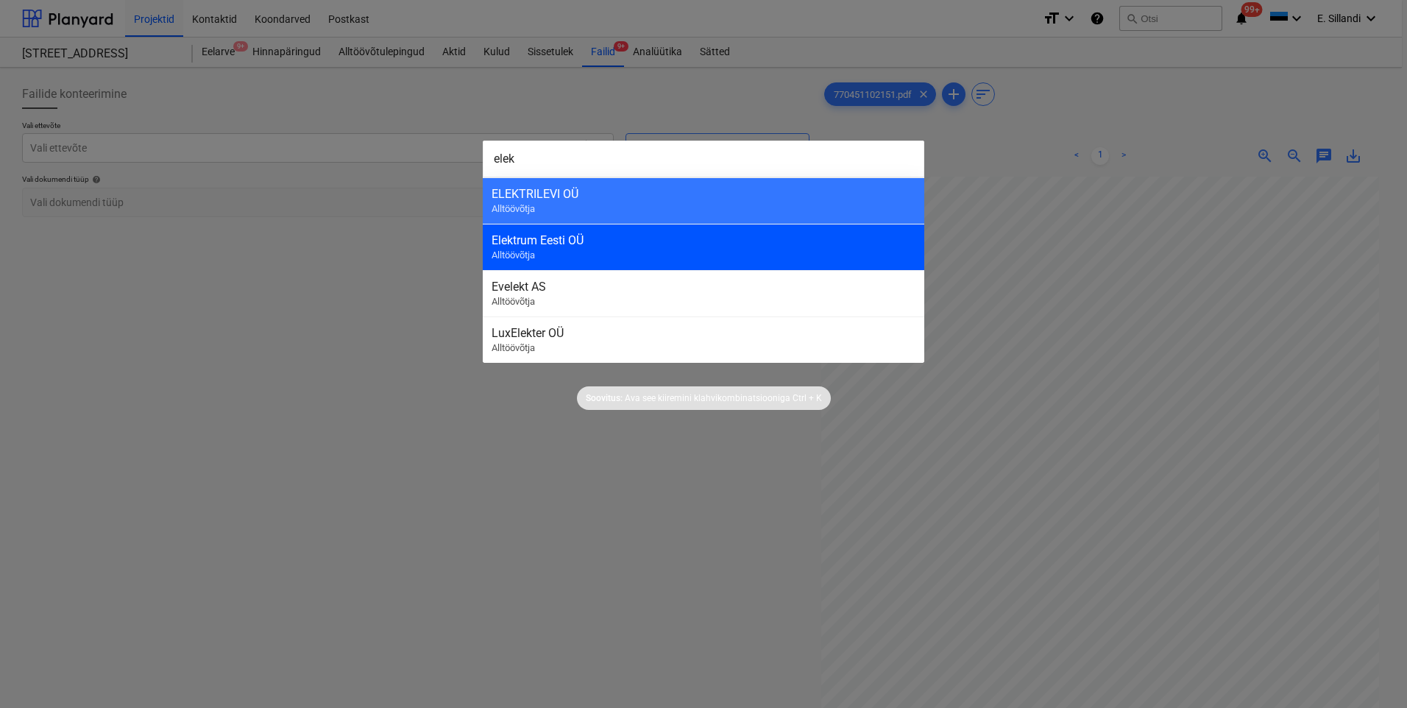
type input "elek"
click at [713, 250] on div "Elektrum Eesti OÜ Alltöövõtja" at bounding box center [703, 247] width 441 height 46
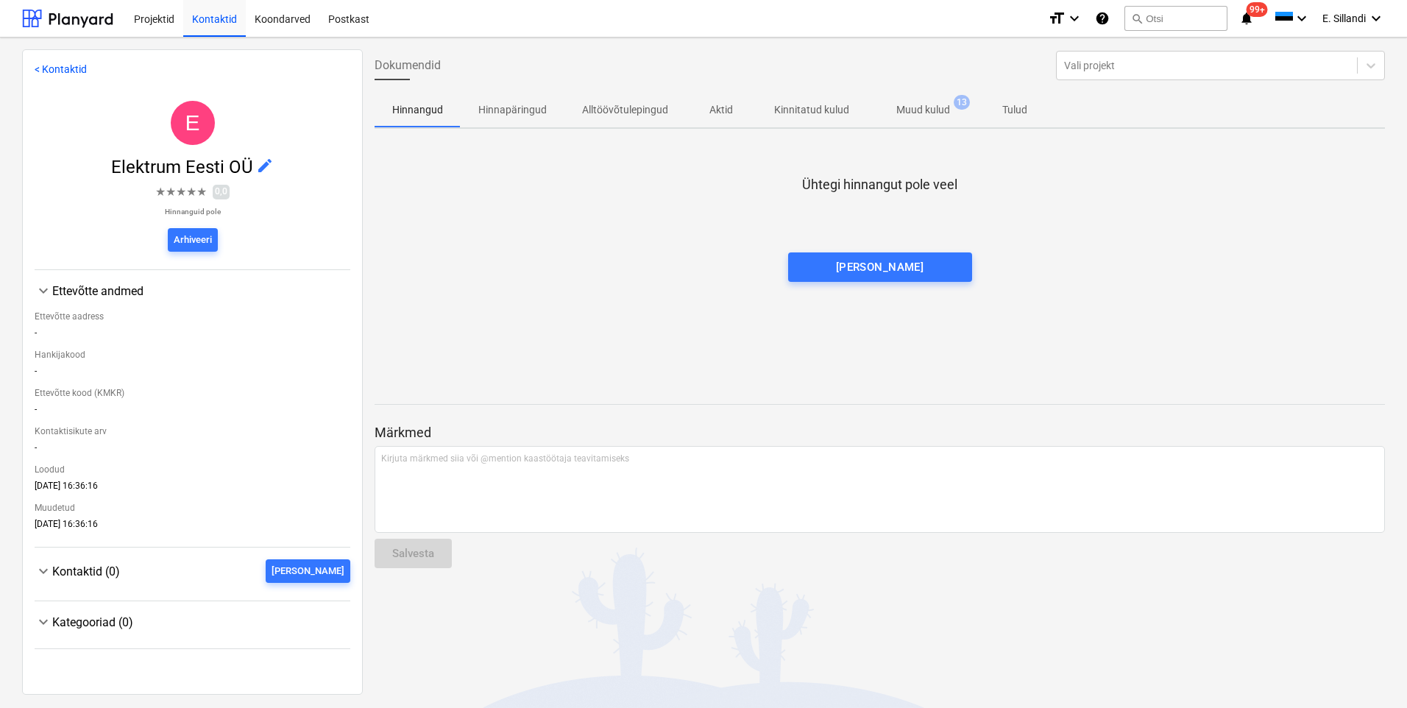
click at [912, 105] on p "Muud kulud" at bounding box center [923, 109] width 54 height 15
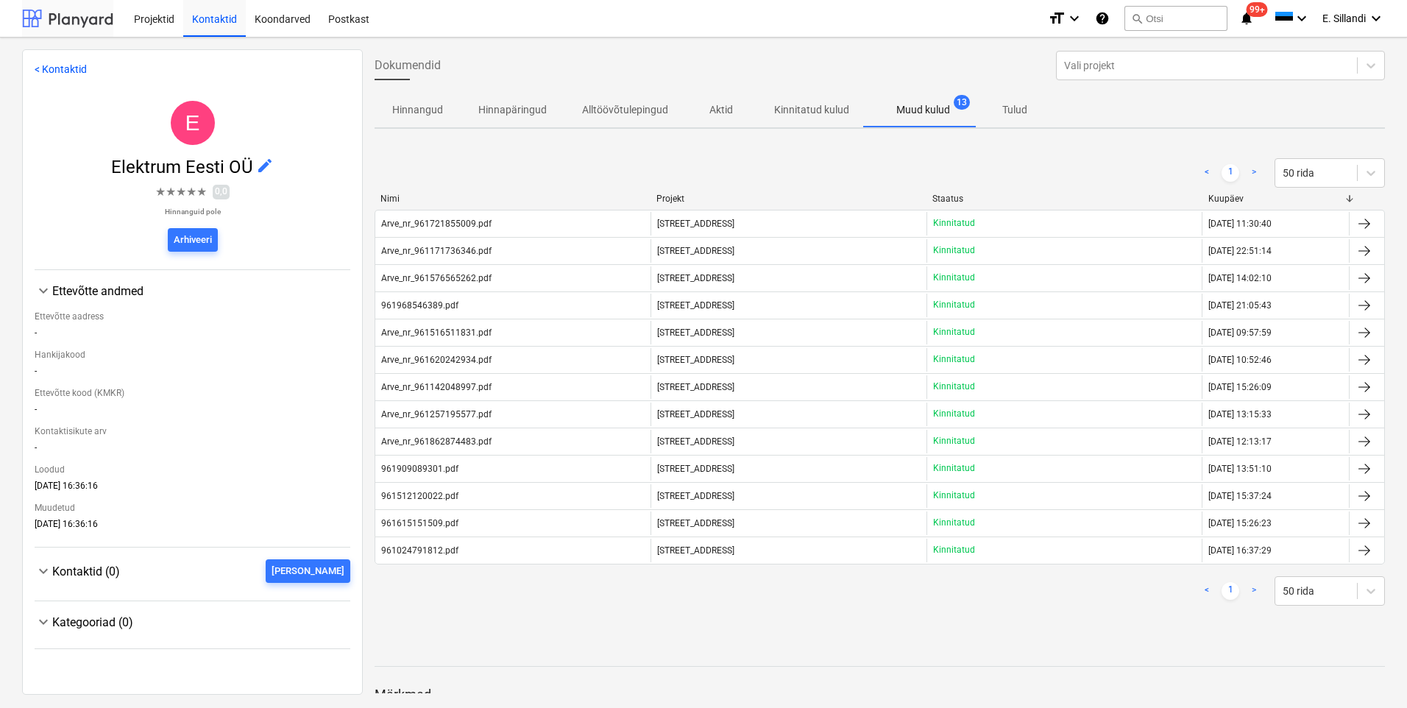
click at [57, 10] on div at bounding box center [67, 18] width 91 height 37
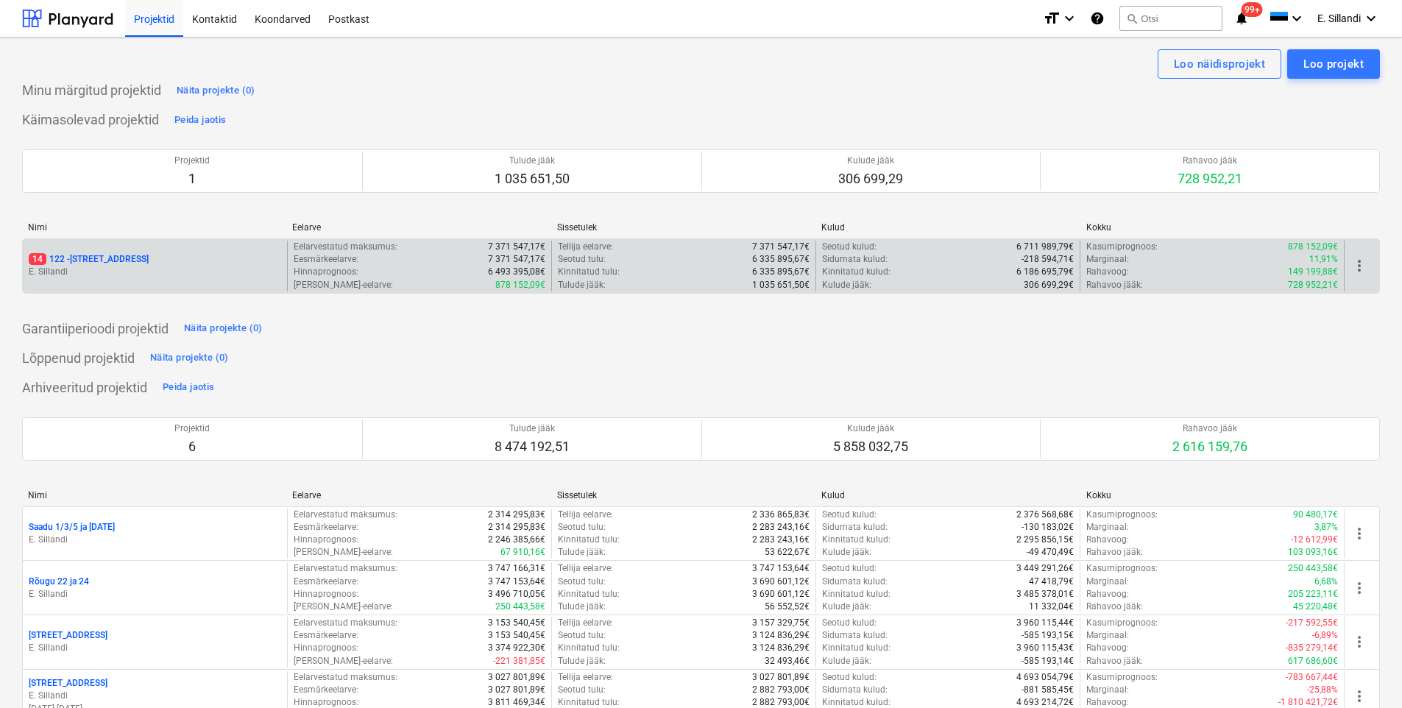
click at [143, 256] on div "14 122 - Viieaia tee 28" at bounding box center [155, 259] width 252 height 13
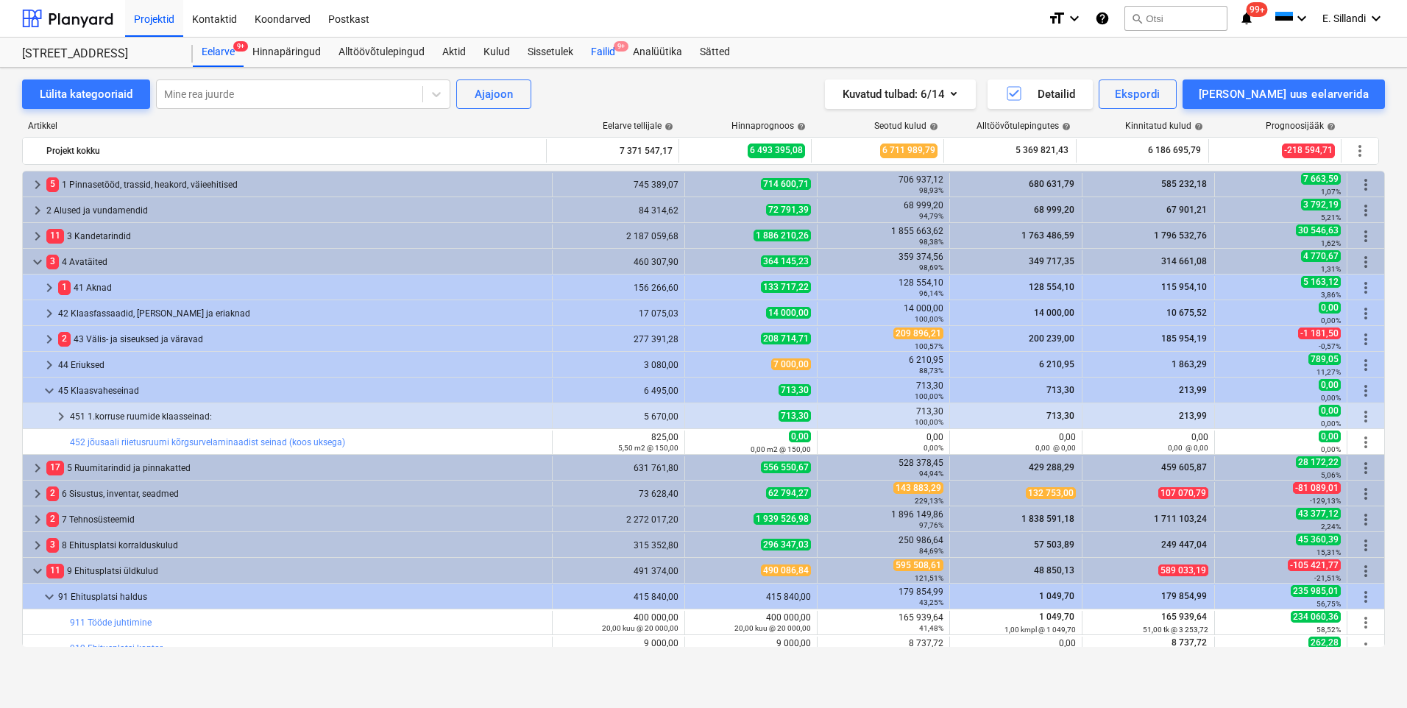
click at [600, 52] on div "Failid 9+" at bounding box center [603, 52] width 42 height 29
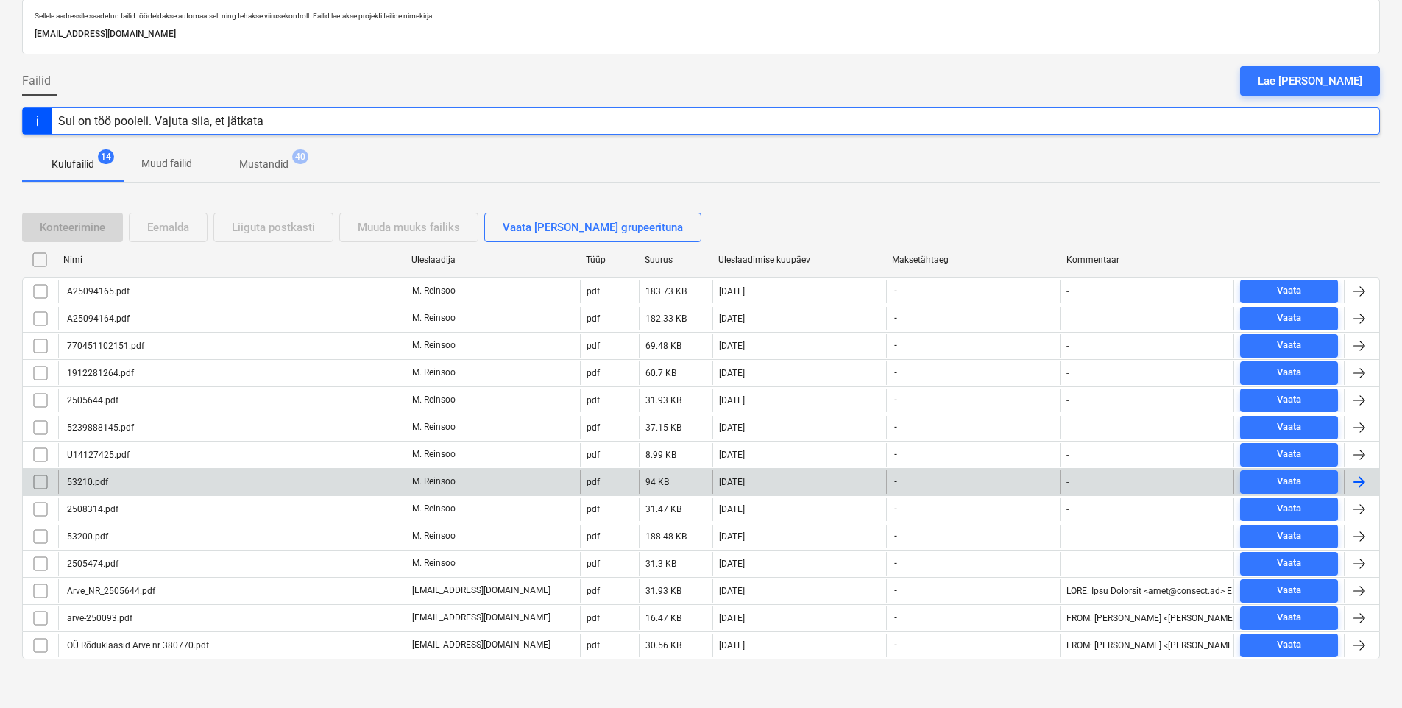
scroll to position [85, 0]
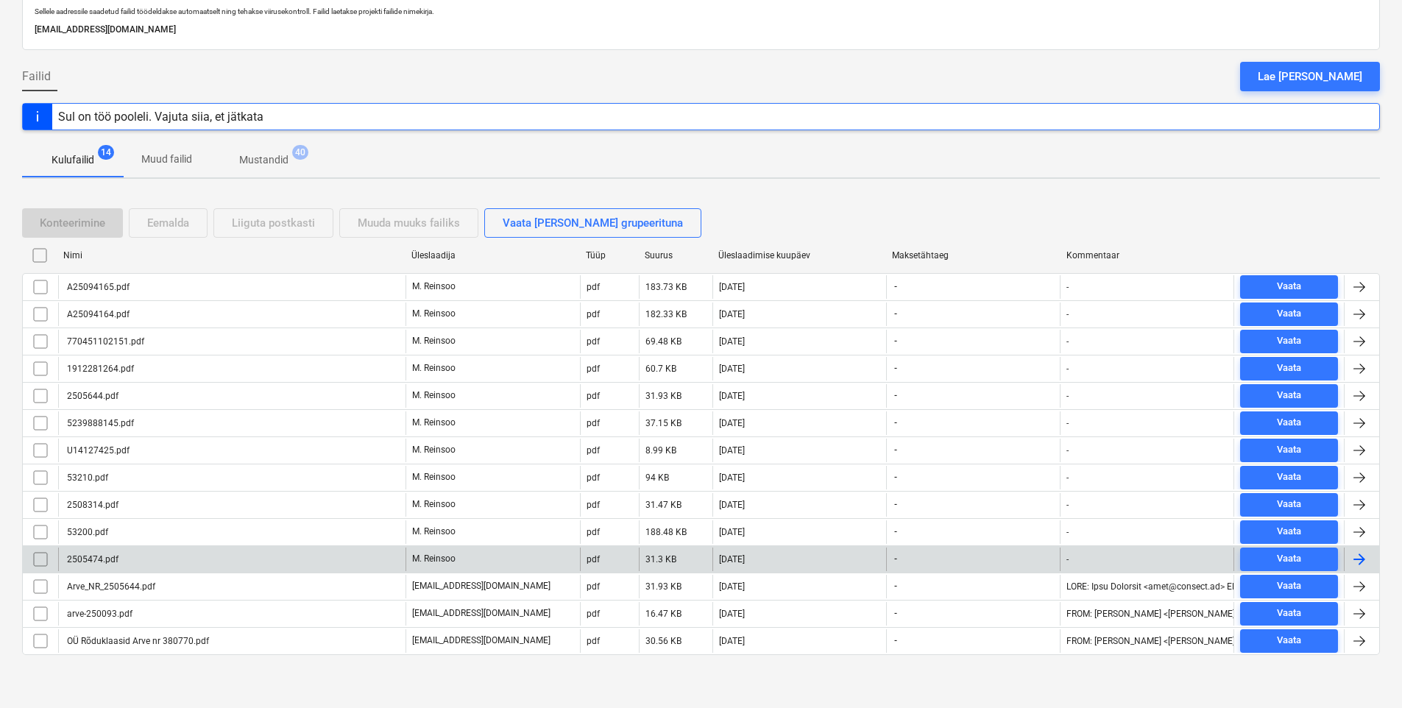
click at [155, 558] on div "2505474.pdf" at bounding box center [231, 559] width 347 height 24
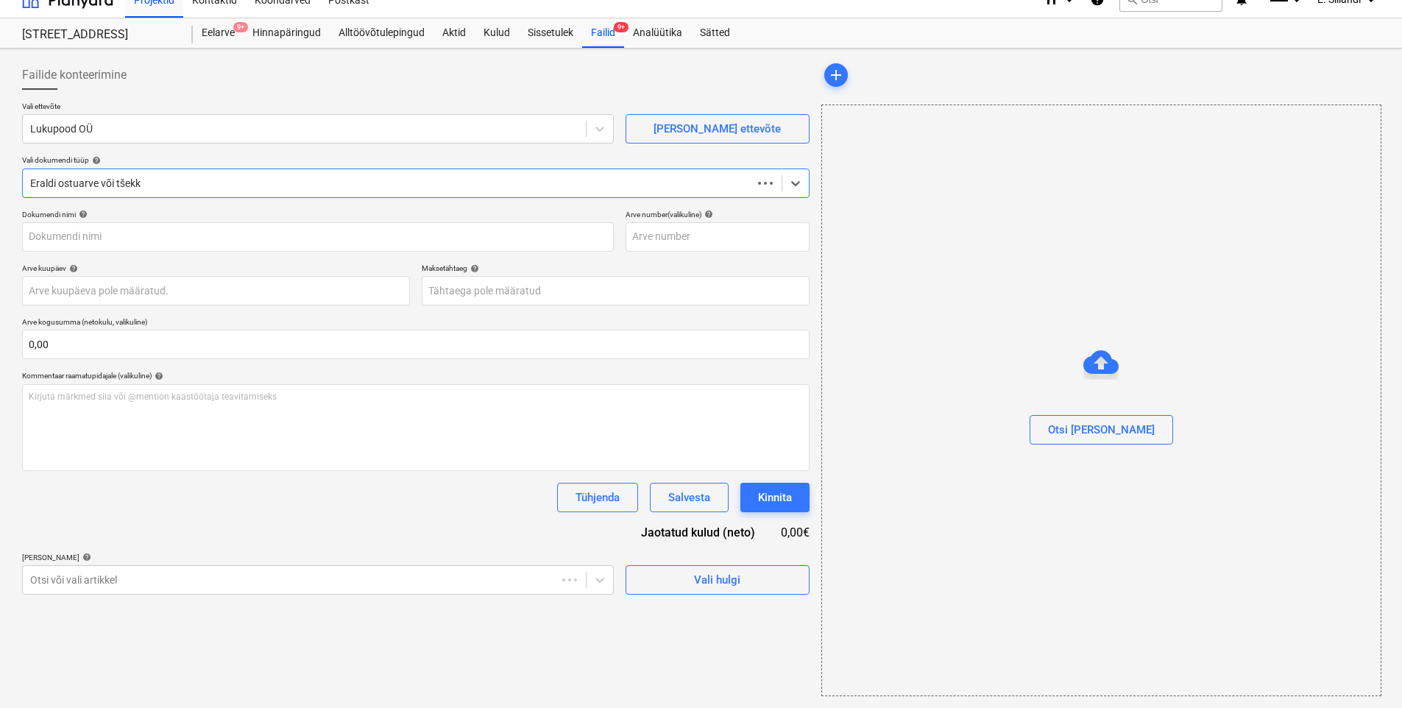
scroll to position [19, 0]
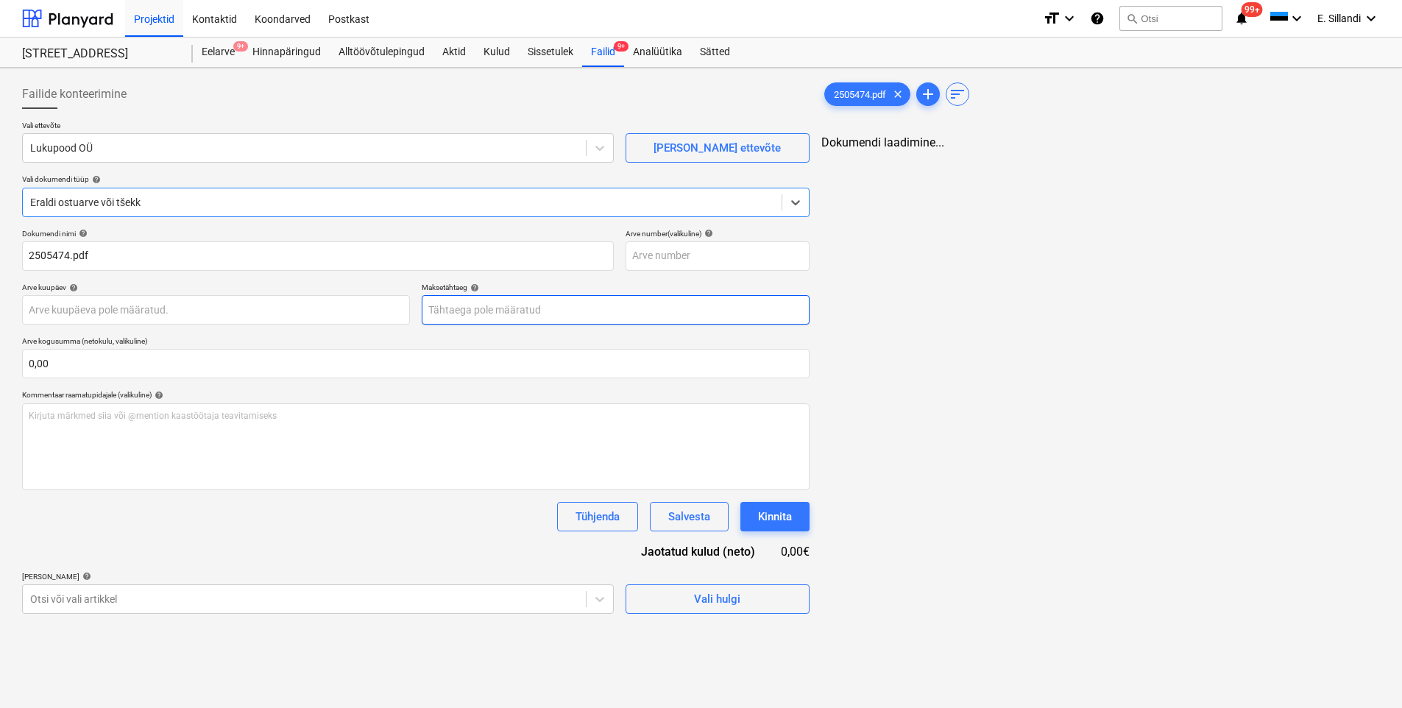
type input "2505474.pdf"
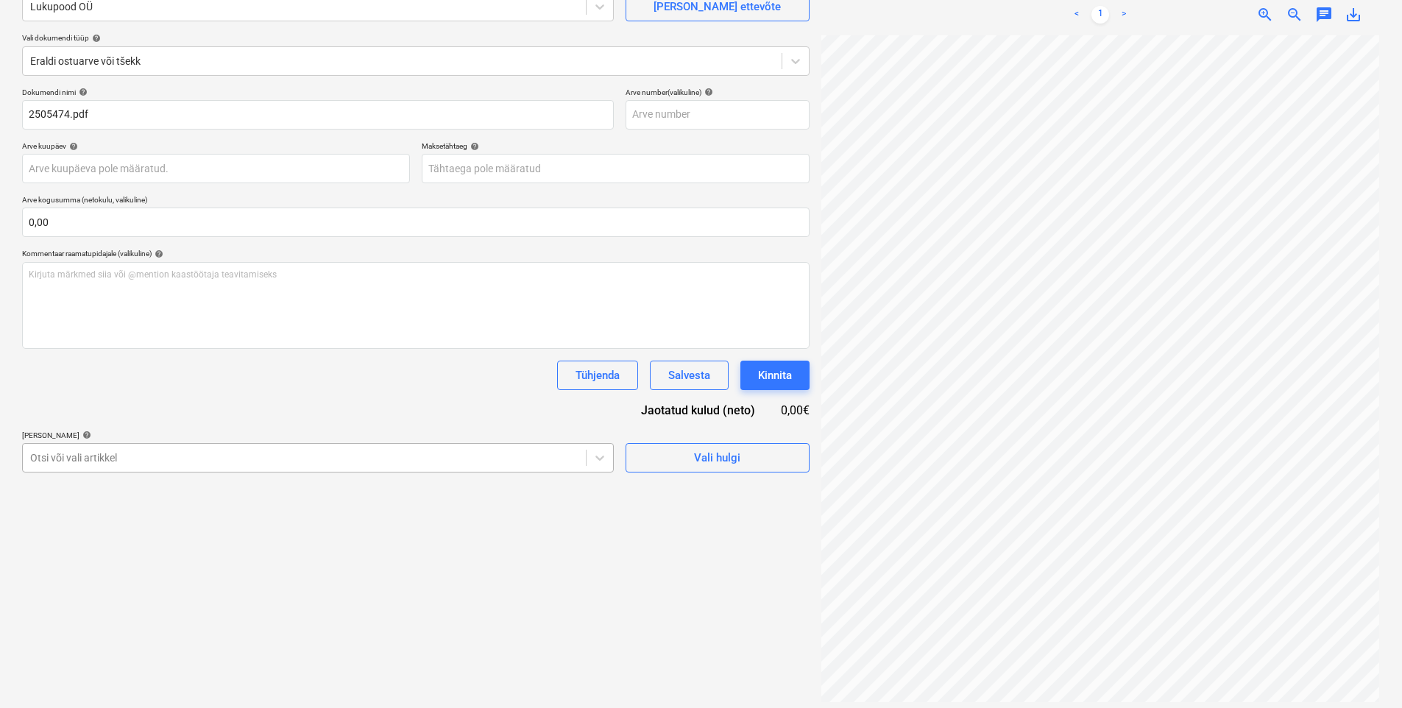
click at [252, 567] on body "Projektid Kontaktid Koondarved Postkast format_size keyboard_arrow_down help se…" at bounding box center [701, 213] width 1402 height 708
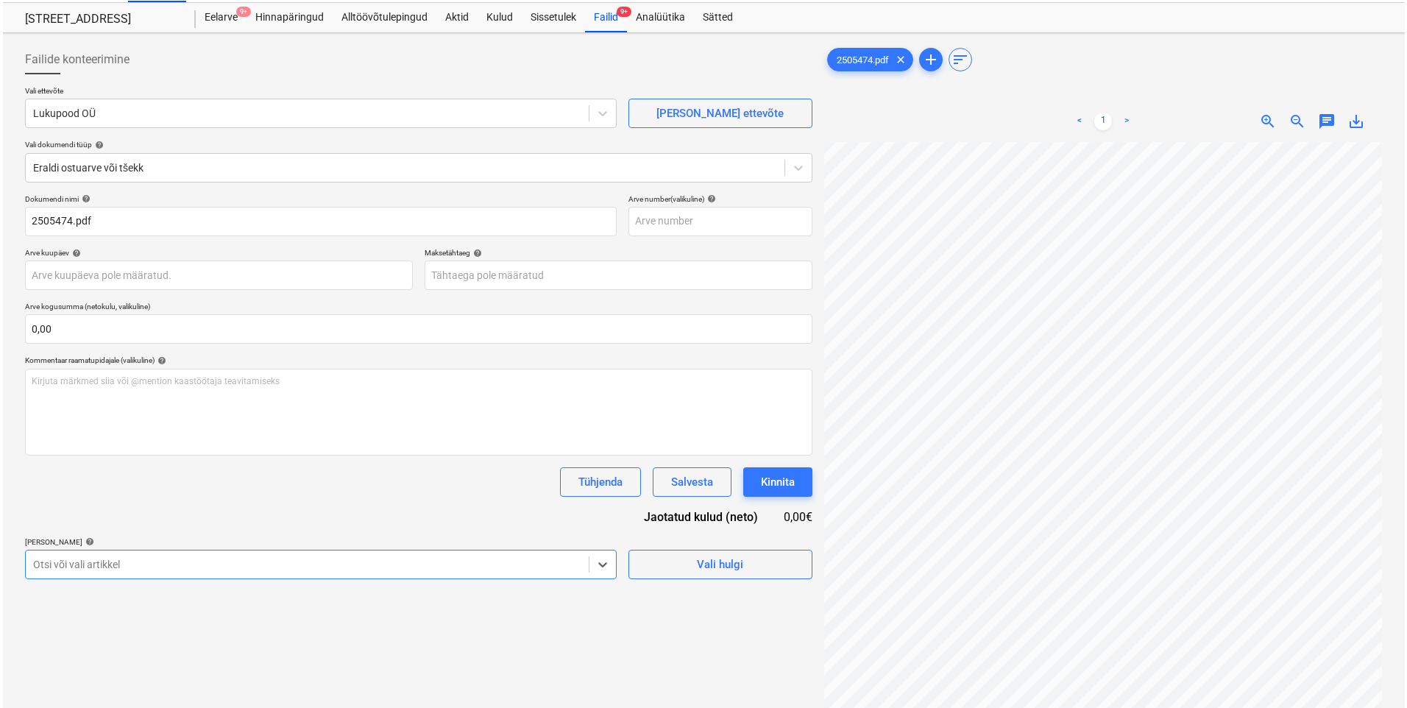
scroll to position [0, 0]
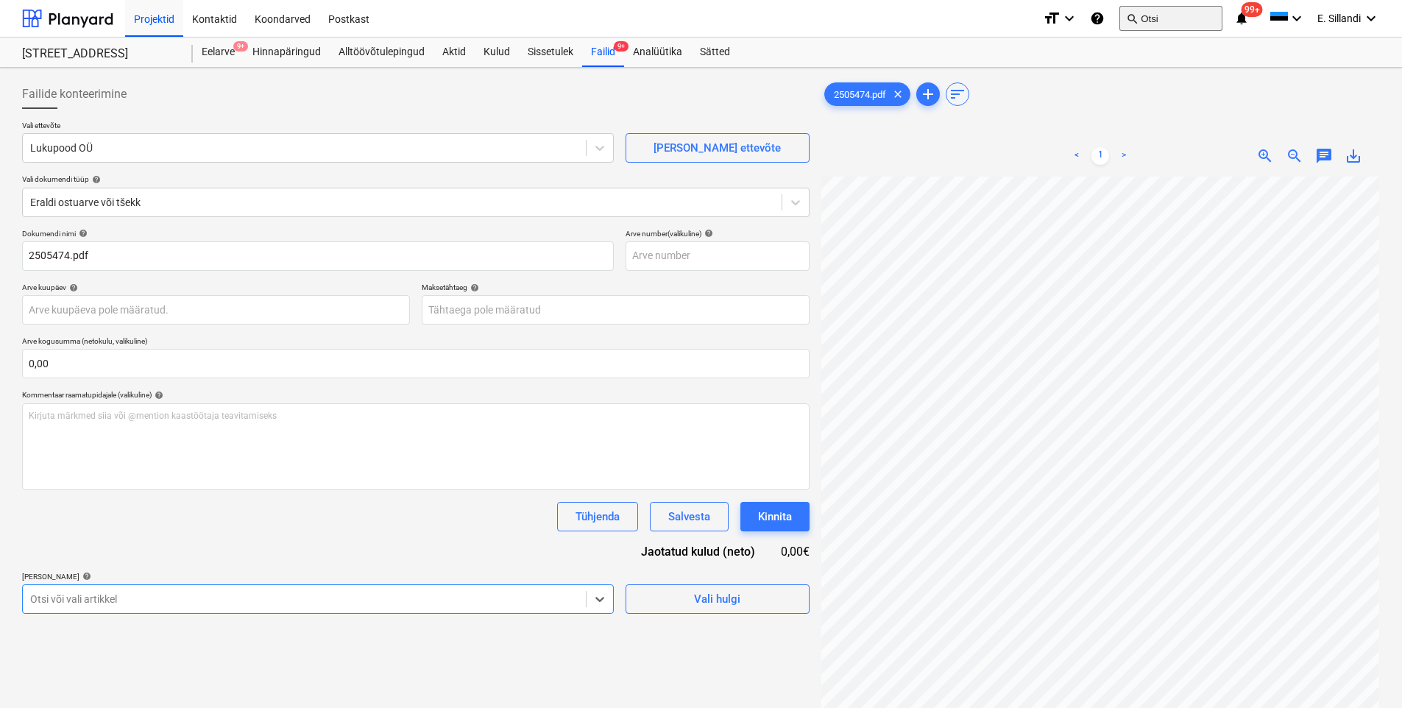
click at [1179, 20] on button "search Otsi" at bounding box center [1170, 18] width 103 height 25
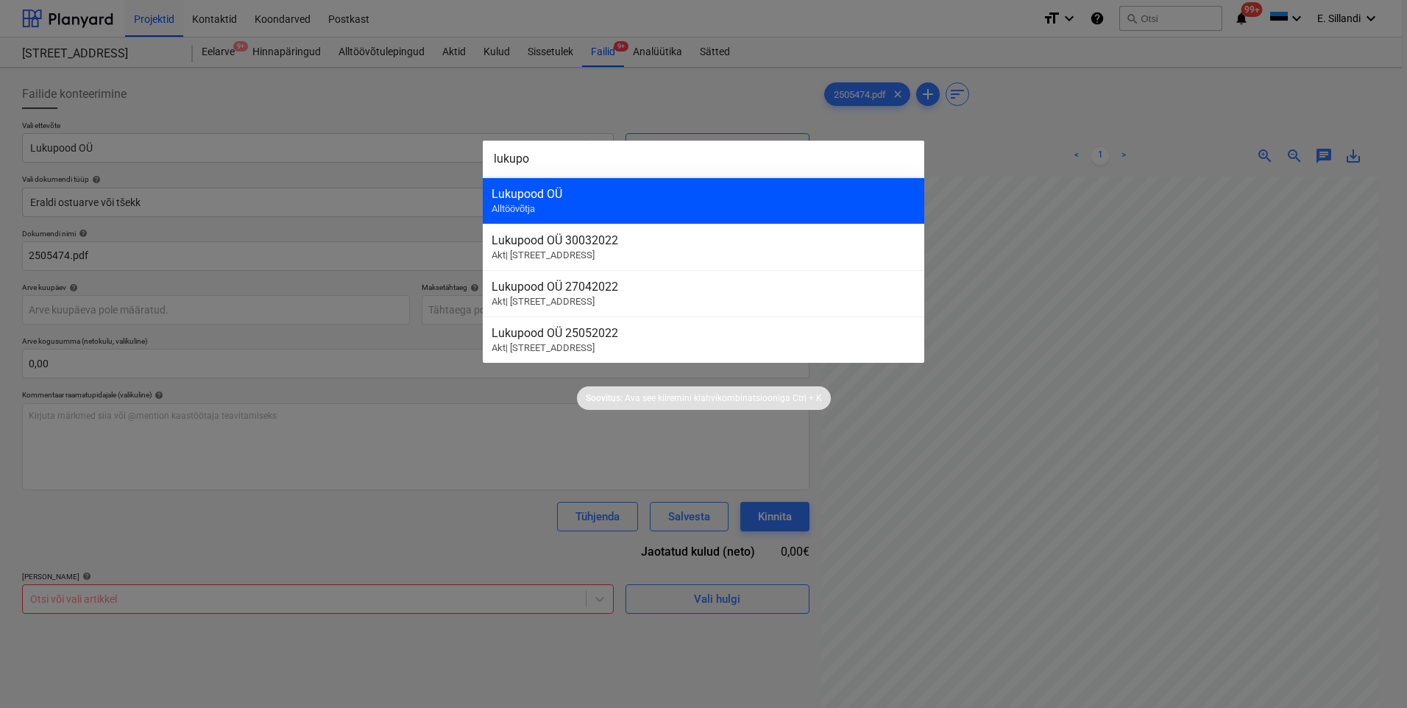
type input "lukupo"
click at [700, 202] on div "Lukupood OÜ Alltöövõtja" at bounding box center [703, 200] width 441 height 46
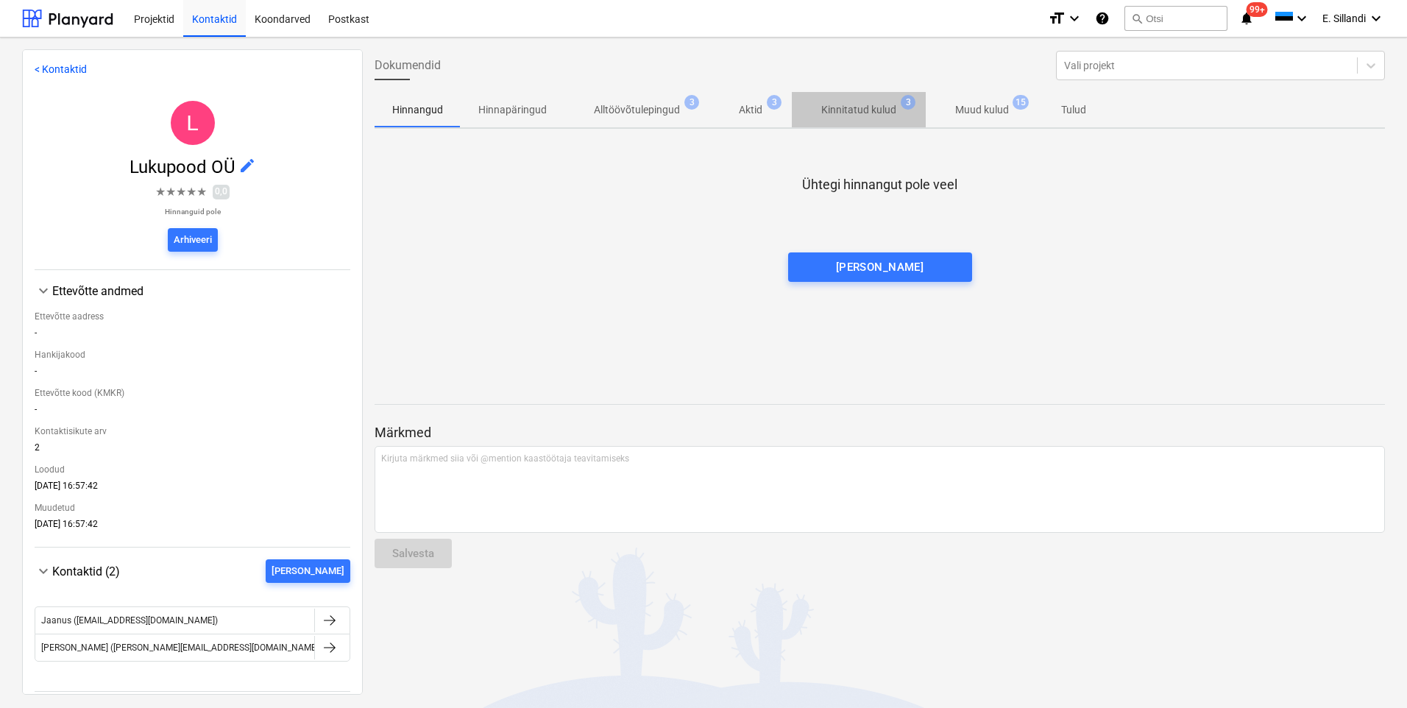
click at [879, 117] on p "Kinnitatud kulud" at bounding box center [858, 109] width 75 height 15
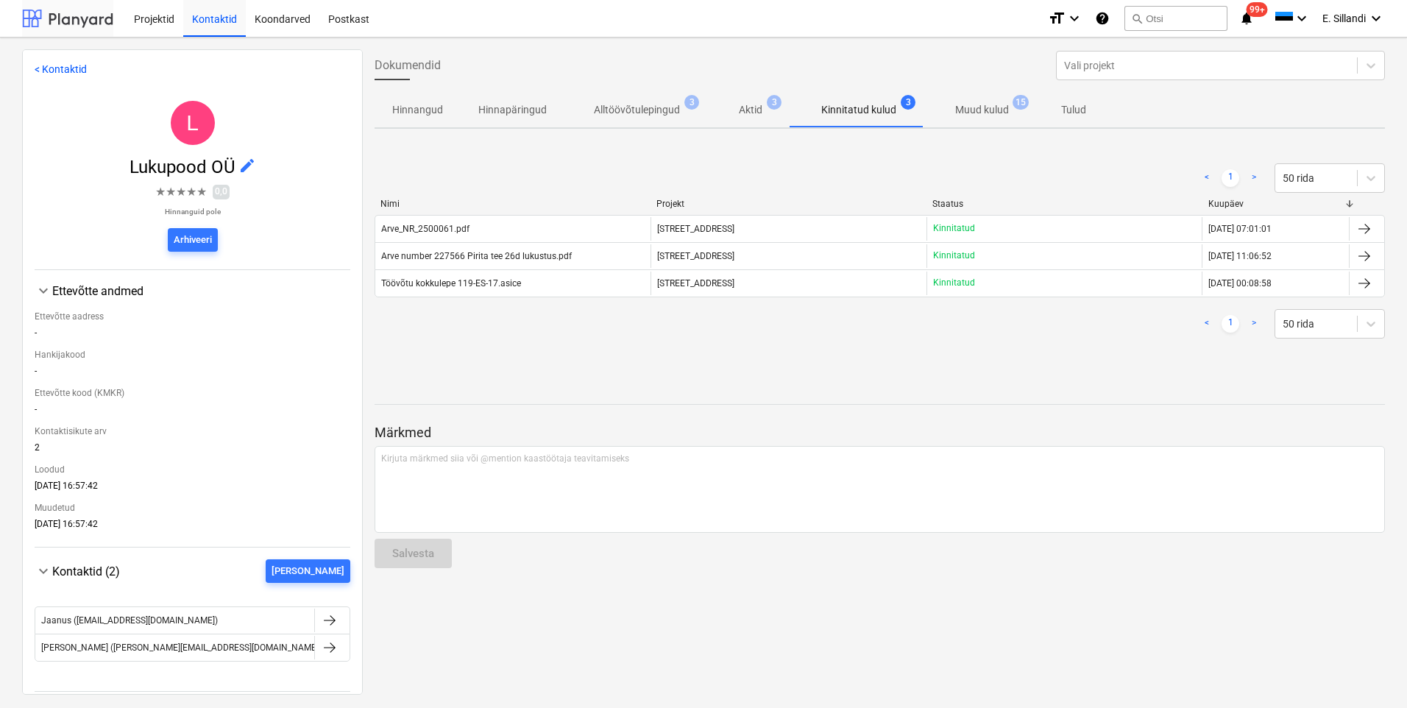
click at [85, 22] on div at bounding box center [67, 18] width 91 height 37
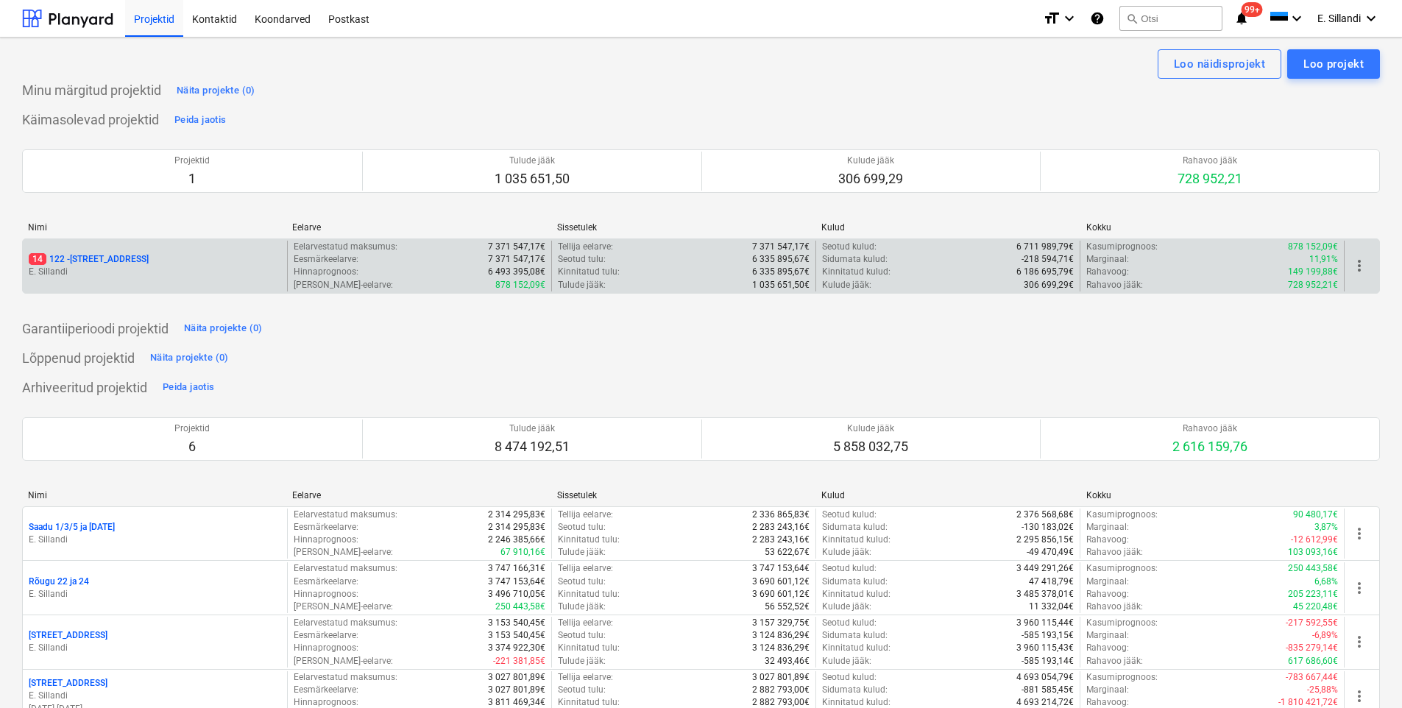
click at [53, 271] on p "E. Sillandi" at bounding box center [155, 272] width 252 height 13
